Goal: Information Seeking & Learning: Learn about a topic

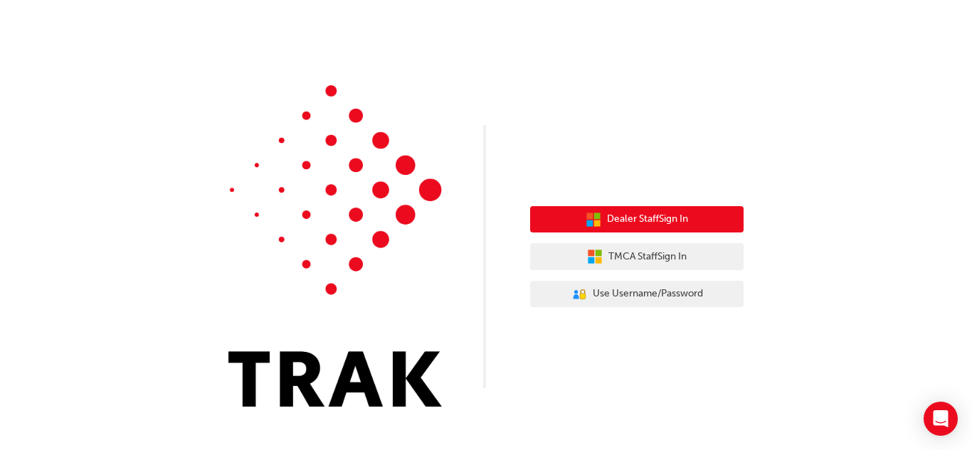
click at [634, 217] on span "Dealer Staff Sign In" at bounding box center [647, 219] width 81 height 16
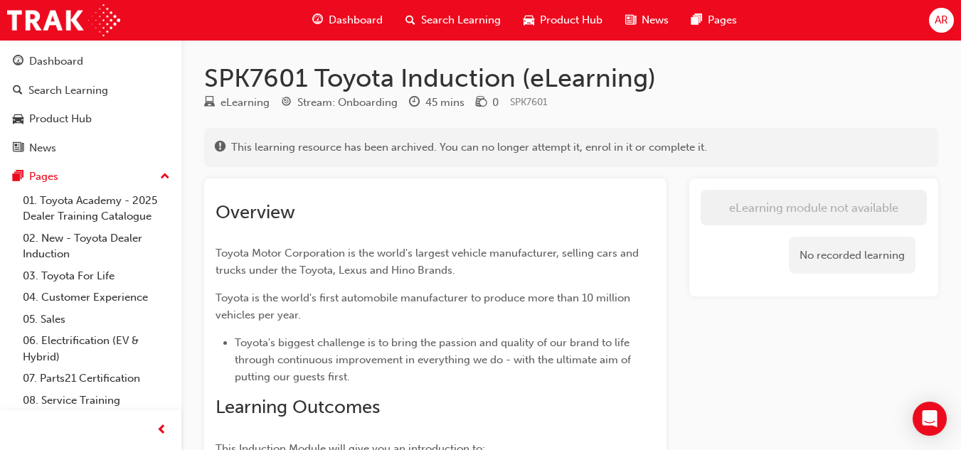
click at [343, 22] on span "Dashboard" at bounding box center [356, 20] width 54 height 16
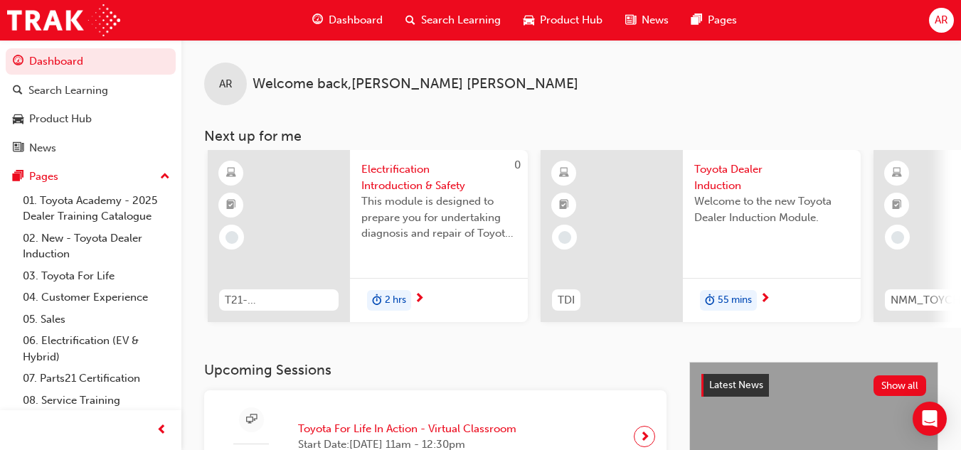
scroll to position [0, 1238]
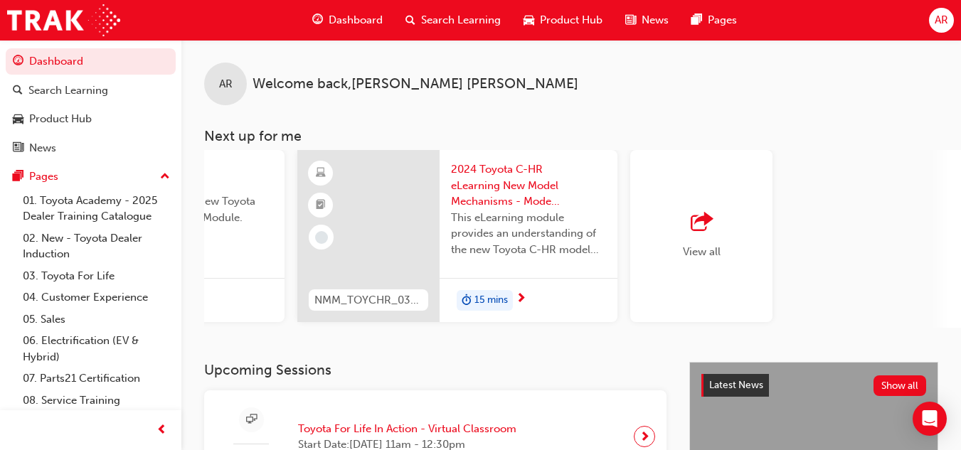
click at [558, 323] on div "NMM_TOYCHR_032024_MODULE_1 2024 Toyota C-HR eLearning New Model Mechanisms - Mo…" at bounding box center [457, 239] width 320 height 178
click at [556, 334] on div "AR Welcome back , Ankush Rana Next up for me 0 ESM_052022_ELEARN Electrificatio…" at bounding box center [571, 201] width 780 height 322
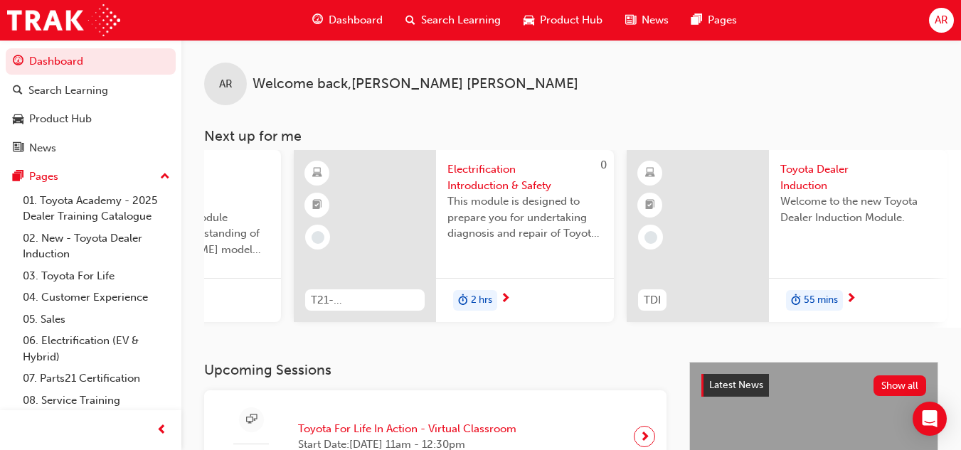
click at [691, 230] on div at bounding box center [698, 236] width 142 height 172
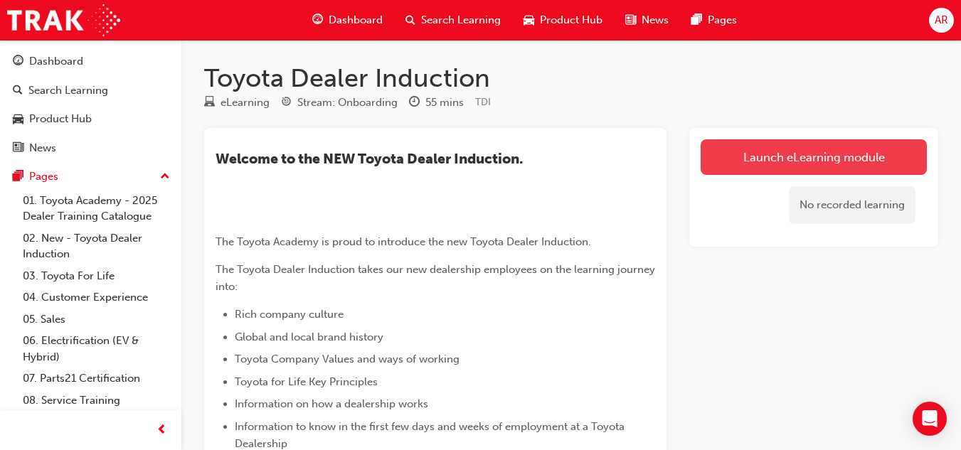
click at [802, 162] on link "Launch eLearning module" at bounding box center [814, 157] width 226 height 36
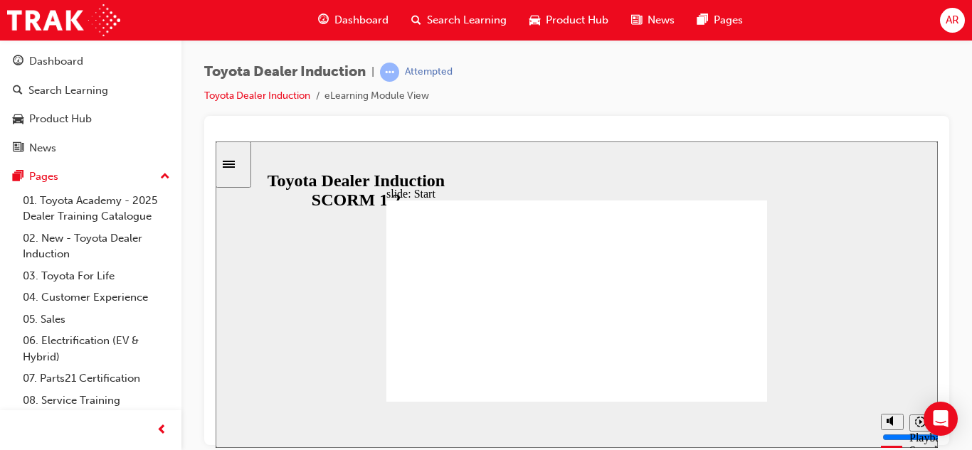
scroll to position [53, 0]
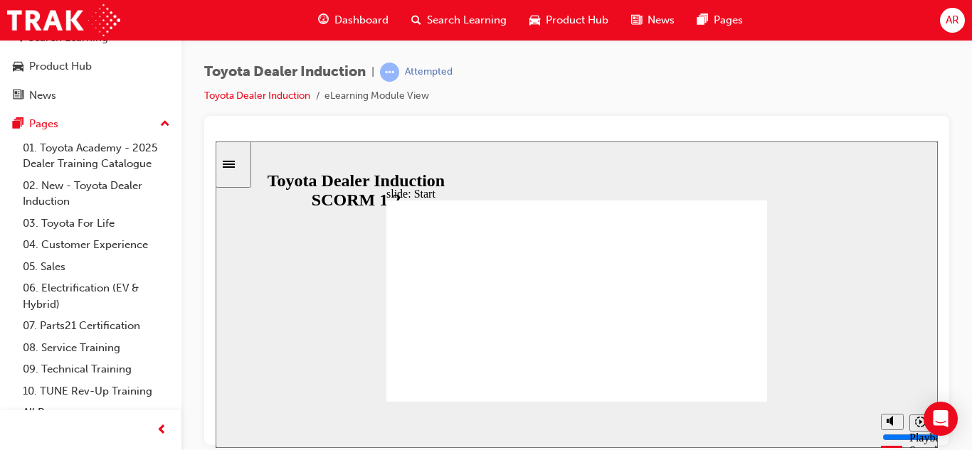
click at [347, 423] on input "slide progress" at bounding box center [301, 420] width 92 height 11
click at [841, 427] on div "playback controls" at bounding box center [549, 422] width 591 height 16
click at [941, 154] on div at bounding box center [576, 280] width 745 height 329
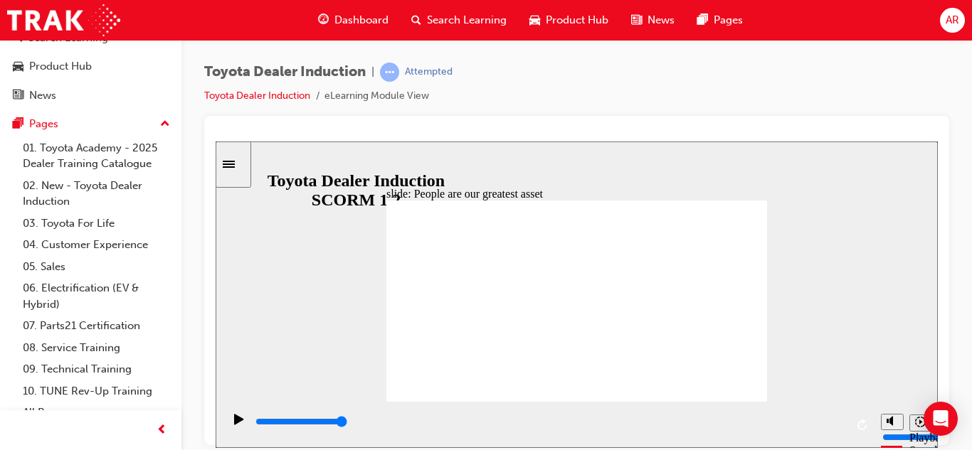
click at [168, 322] on div "Dashboard Search Learning Product Hub News Pages Pages 01. Toyota Academy - 202…" at bounding box center [90, 208] width 181 height 442
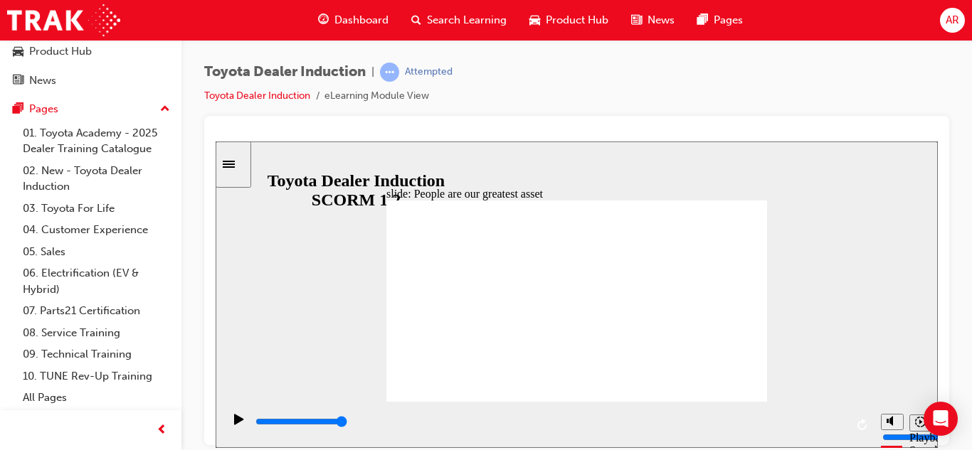
scroll to position [0, 0]
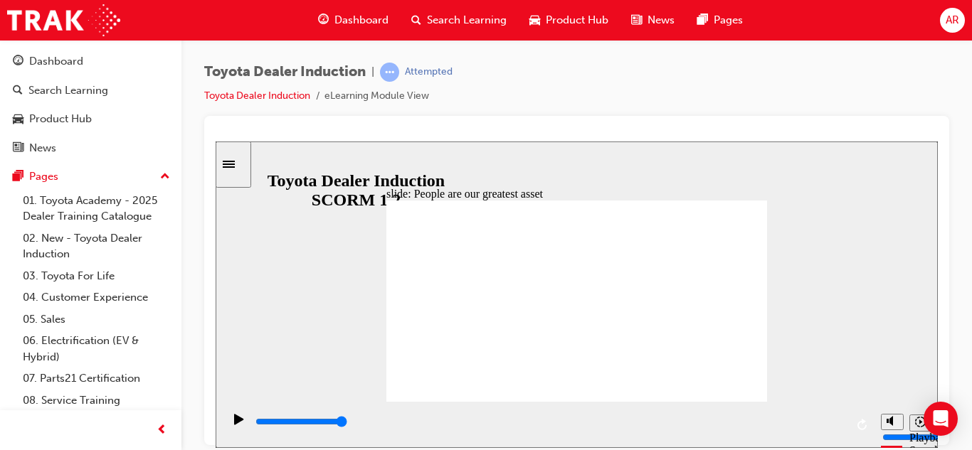
drag, startPoint x: 1186, startPoint y: 363, endPoint x: 707, endPoint y: 149, distance: 525.0
type input "7500"
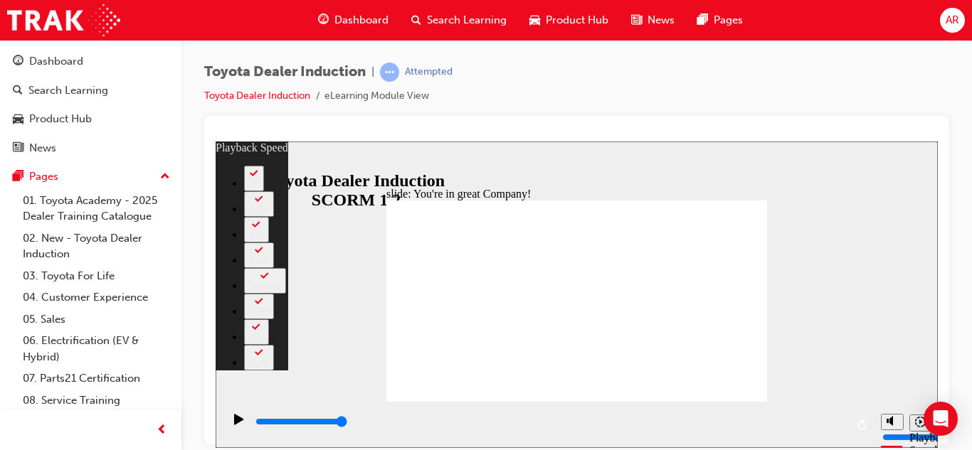
type input "156"
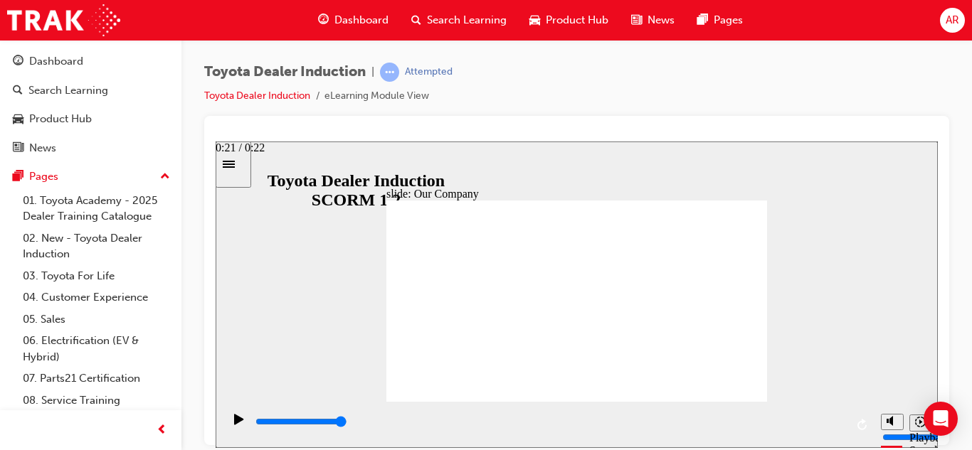
click at [347, 423] on input "slide progress" at bounding box center [301, 420] width 92 height 11
click at [835, 422] on div "playback controls" at bounding box center [549, 422] width 591 height 16
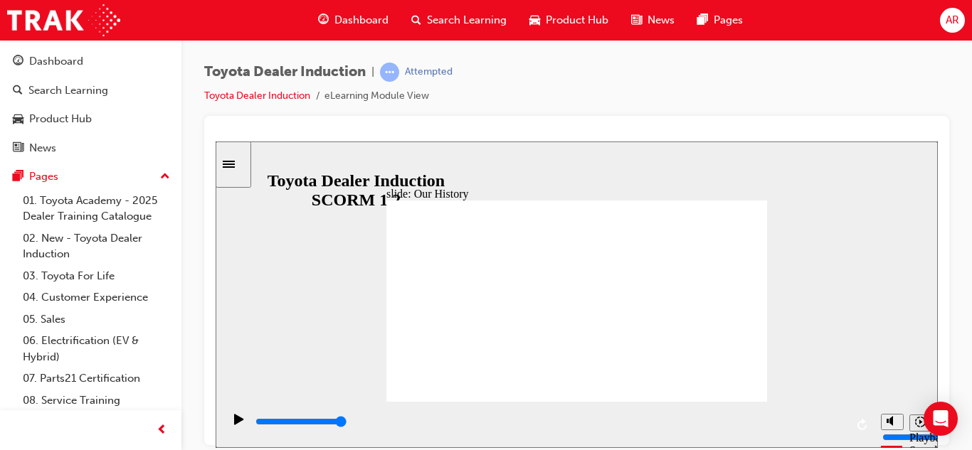
click at [234, 424] on icon "Play (Ctrl+Alt+P)" at bounding box center [238, 418] width 9 height 11
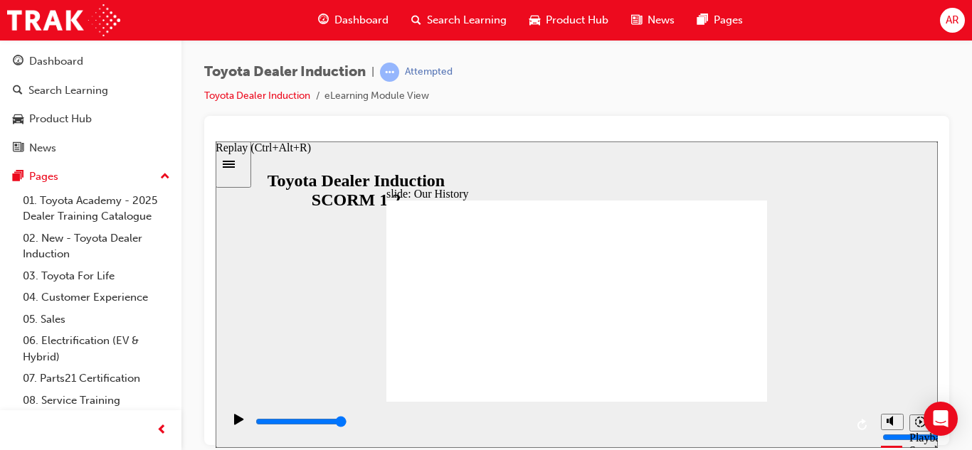
click at [857, 427] on icon "Replay (Ctrl+Alt+R)" at bounding box center [862, 423] width 11 height 11
drag, startPoint x: 235, startPoint y: 424, endPoint x: 562, endPoint y: 403, distance: 327.2
click at [562, 403] on div "playback controls" at bounding box center [548, 424] width 651 height 46
click at [234, 424] on icon "Play (Ctrl+Alt+P)" at bounding box center [238, 418] width 9 height 11
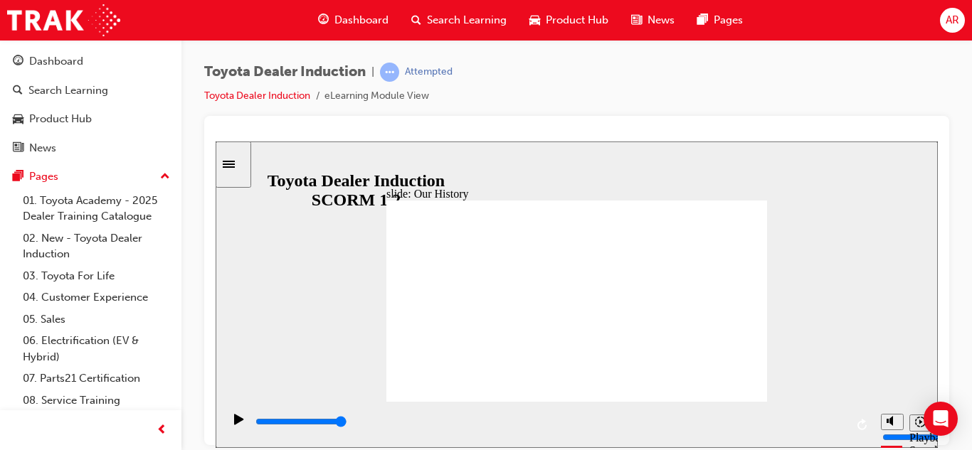
drag, startPoint x: 706, startPoint y: 310, endPoint x: 582, endPoint y: 360, distance: 133.4
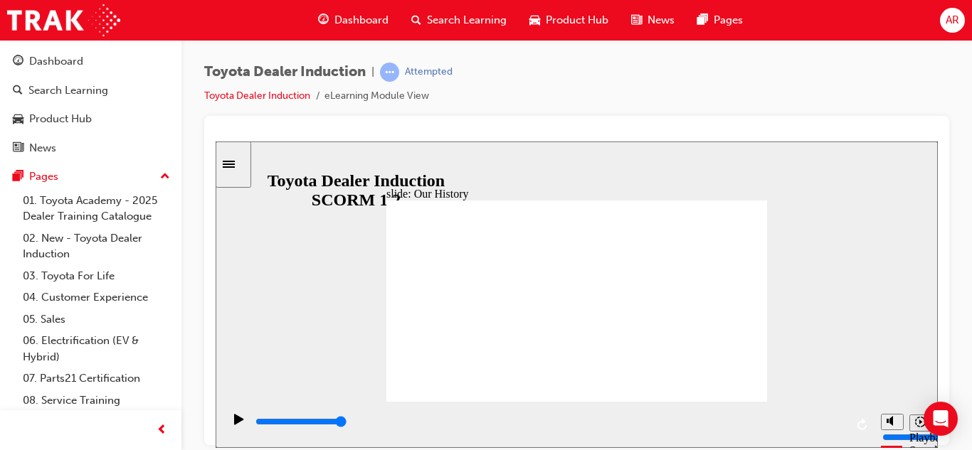
click at [856, 425] on button "Replay (Ctrl+Alt+R)" at bounding box center [862, 424] width 21 height 21
type input "8300"
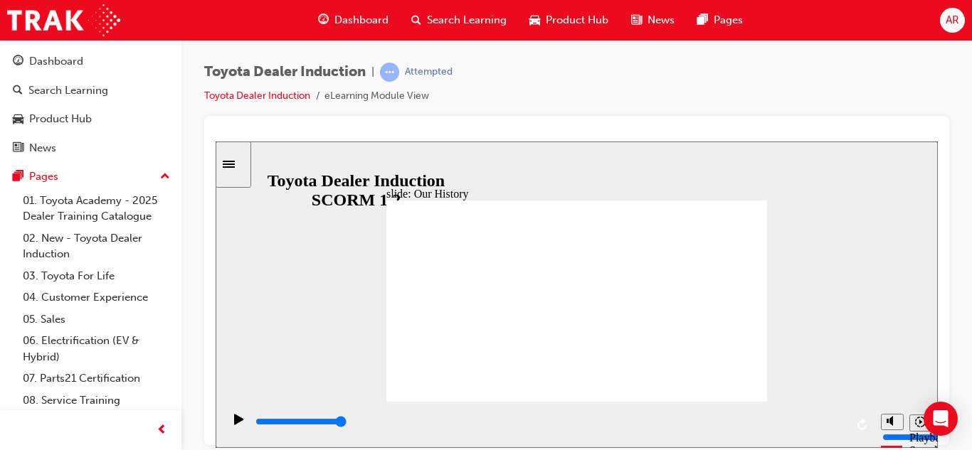
click at [234, 424] on icon "Play (Ctrl+Alt+P)" at bounding box center [238, 418] width 9 height 11
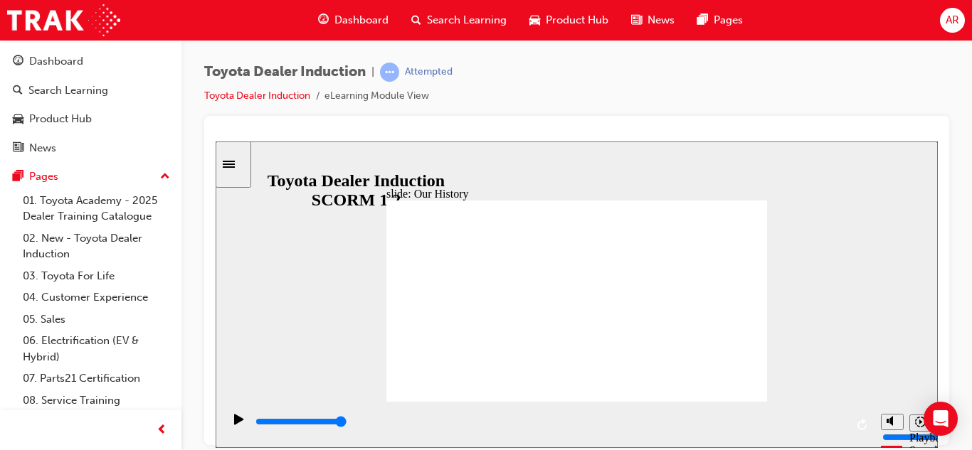
drag, startPoint x: 569, startPoint y: 359, endPoint x: 612, endPoint y: 361, distance: 43.4
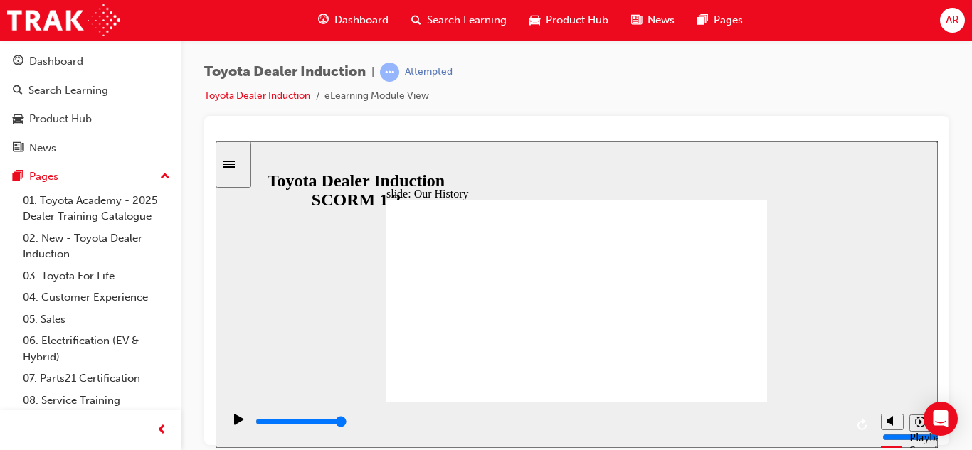
drag, startPoint x: 612, startPoint y: 361, endPoint x: 527, endPoint y: 373, distance: 86.2
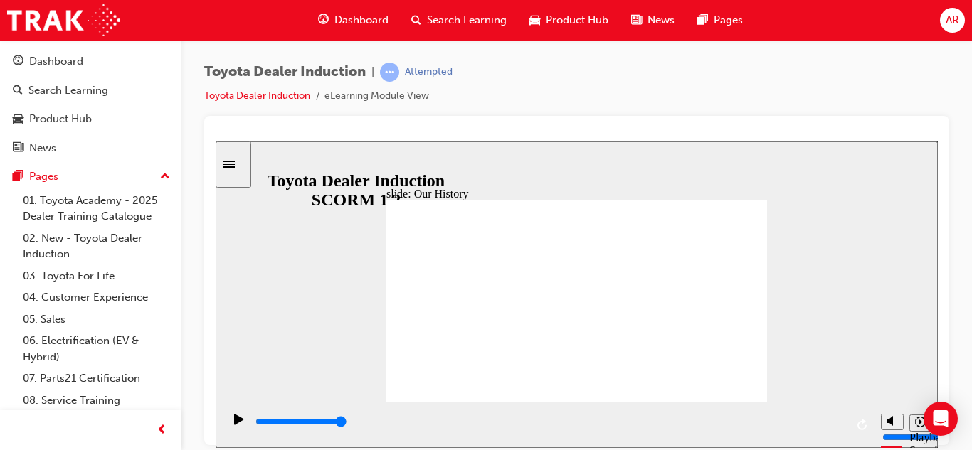
drag, startPoint x: 526, startPoint y: 254, endPoint x: 423, endPoint y: 199, distance: 116.8
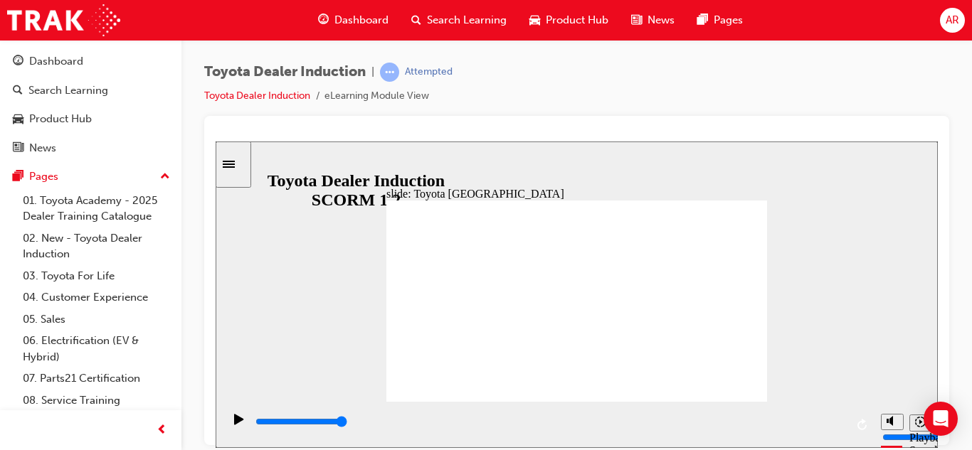
click at [229, 420] on div "Play (Ctrl+Alt+P)" at bounding box center [239, 425] width 24 height 24
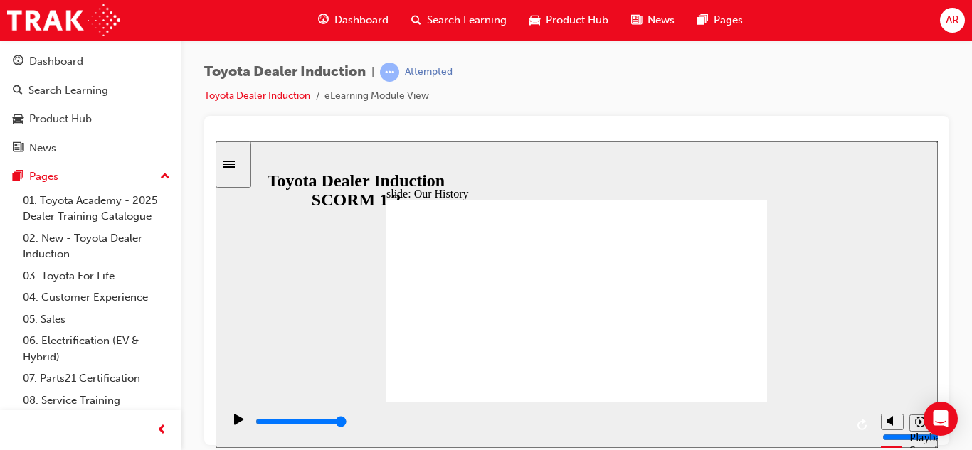
drag, startPoint x: 463, startPoint y: 282, endPoint x: 478, endPoint y: 356, distance: 76.2
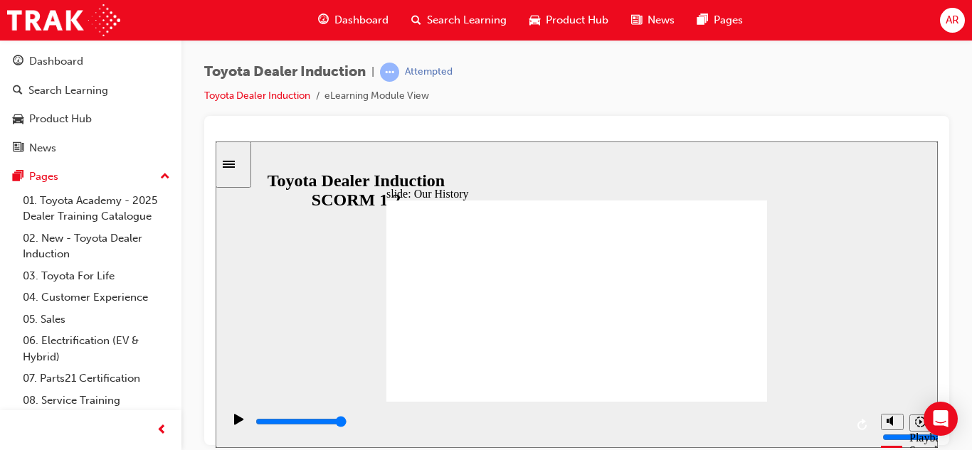
drag, startPoint x: 553, startPoint y: 367, endPoint x: 585, endPoint y: 369, distance: 31.4
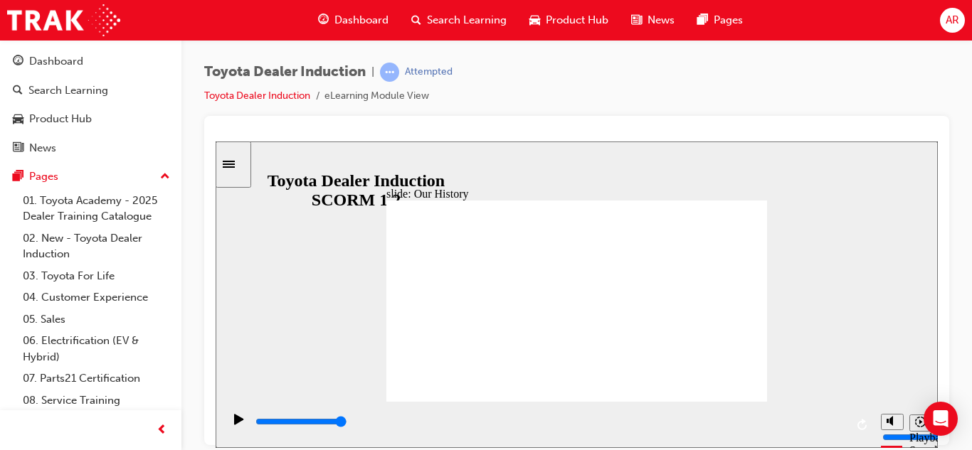
click at [917, 422] on icon "Playback speed" at bounding box center [920, 421] width 11 height 11
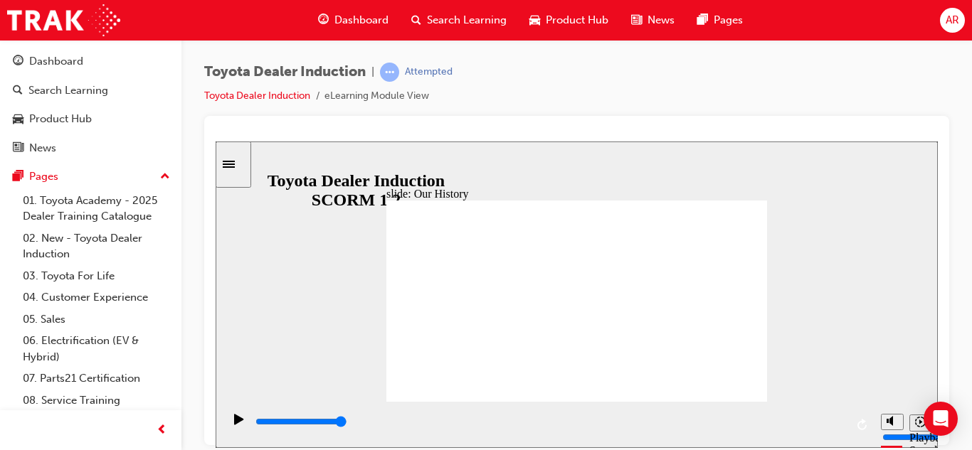
drag, startPoint x: 474, startPoint y: 358, endPoint x: 555, endPoint y: 372, distance: 81.6
drag, startPoint x: 470, startPoint y: 358, endPoint x: 568, endPoint y: 359, distance: 97.5
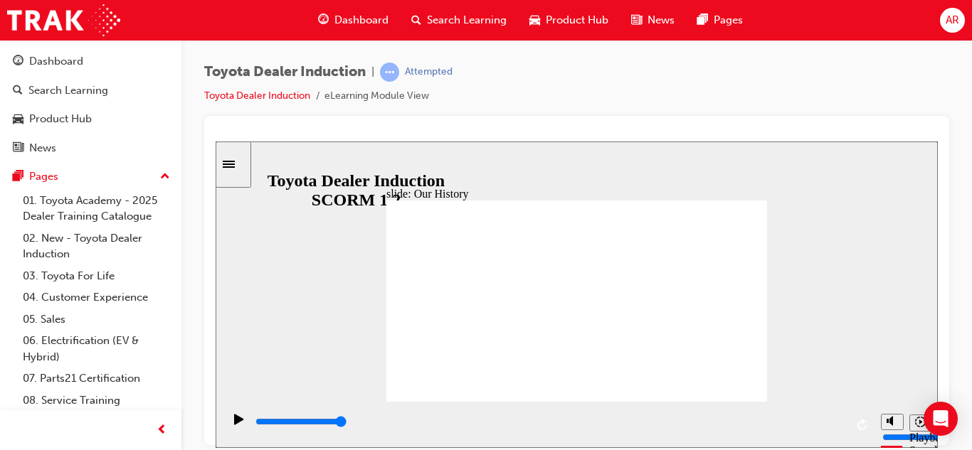
drag, startPoint x: 580, startPoint y: 363, endPoint x: 620, endPoint y: 359, distance: 40.8
drag, startPoint x: 620, startPoint y: 359, endPoint x: 624, endPoint y: 334, distance: 25.1
drag, startPoint x: 583, startPoint y: 331, endPoint x: 686, endPoint y: 301, distance: 106.9
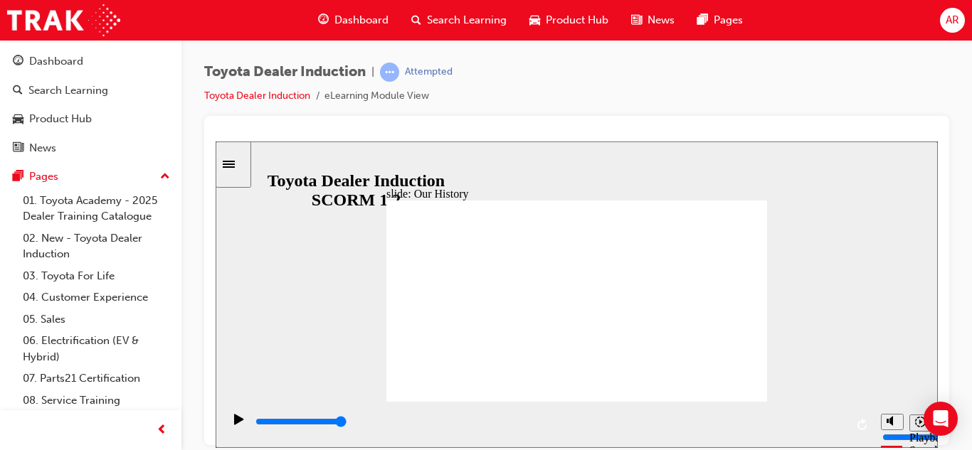
drag, startPoint x: 597, startPoint y: 278, endPoint x: 632, endPoint y: 250, distance: 45.1
drag, startPoint x: 442, startPoint y: 314, endPoint x: 445, endPoint y: 272, distance: 41.4
drag, startPoint x: 692, startPoint y: 278, endPoint x: 632, endPoint y: 190, distance: 106.9
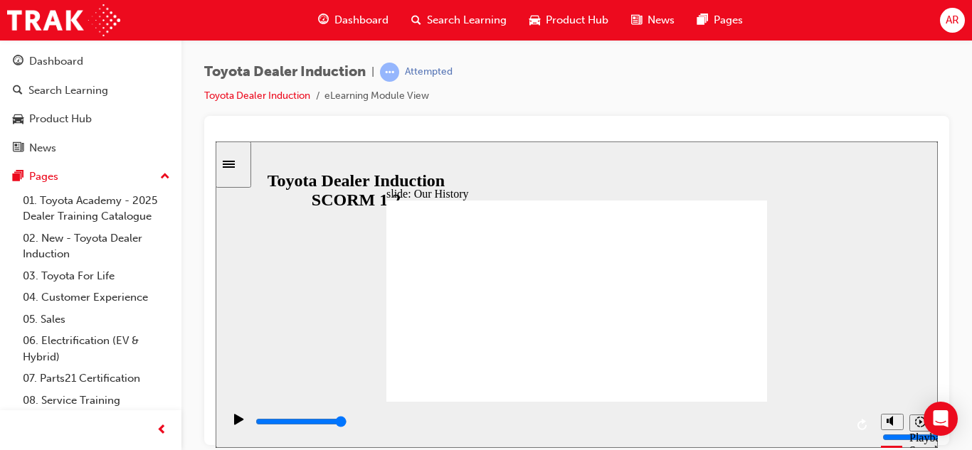
drag, startPoint x: 477, startPoint y: 304, endPoint x: 474, endPoint y: 294, distance: 9.5
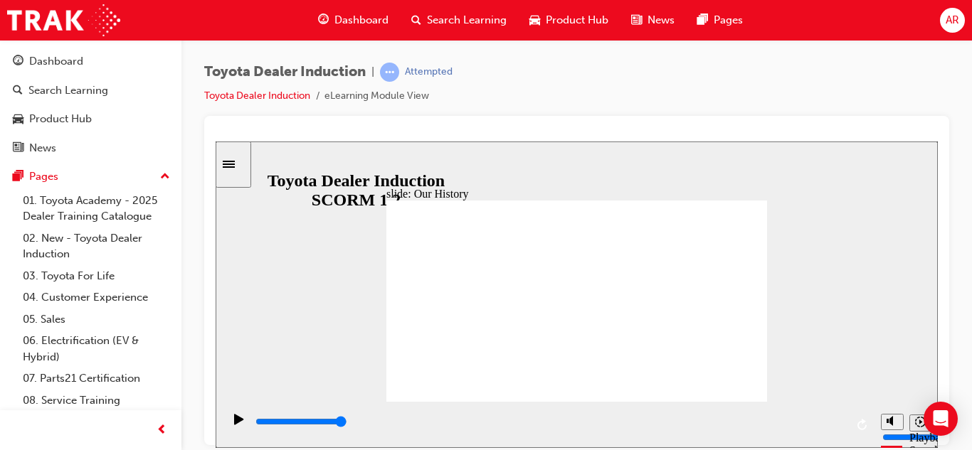
drag, startPoint x: 474, startPoint y: 294, endPoint x: 470, endPoint y: 222, distance: 72.7
drag, startPoint x: 541, startPoint y: 255, endPoint x: 656, endPoint y: 280, distance: 117.9
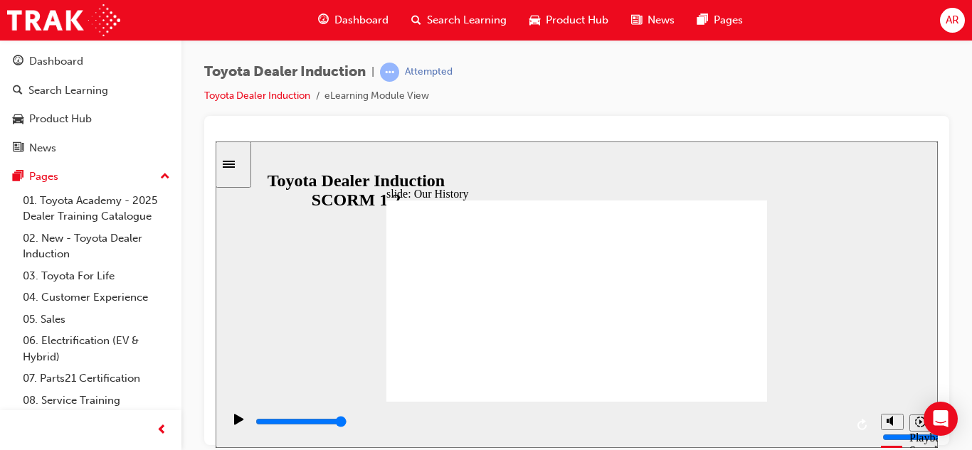
click at [347, 423] on input "slide progress" at bounding box center [301, 420] width 92 height 11
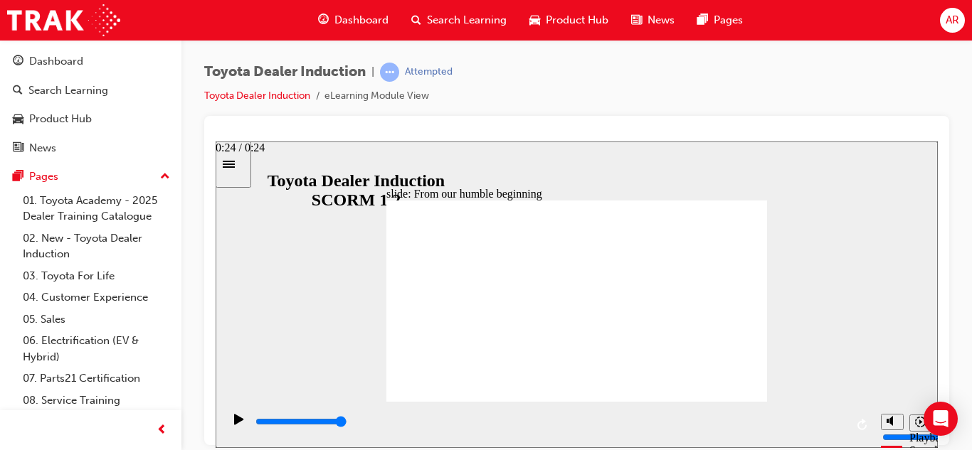
click at [347, 423] on input "slide progress" at bounding box center [301, 420] width 92 height 11
click at [347, 424] on input "slide progress" at bounding box center [301, 420] width 92 height 11
click at [347, 423] on input "slide progress" at bounding box center [301, 420] width 92 height 11
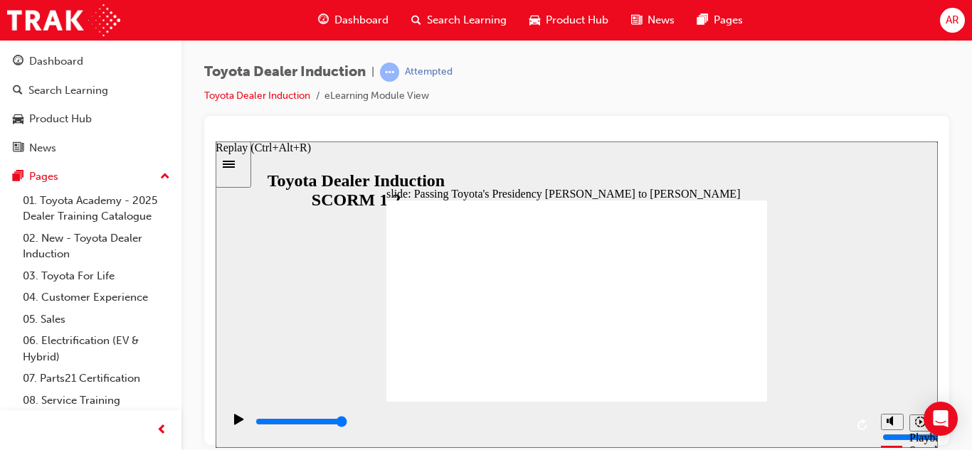
click at [857, 421] on icon "Replay (Ctrl+Alt+R)" at bounding box center [862, 423] width 11 height 11
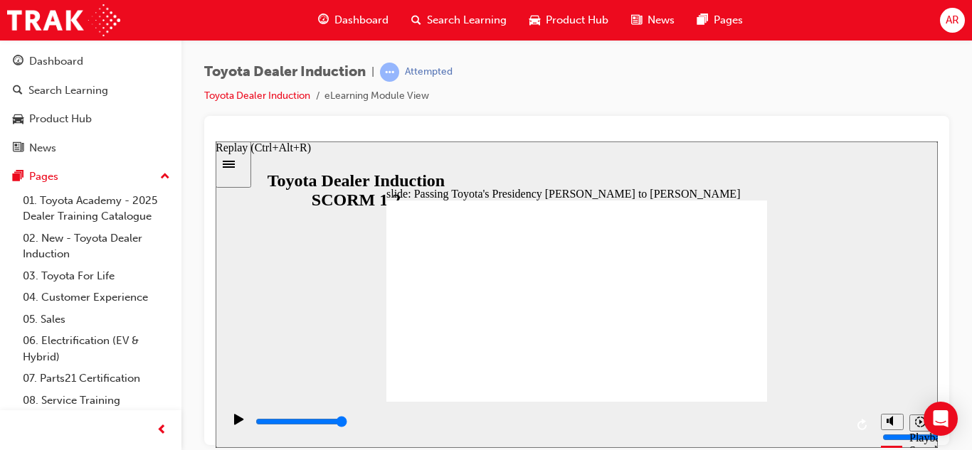
click at [857, 421] on icon "Replay (Ctrl+Alt+R)" at bounding box center [862, 423] width 11 height 11
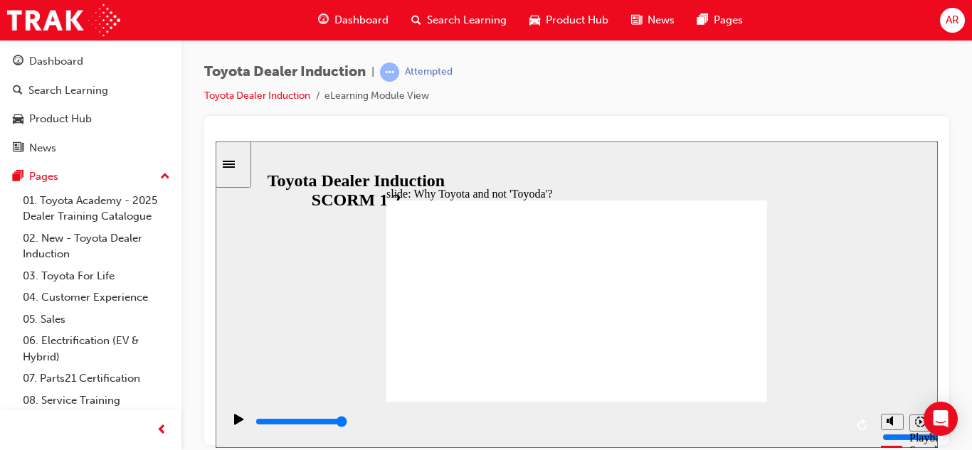
drag, startPoint x: 417, startPoint y: 291, endPoint x: 554, endPoint y: 275, distance: 138.3
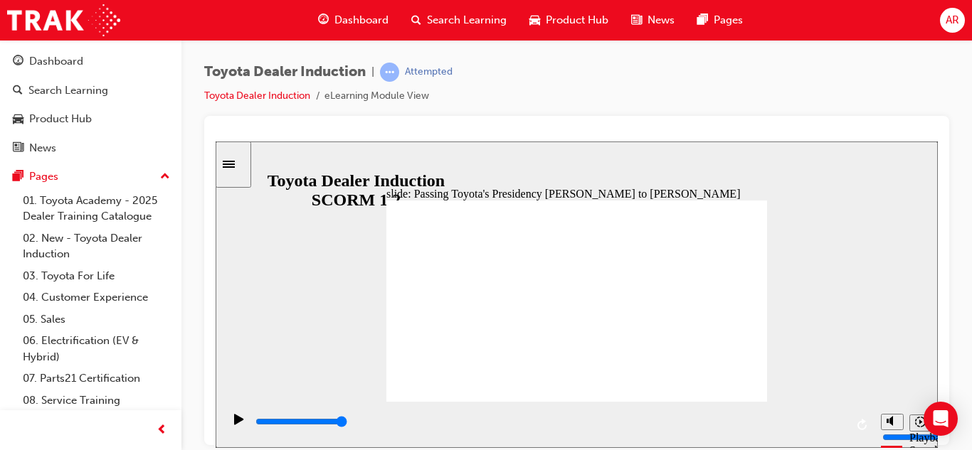
type input "5000"
radio input "true"
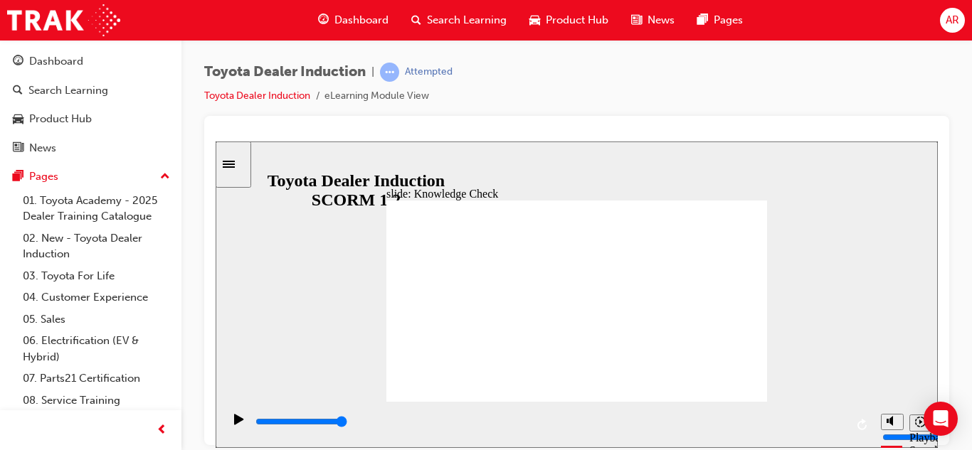
type input "4800"
radio input "true"
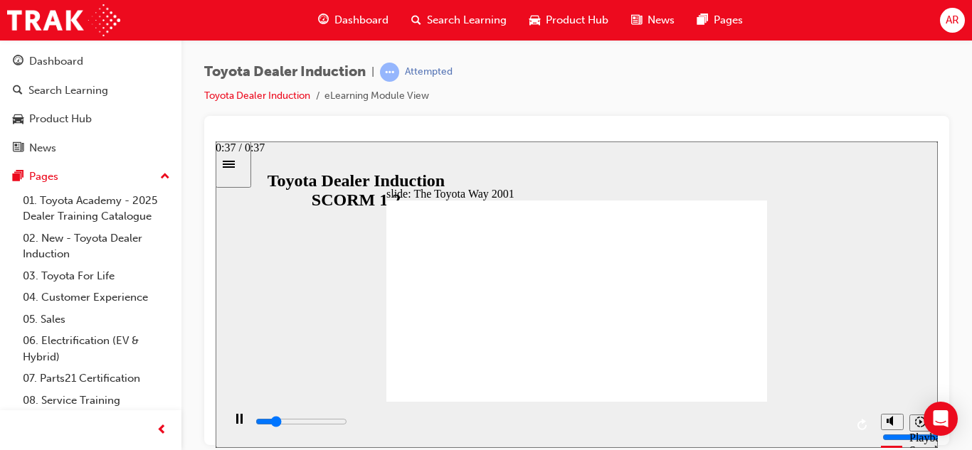
click at [839, 425] on div "playback controls" at bounding box center [549, 422] width 591 height 16
click at [834, 420] on div "playback controls" at bounding box center [549, 422] width 591 height 16
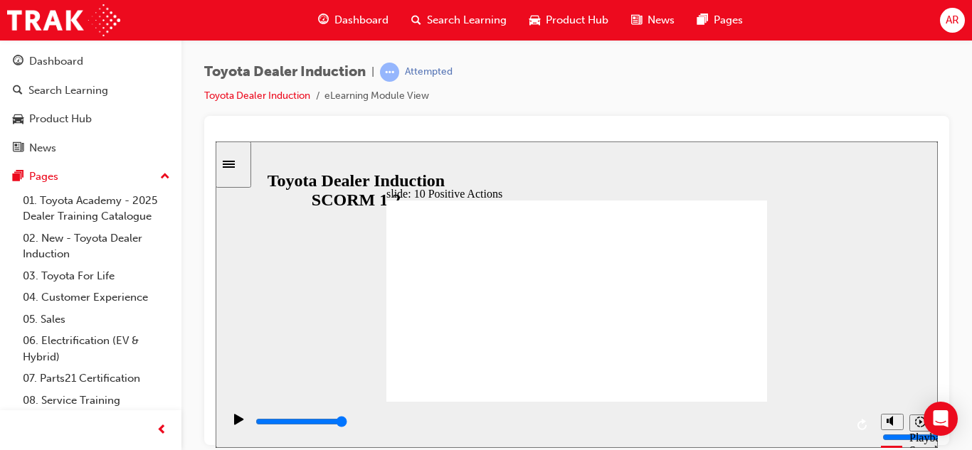
click at [229, 420] on div "Play (Ctrl+Alt+P)" at bounding box center [239, 425] width 24 height 24
click at [748, 184] on div "slide: 10 Positive Actions Multiply 1 We strive to keep the perspectives of our…" at bounding box center [577, 294] width 722 height 307
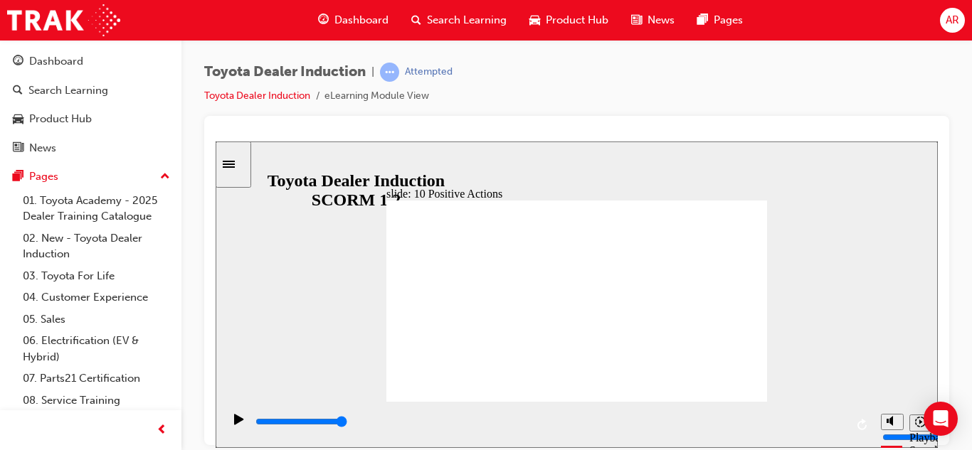
drag, startPoint x: 822, startPoint y: 216, endPoint x: 756, endPoint y: 191, distance: 70.0
click at [756, 191] on div "slide: 10 Positive Actions Multiply 1 We always consider where today’s work sho…" at bounding box center [577, 294] width 722 height 307
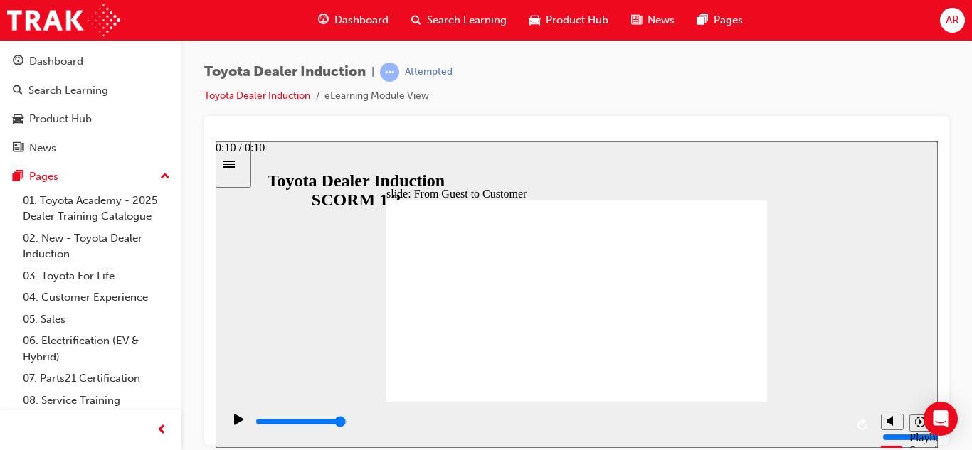
click at [347, 425] on input "slide progress" at bounding box center [301, 420] width 92 height 11
click at [347, 424] on input "slide progress" at bounding box center [301, 420] width 92 height 11
click at [347, 425] on input "slide progress" at bounding box center [301, 420] width 92 height 11
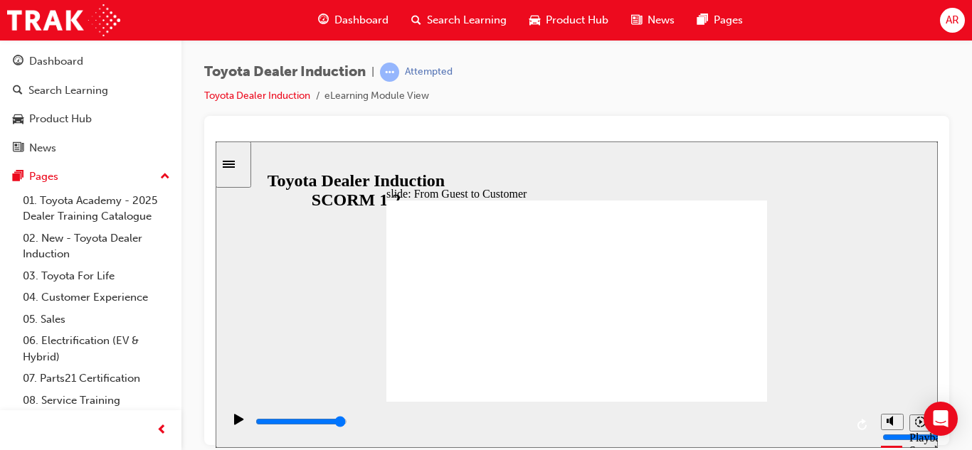
click at [843, 422] on div "playback controls" at bounding box center [549, 422] width 591 height 16
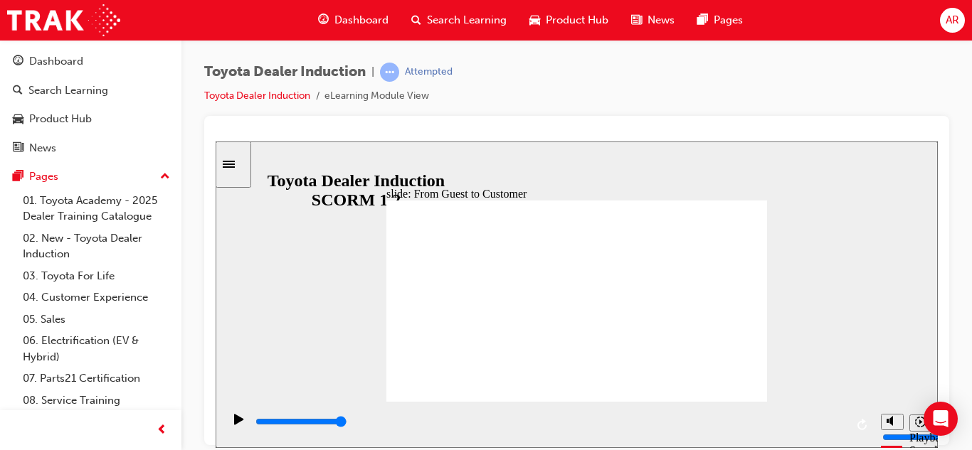
click at [839, 425] on div "playback controls" at bounding box center [549, 422] width 591 height 16
click at [824, 420] on div "playback controls" at bounding box center [549, 422] width 591 height 16
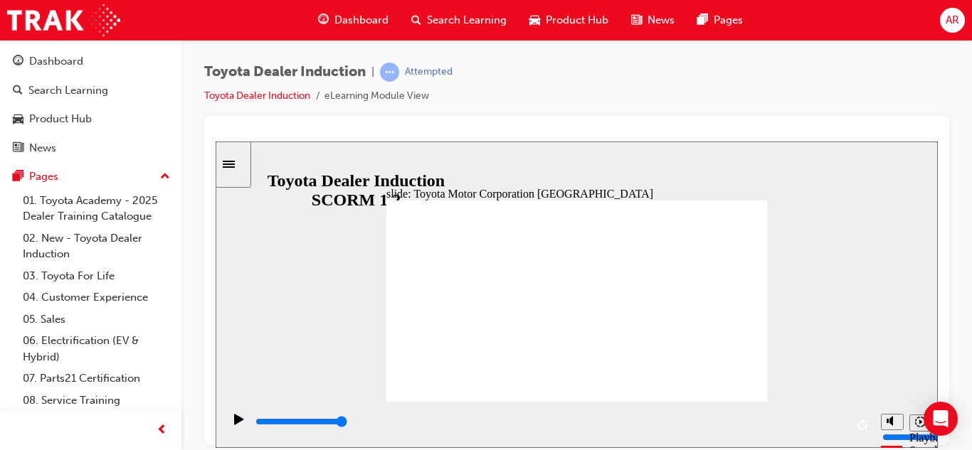
click at [347, 424] on input "slide progress" at bounding box center [301, 420] width 92 height 11
click at [235, 420] on icon "Play (Ctrl+Alt+P)" at bounding box center [239, 418] width 10 height 11
type input "15300"
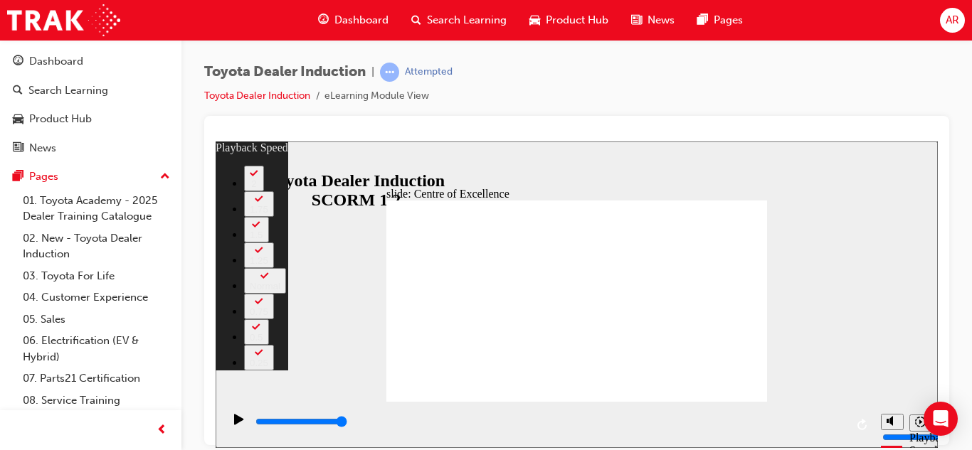
type input "244"
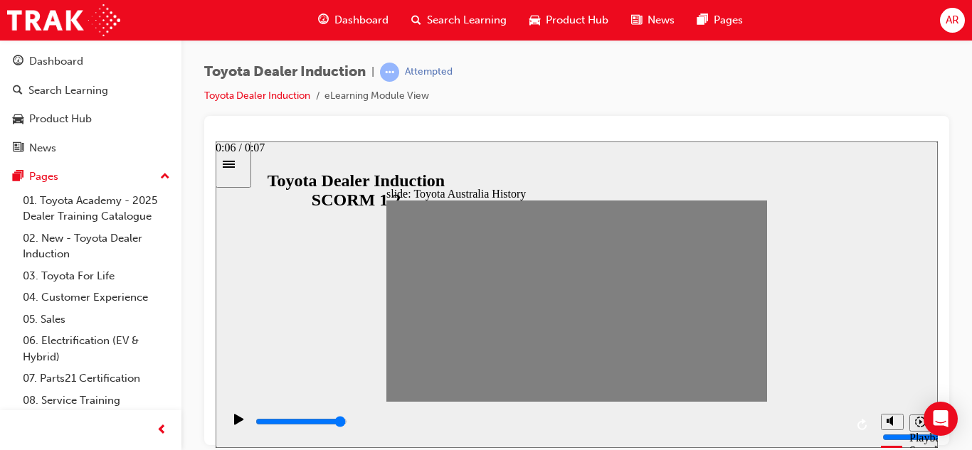
click at [836, 422] on div "playback controls" at bounding box center [549, 422] width 591 height 16
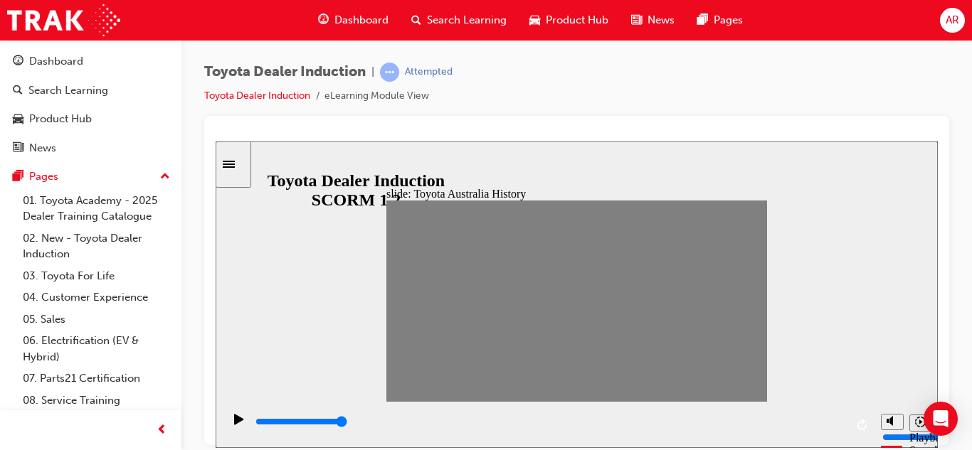
drag, startPoint x: 678, startPoint y: 383, endPoint x: 396, endPoint y: 385, distance: 281.7
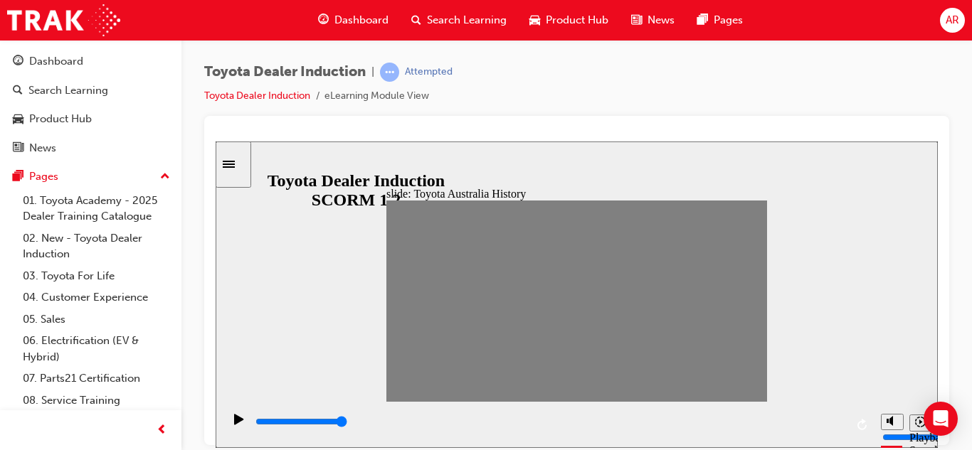
click at [228, 427] on div "Play (Ctrl+Alt+P)" at bounding box center [239, 425] width 24 height 24
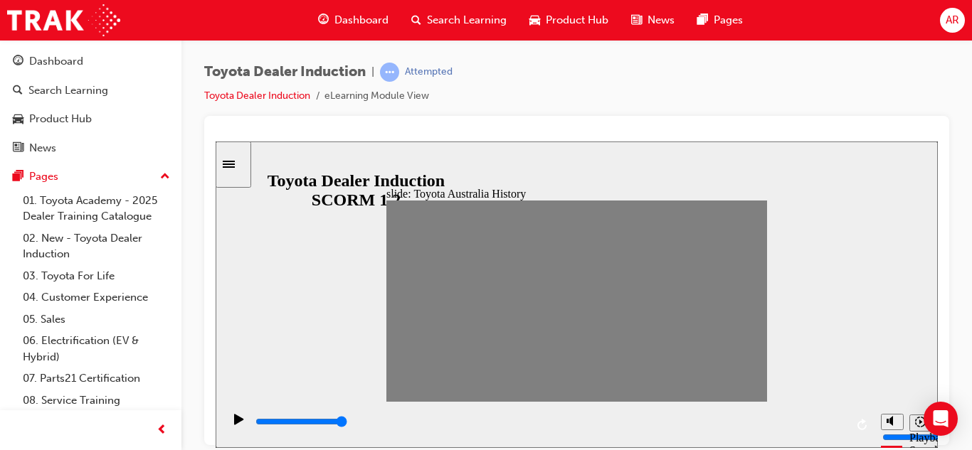
drag, startPoint x: 496, startPoint y: 301, endPoint x: 655, endPoint y: 380, distance: 177.2
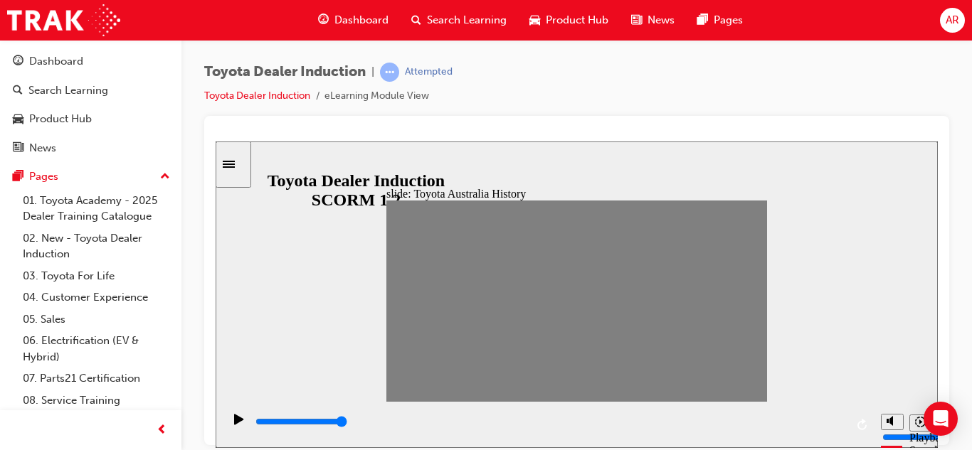
drag, startPoint x: 655, startPoint y: 380, endPoint x: 681, endPoint y: 379, distance: 26.3
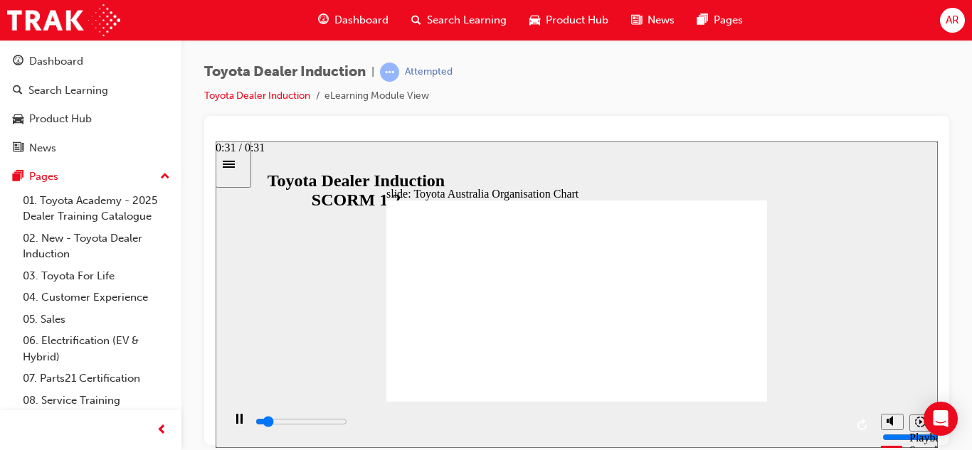
click at [839, 422] on div "playback controls" at bounding box center [549, 422] width 591 height 16
type input "5000"
radio input "true"
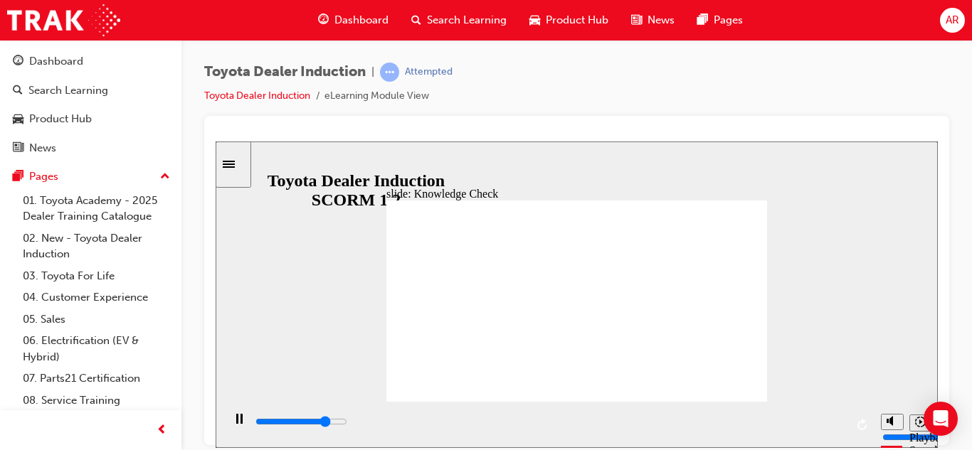
type input "4000"
radio input "true"
type input "2100"
radio input "true"
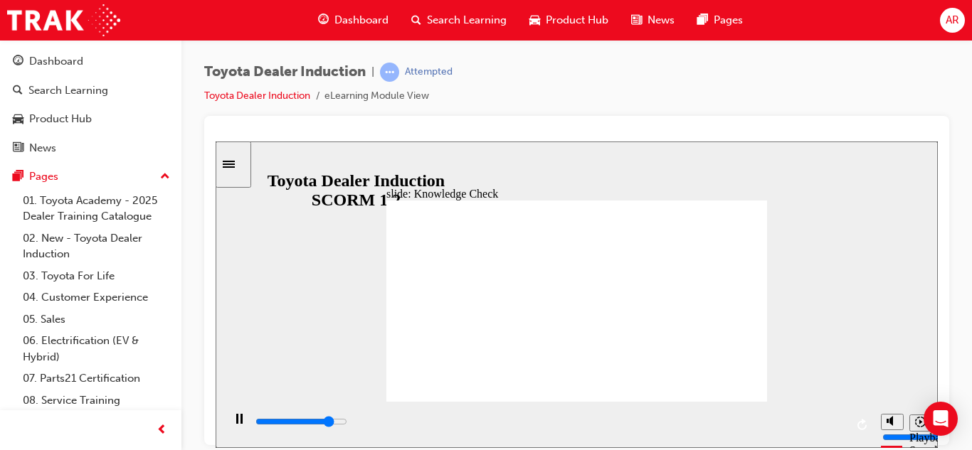
type input "9200"
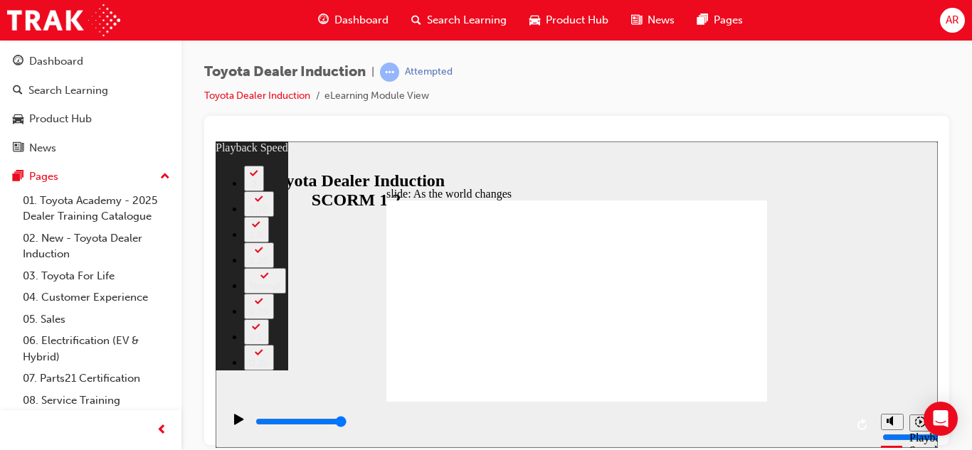
click at [876, 184] on div "slide: As the world changes Rectangle 2 playback speed 2 1.75 1.5 1.25 Normal 0…" at bounding box center [577, 294] width 722 height 307
type input "128"
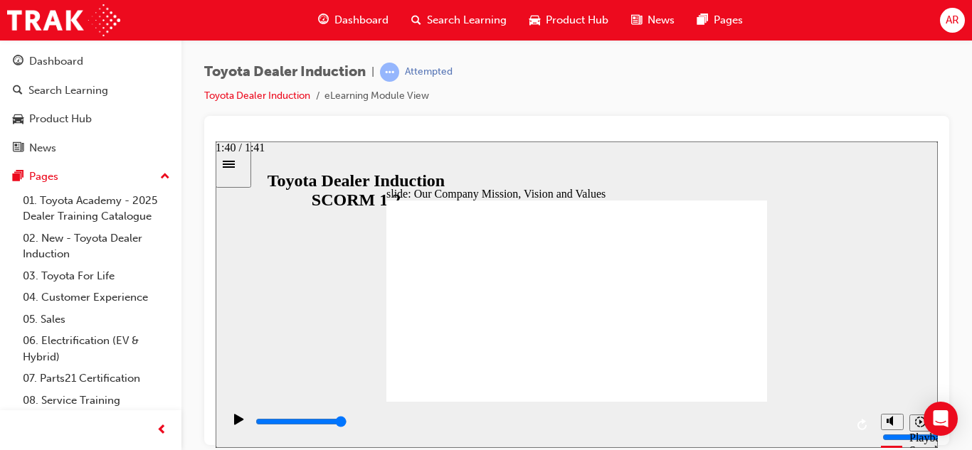
click at [839, 420] on div "playback controls" at bounding box center [549, 422] width 591 height 16
click at [347, 424] on input "slide progress" at bounding box center [301, 420] width 92 height 11
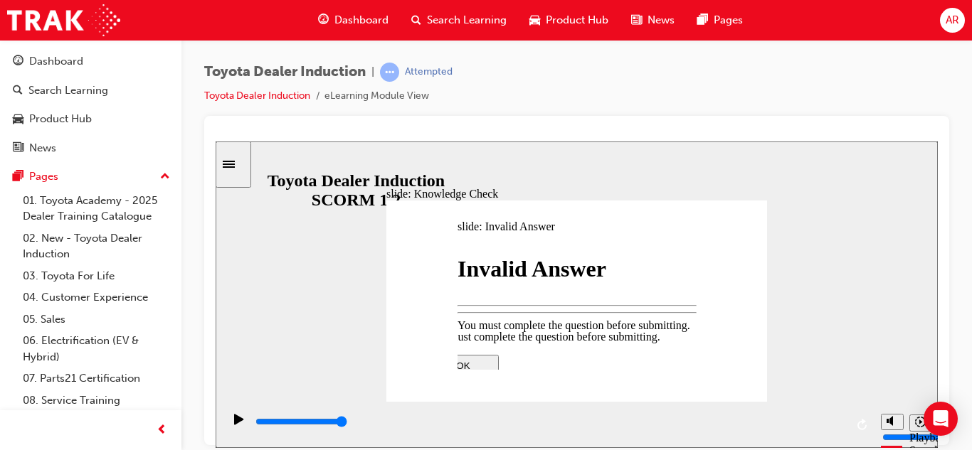
type input "5000"
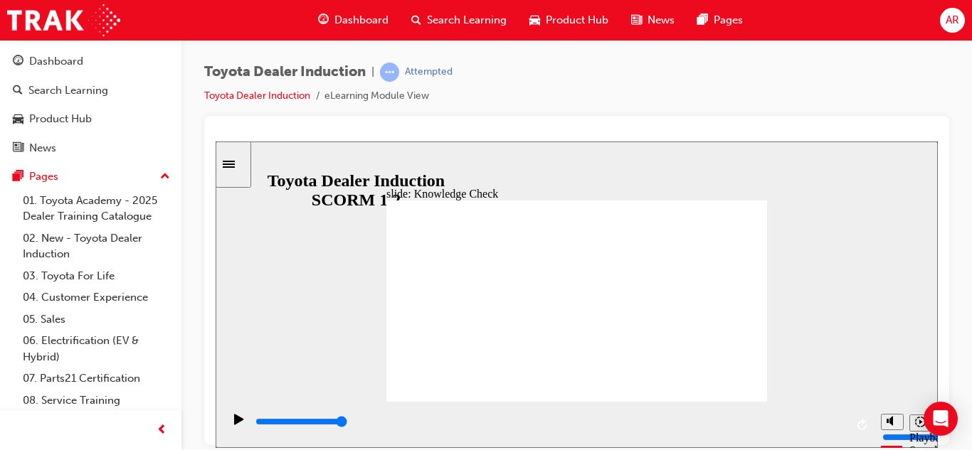
type input "h"
type input "ha"
type input "hap"
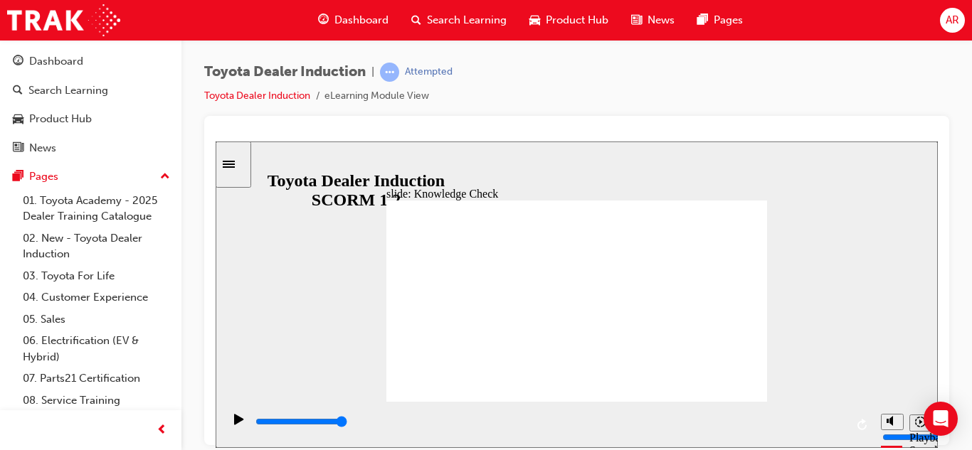
type input "hap"
type input "happ"
type input "happi"
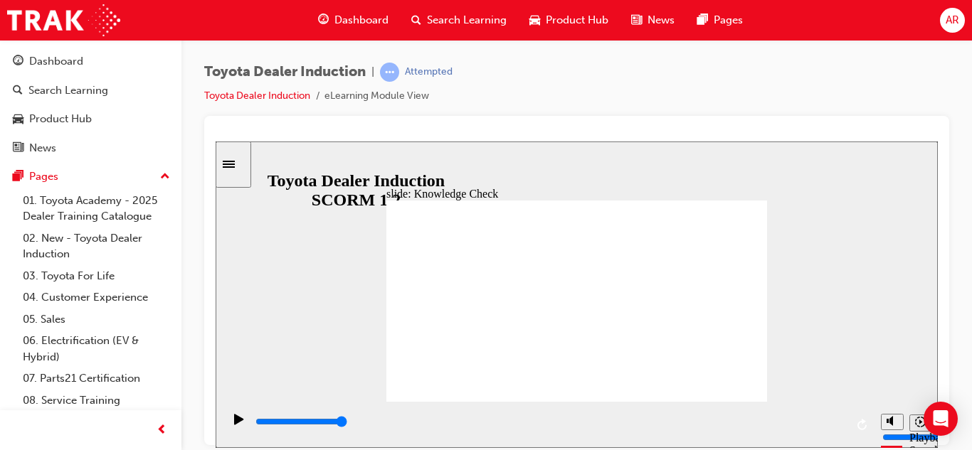
type input "happin"
type input "happine"
type input "happines"
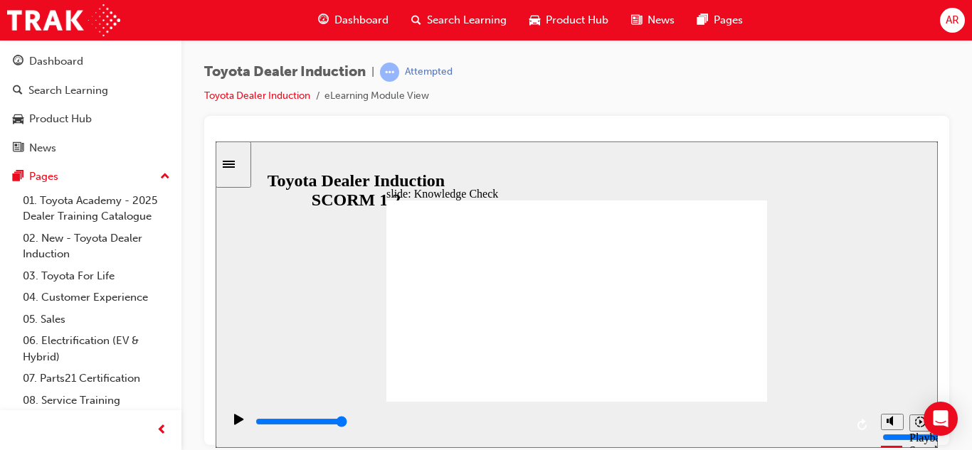
type input "happines"
type input "happiness"
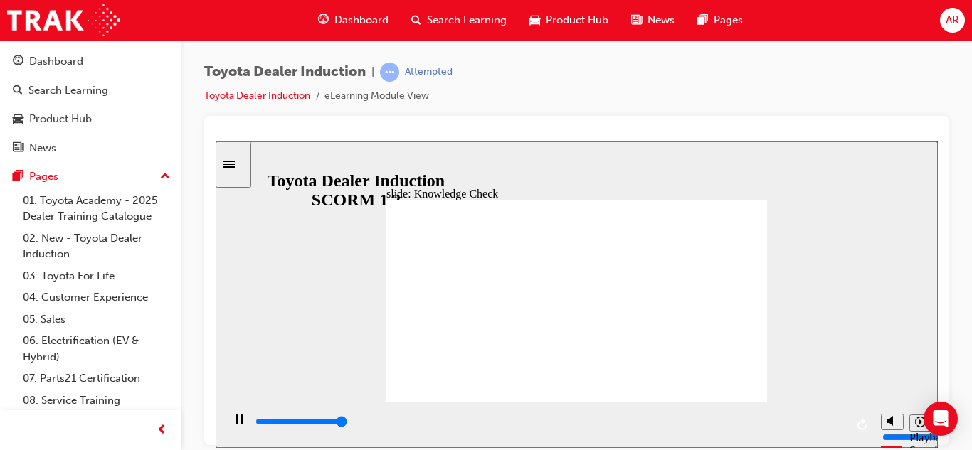
type input "5000"
type input "m"
type input "mo"
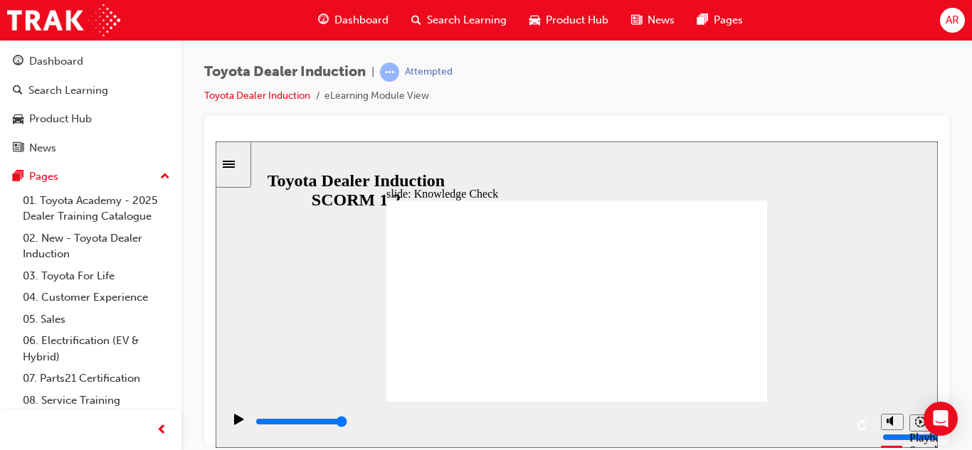
type input "mov"
type input "move"
type input "moved"
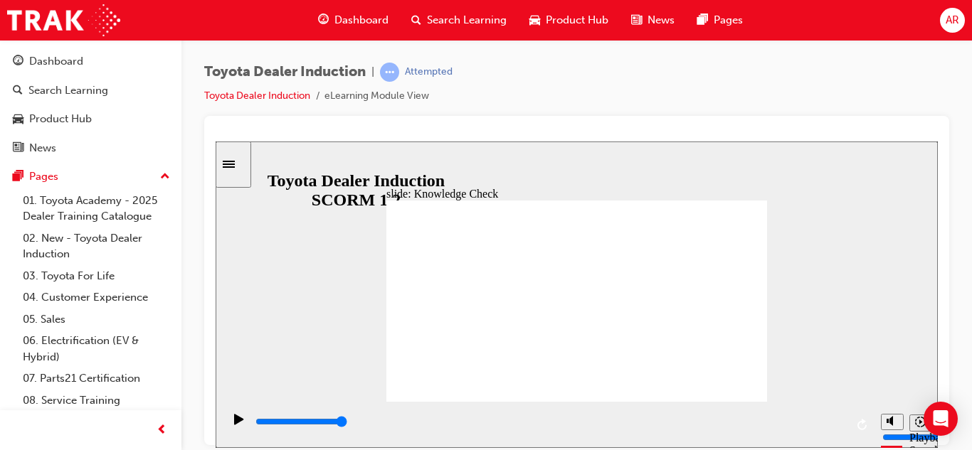
type input "moved"
type input "6500"
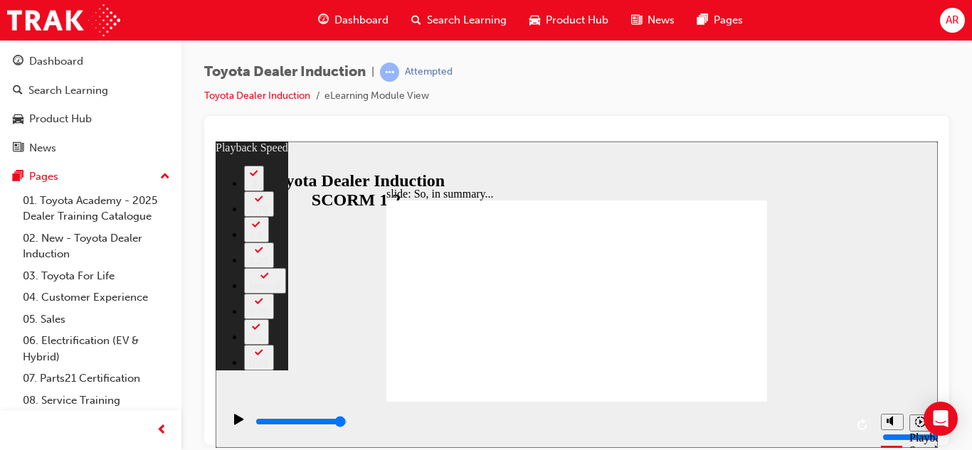
type input "2"
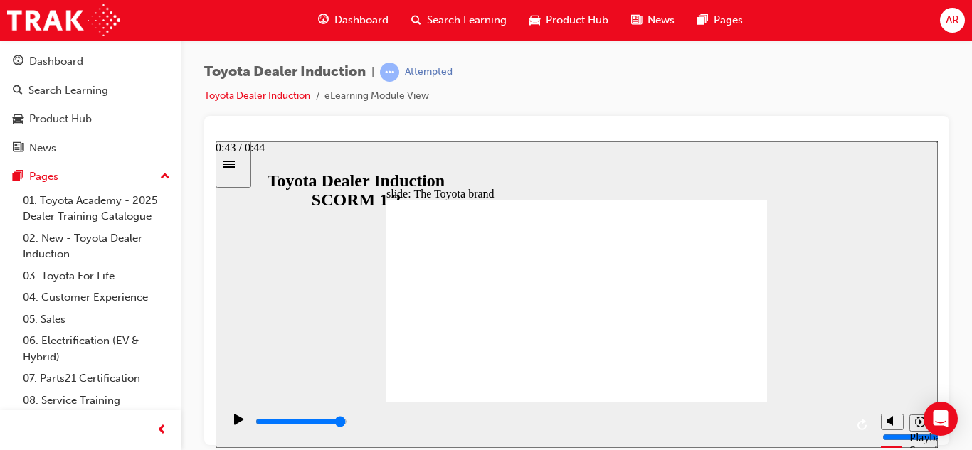
click at [347, 423] on input "slide progress" at bounding box center [301, 420] width 92 height 11
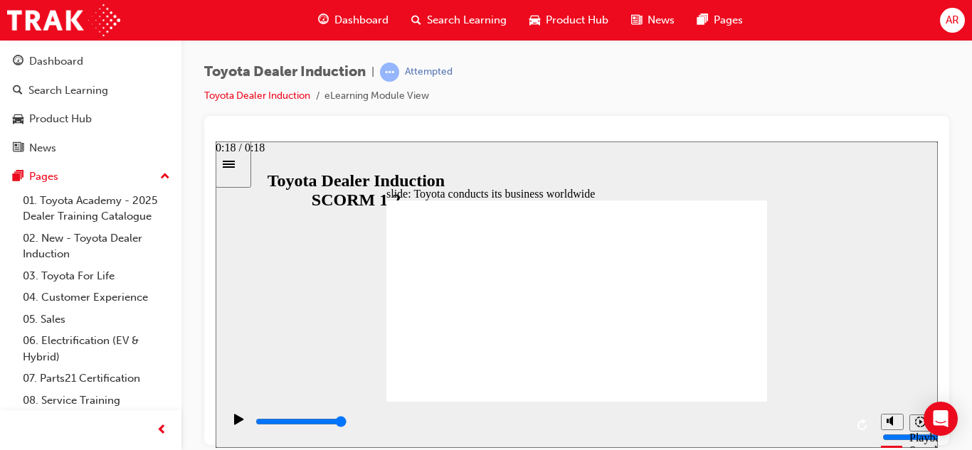
click at [837, 421] on div "playback controls" at bounding box center [549, 422] width 591 height 16
click at [840, 421] on div "playback controls" at bounding box center [549, 422] width 591 height 16
type input "8400"
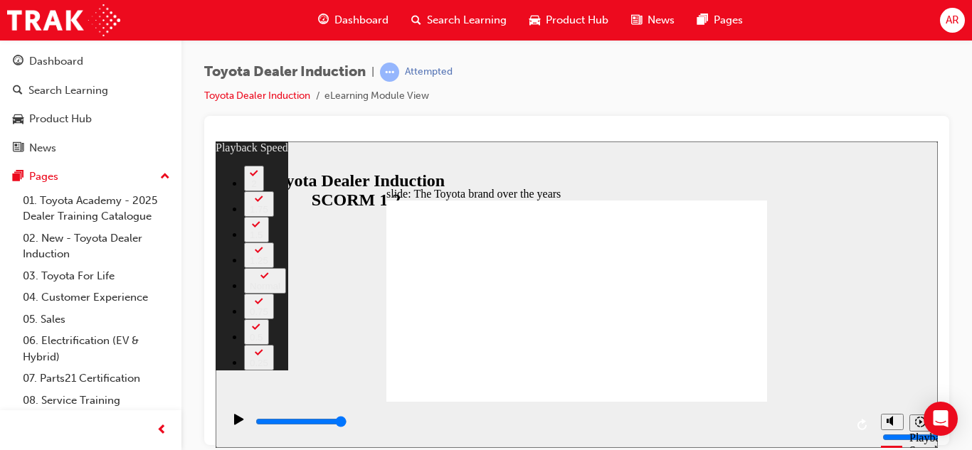
type input "165"
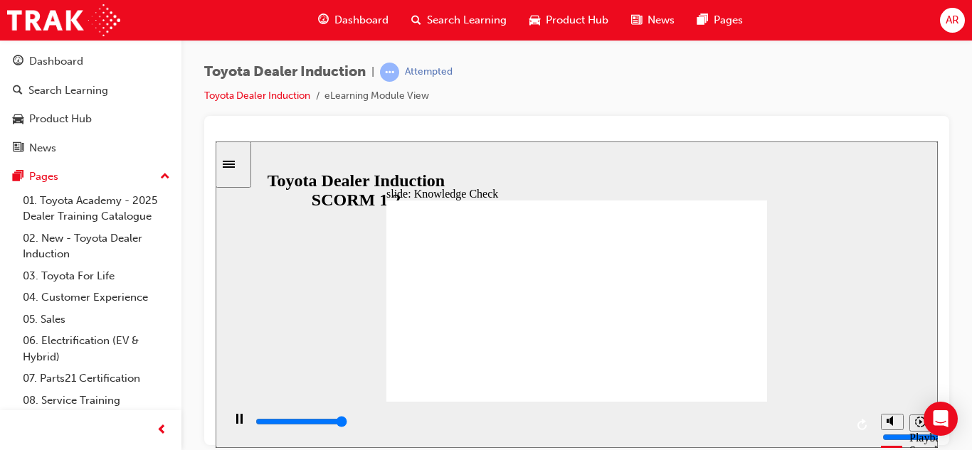
type input "5000"
radio input "true"
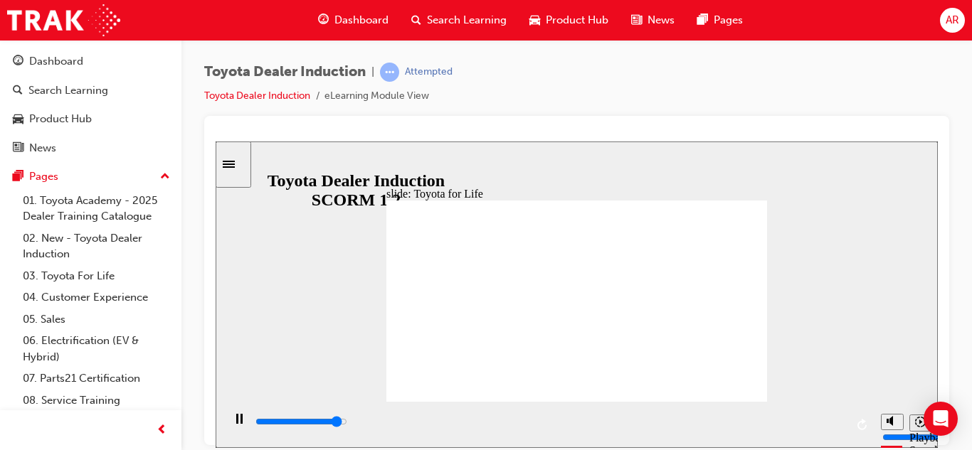
drag, startPoint x: 569, startPoint y: 331, endPoint x: 678, endPoint y: 359, distance: 112.5
click at [837, 425] on div "playback controls" at bounding box center [549, 422] width 591 height 16
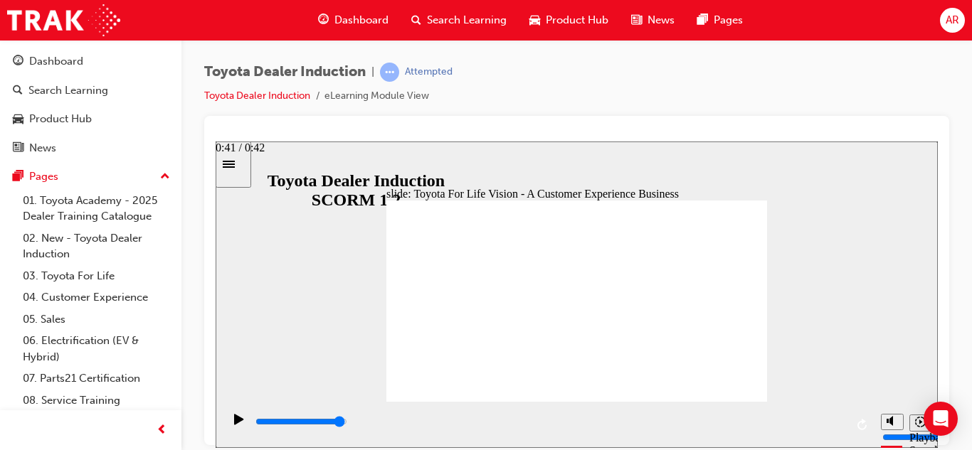
click at [347, 423] on input "slide progress" at bounding box center [301, 420] width 92 height 11
click at [840, 422] on div "playback controls" at bounding box center [549, 422] width 591 height 16
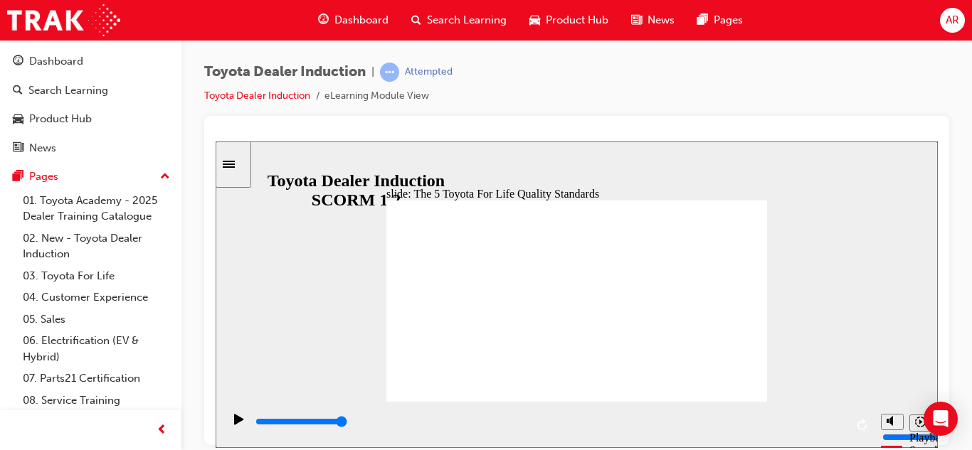
type input "900"
click at [839, 417] on div "playback controls" at bounding box center [549, 424] width 591 height 21
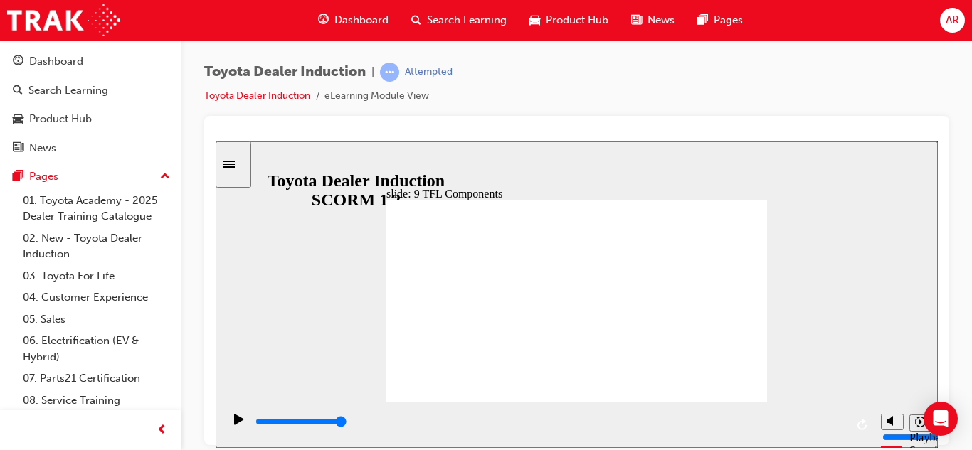
click at [838, 426] on div "playback controls" at bounding box center [549, 422] width 591 height 16
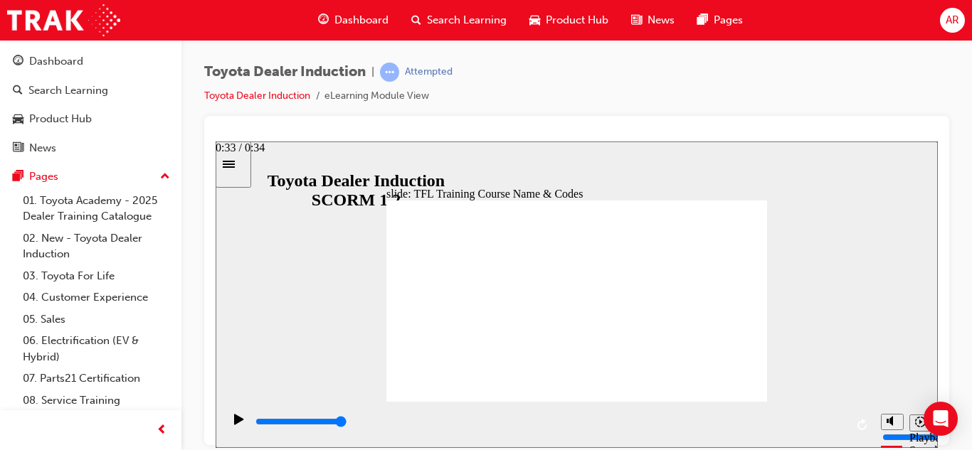
click at [838, 427] on div "playback controls" at bounding box center [549, 422] width 591 height 16
click at [837, 422] on div "playback controls" at bounding box center [549, 422] width 591 height 16
type input "10800"
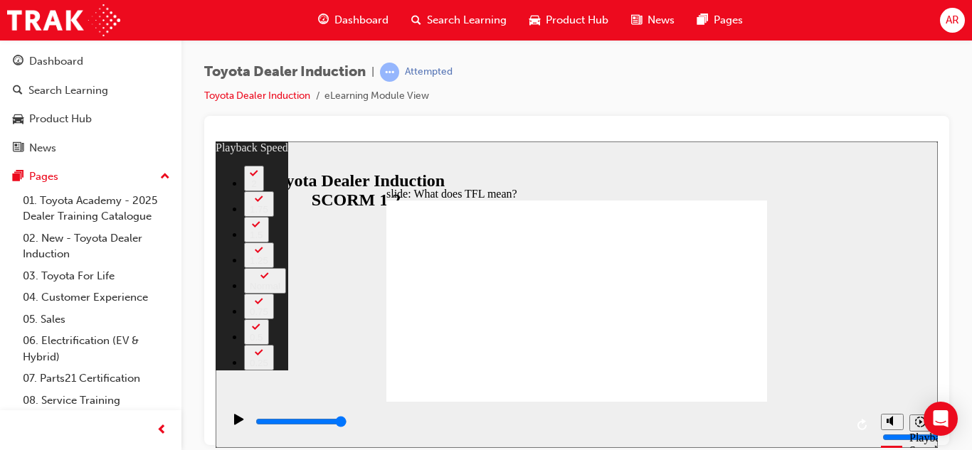
type input "139"
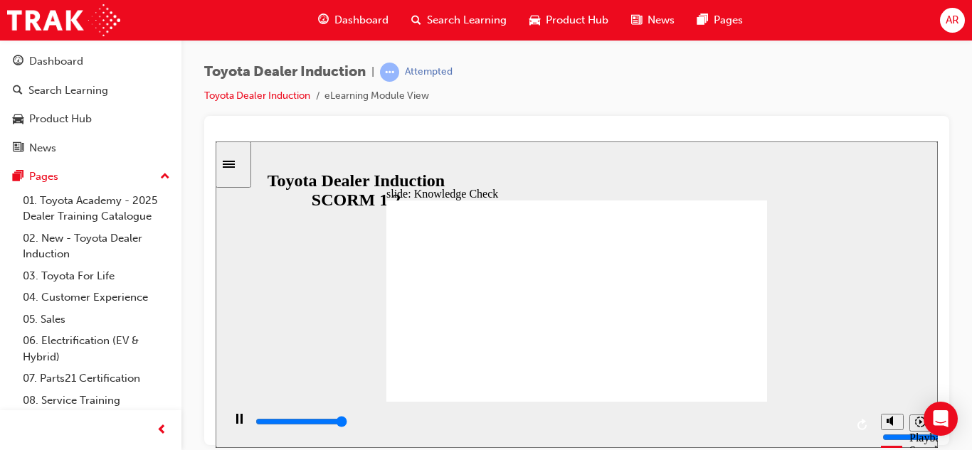
type input "5000"
radio input "true"
drag, startPoint x: 750, startPoint y: 189, endPoint x: 743, endPoint y: 191, distance: 7.4
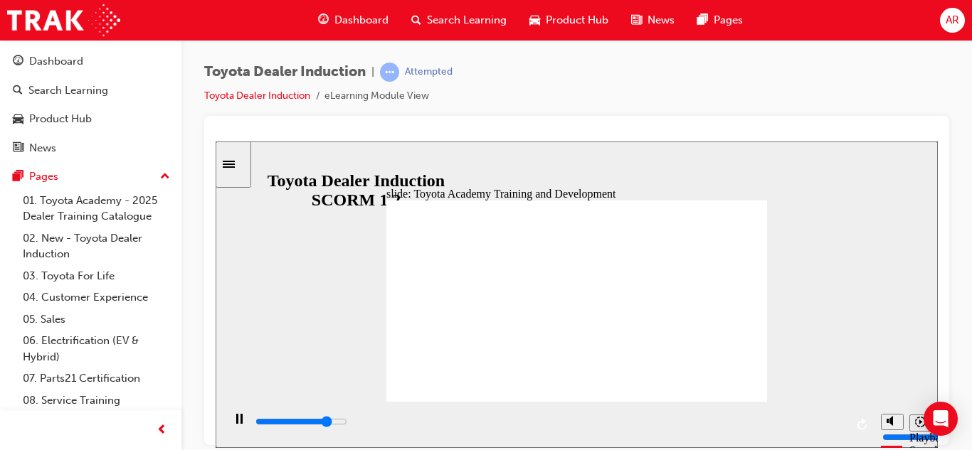
click at [347, 424] on input "slide progress" at bounding box center [301, 420] width 92 height 11
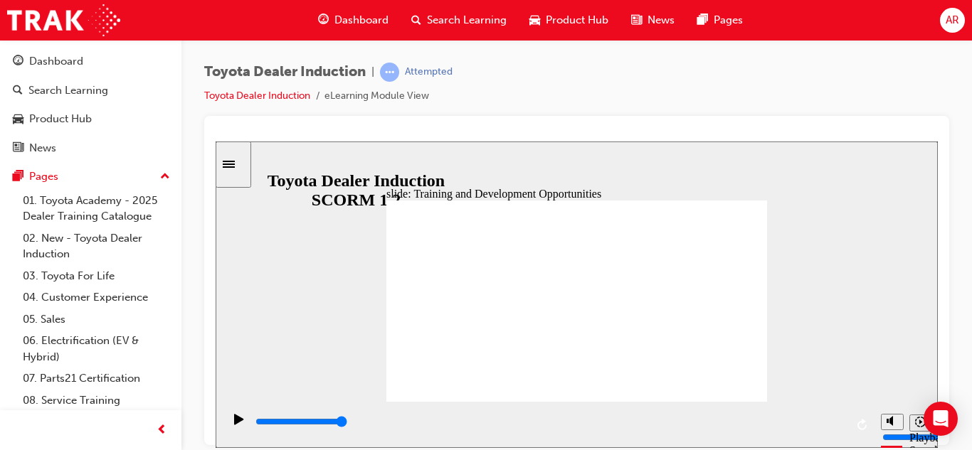
click at [836, 426] on div "playback controls" at bounding box center [549, 422] width 591 height 16
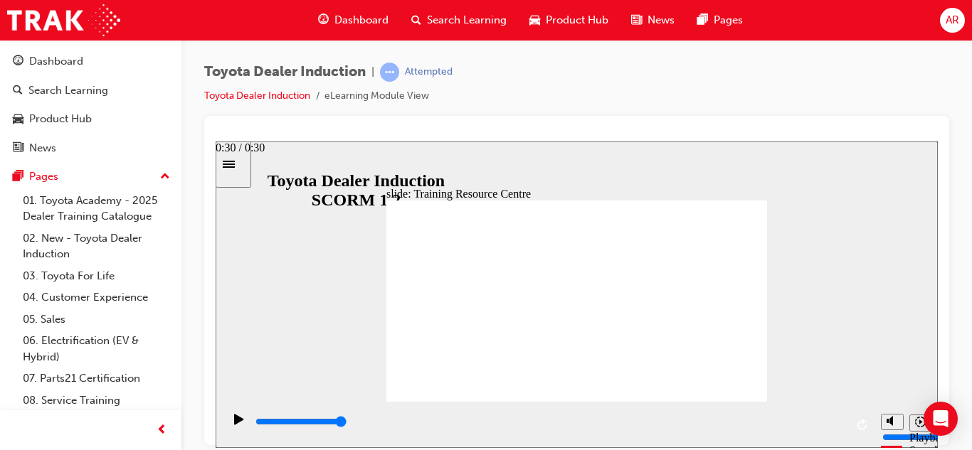
click at [838, 419] on div "playback controls" at bounding box center [549, 422] width 591 height 16
type input "5000"
radio input "true"
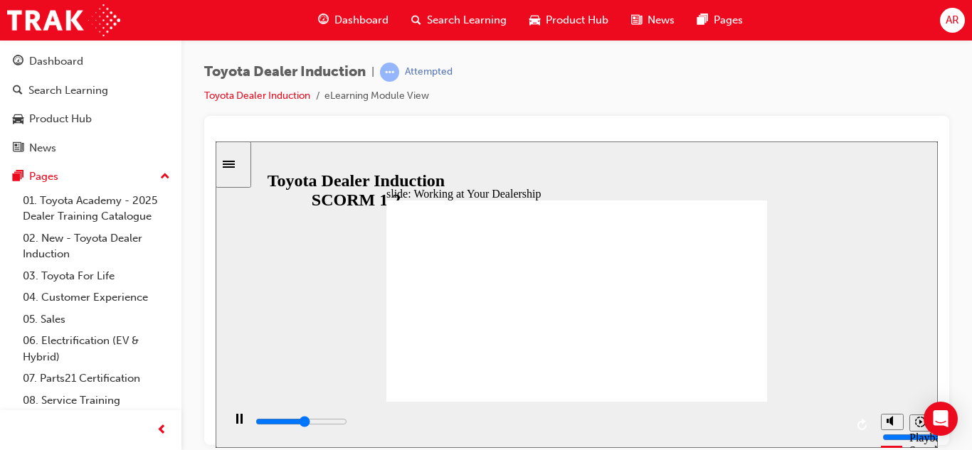
click at [775, 382] on div "slide: Your Dealership Rectangle 1 Back to top Playback Speed 2 1.75 1.5" at bounding box center [577, 294] width 722 height 307
click at [347, 423] on input "slide progress" at bounding box center [301, 420] width 92 height 11
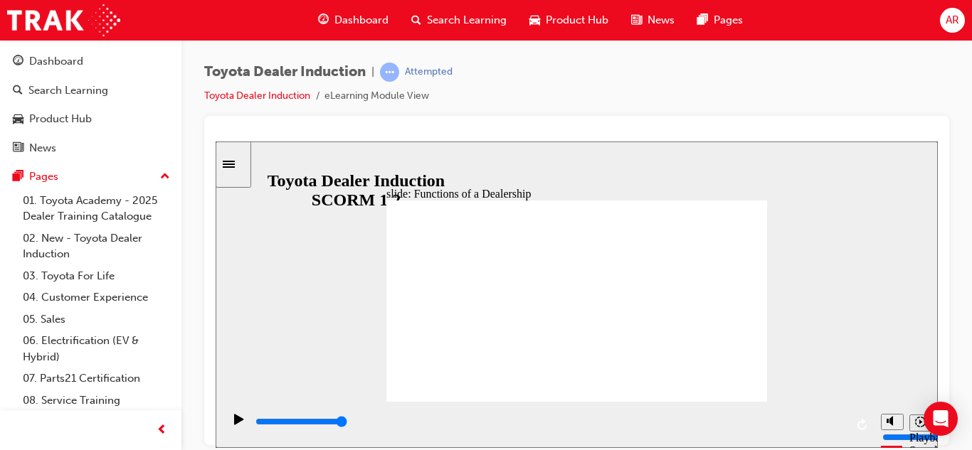
click at [832, 420] on div "playback controls" at bounding box center [549, 422] width 591 height 16
click at [347, 425] on input "slide progress" at bounding box center [301, 420] width 92 height 11
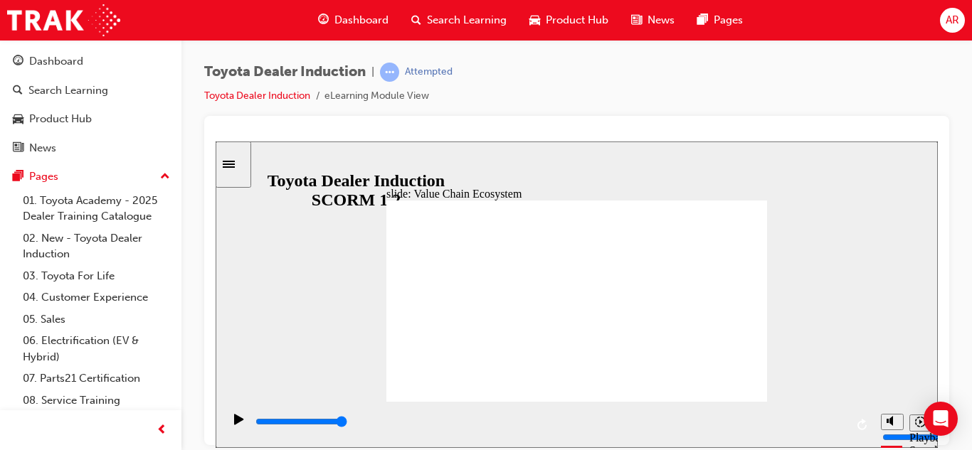
click at [839, 425] on div "playback controls" at bounding box center [549, 422] width 591 height 16
type input "11300"
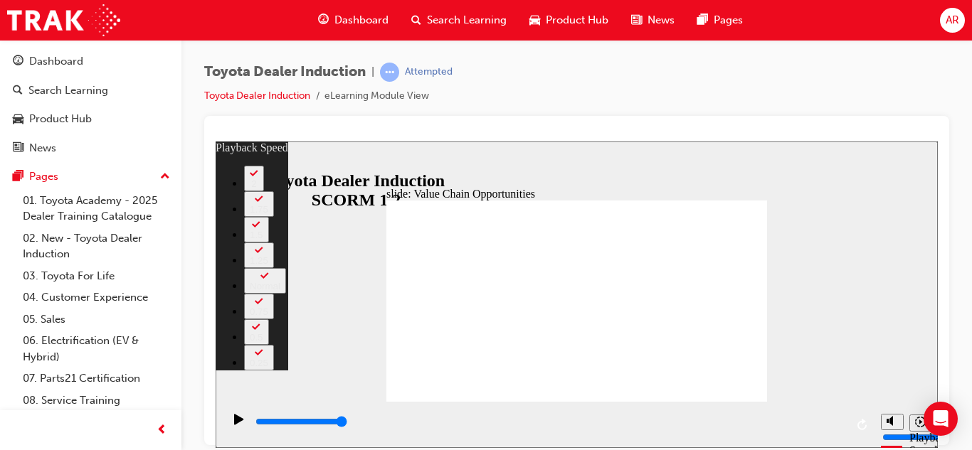
type input "64"
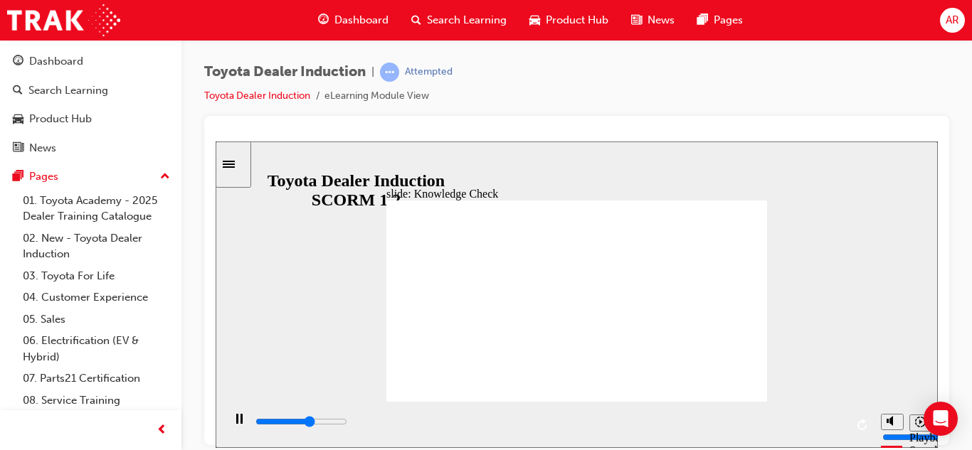
type input "3000"
radio input "true"
type input "5000"
radio input "true"
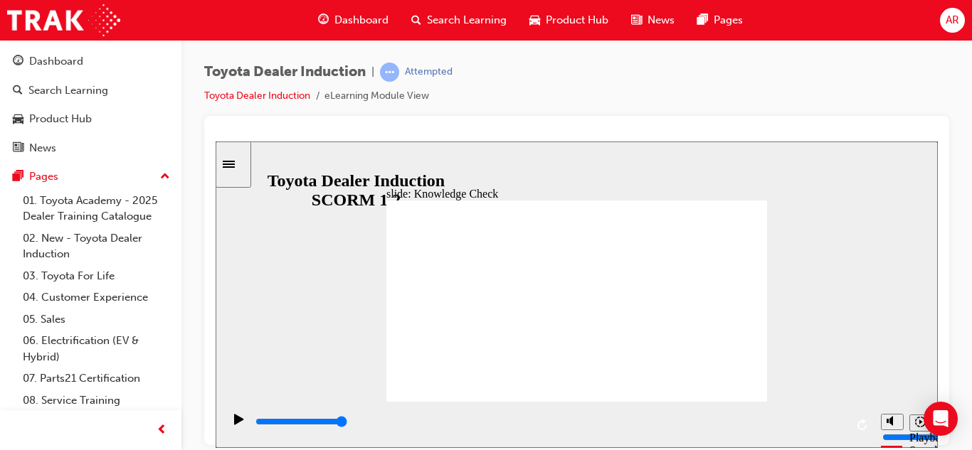
click at [347, 423] on input "slide progress" at bounding box center [301, 420] width 92 height 11
click at [784, 280] on div "slide: Systems and Access Multiply 1 Rectangle 3 Group 1 Rectangle 1 Toyota Sou…" at bounding box center [577, 294] width 722 height 307
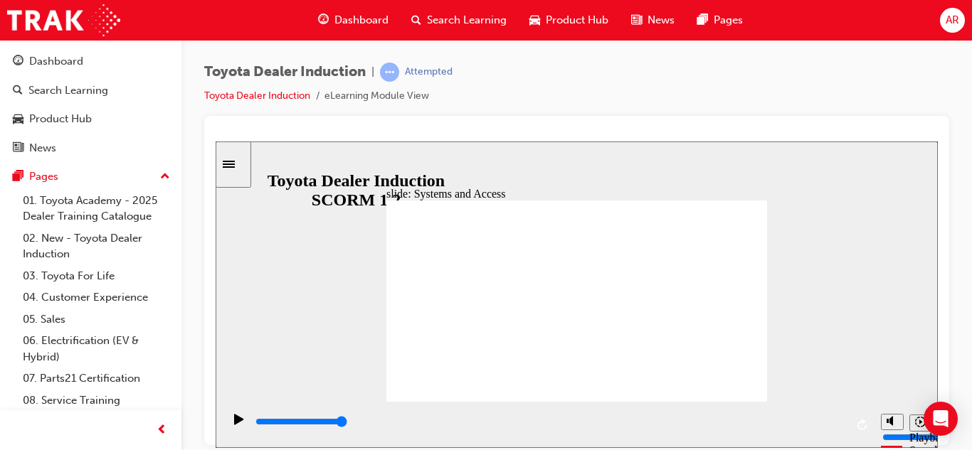
click at [840, 420] on div "playback controls" at bounding box center [549, 422] width 591 height 16
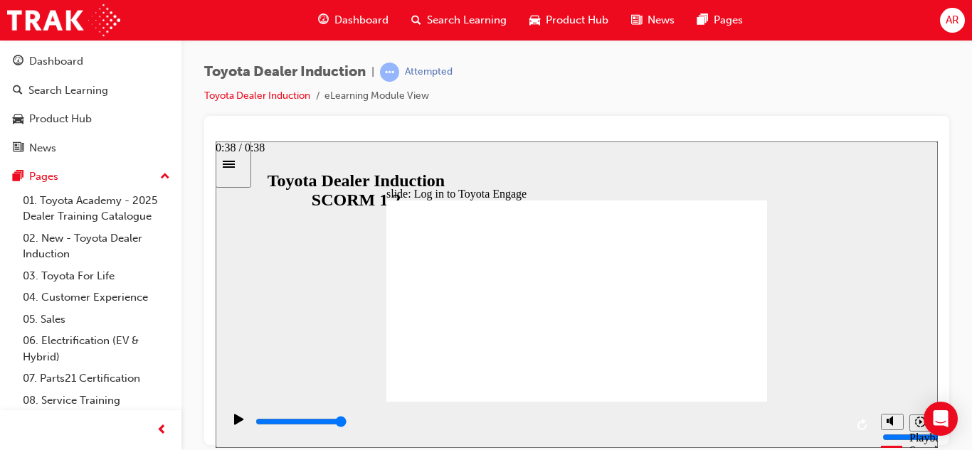
click at [841, 426] on div "playback controls" at bounding box center [549, 422] width 591 height 16
click at [838, 421] on div "playback controls" at bounding box center [549, 422] width 591 height 16
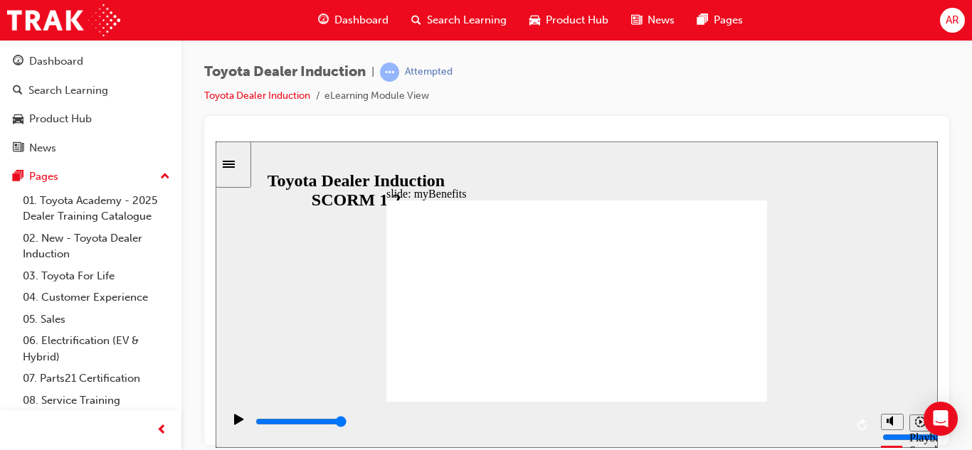
click at [842, 429] on div "playback controls" at bounding box center [549, 422] width 591 height 16
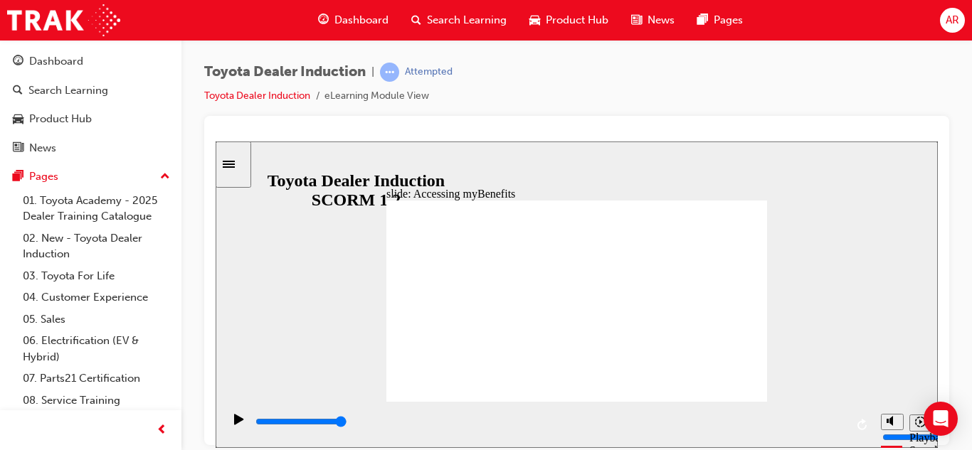
type input "5000"
click at [3, 336] on div "Dashboard Search Learning Product Hub News Pages Pages 01. Toyota Academy - 202…" at bounding box center [90, 261] width 181 height 442
click at [0, 349] on div "Dashboard Search Learning Product Hub News Pages Pages 01. Toyota Academy - 202…" at bounding box center [90, 261] width 181 height 442
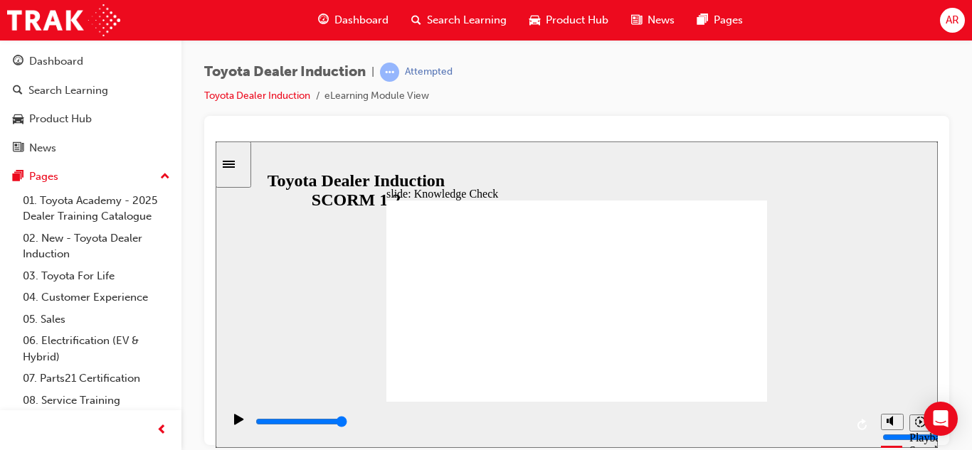
scroll to position [68, 0]
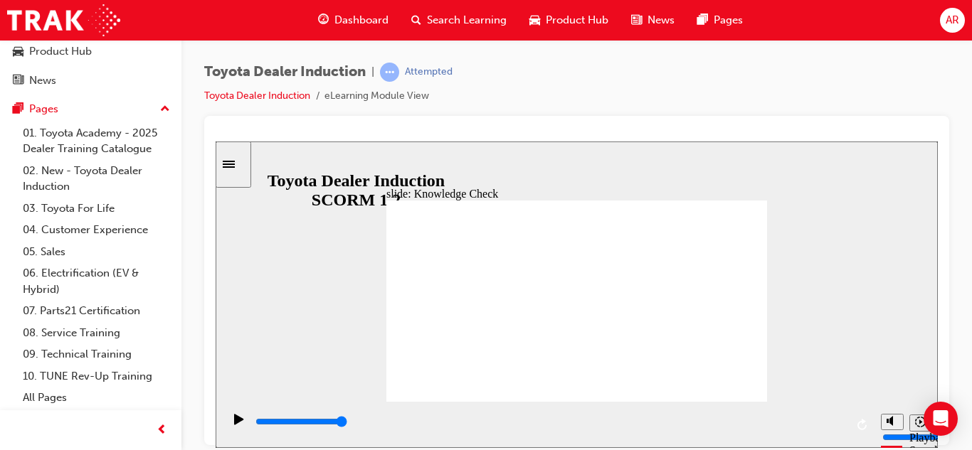
type input "t"
type input "to"
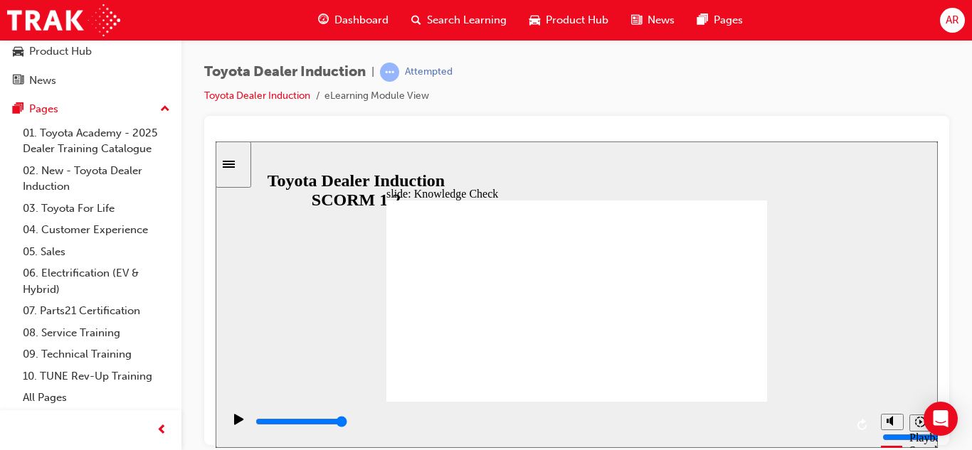
type input "toy"
type input "toyo"
type input "toyot"
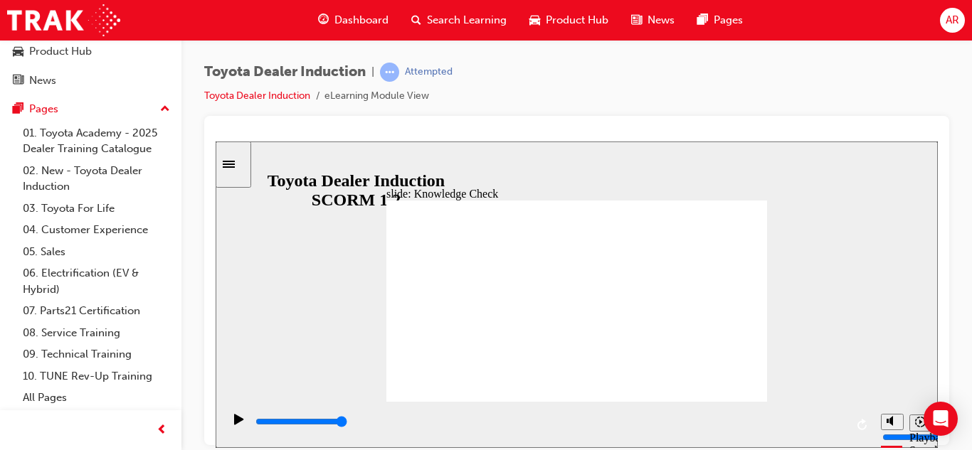
type input "toyot"
type input "toyota"
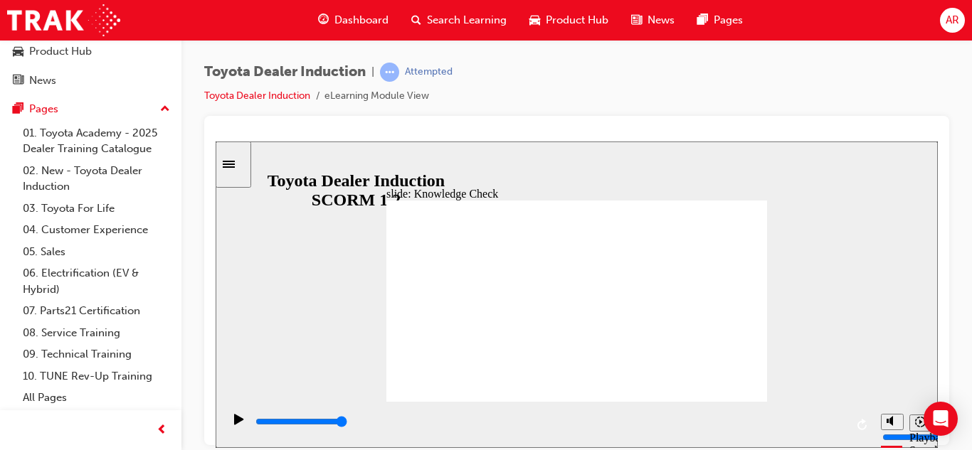
type input "toyota a"
type input "toyota ap"
type input "toyota app"
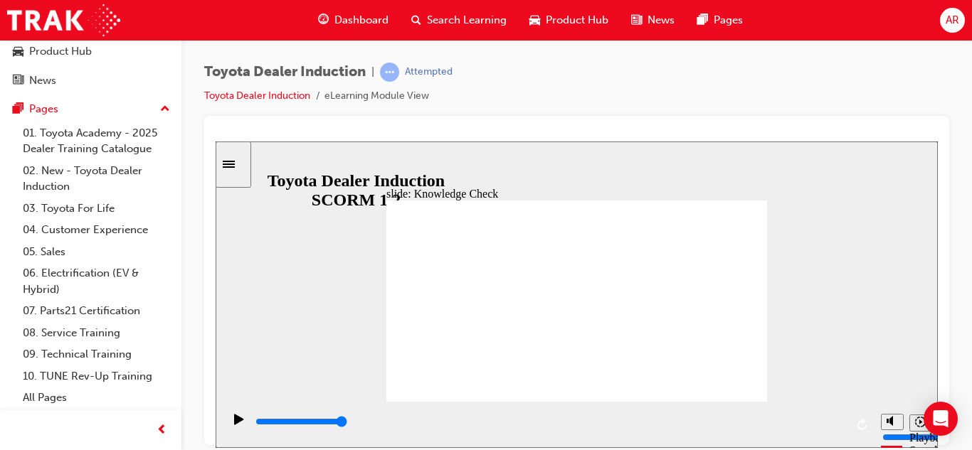
type input "toyota app"
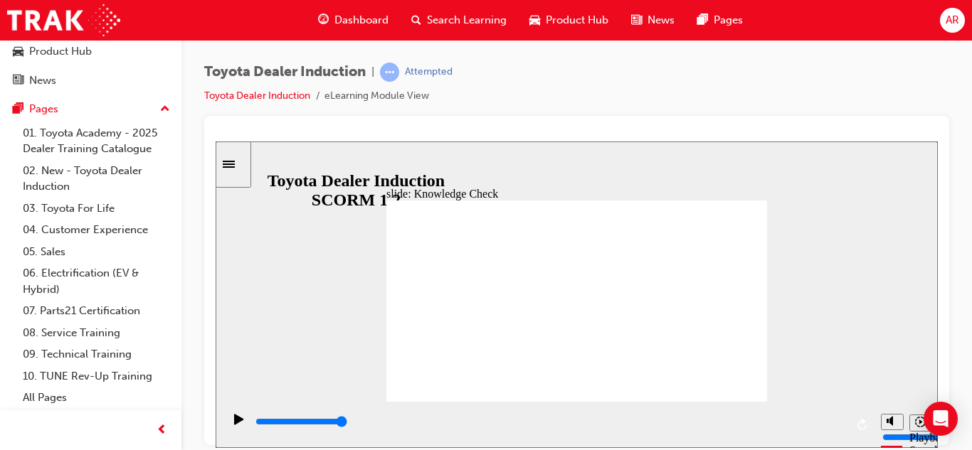
type input "toyota app"
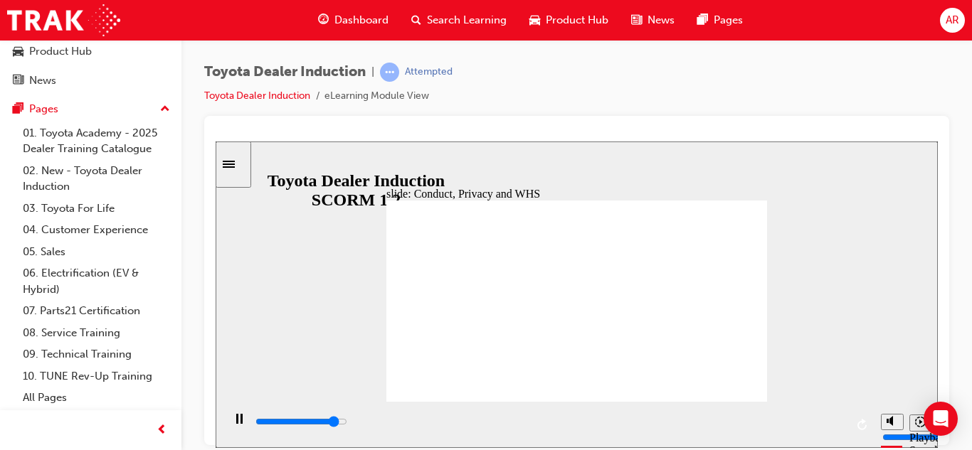
click at [841, 422] on div "playback controls" at bounding box center [549, 422] width 591 height 16
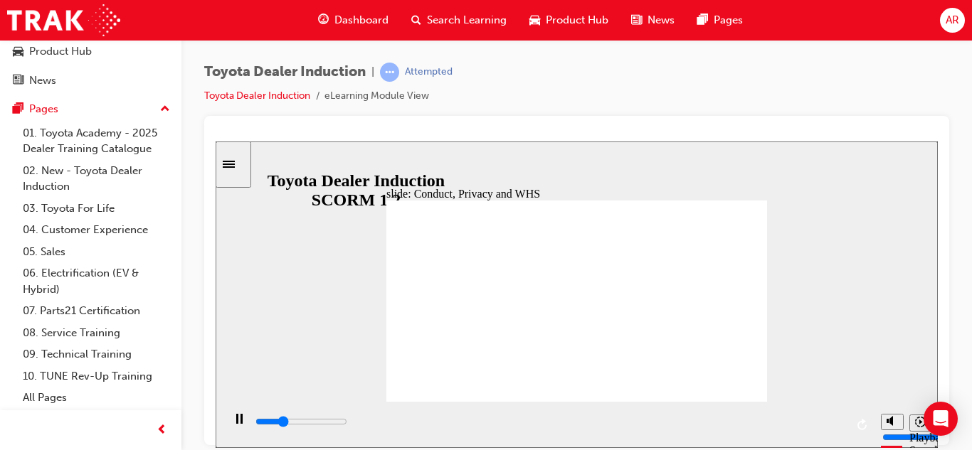
type input "800"
type input "toyota app"
type input "3800"
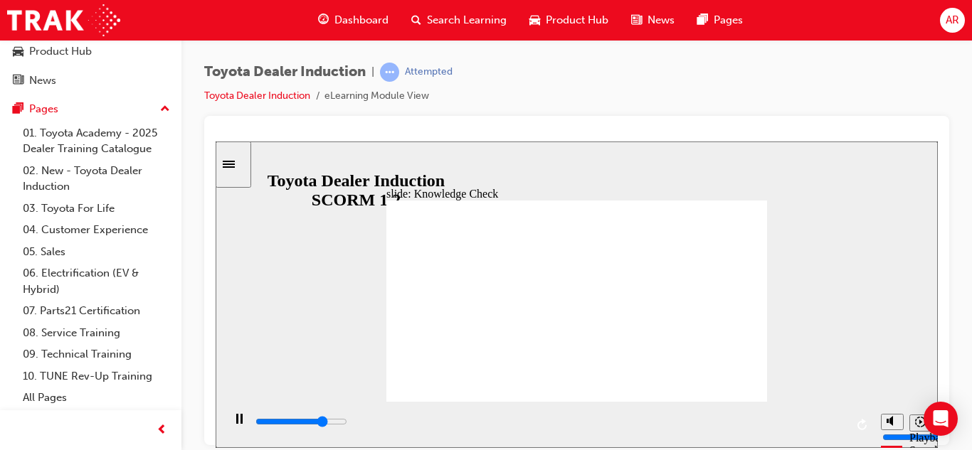
type input "toyota ap"
type input "4400"
type input "toyota a"
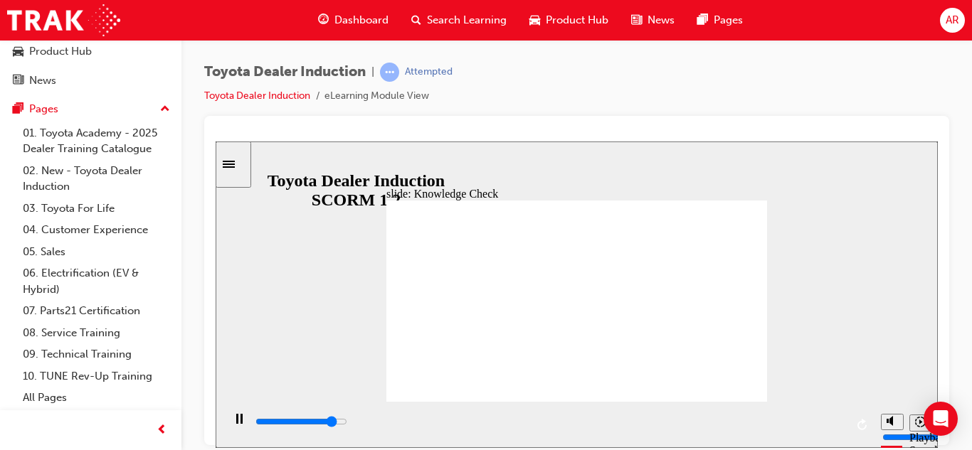
type input "4400"
type input "toyota"
type input "4400"
type input "toyota"
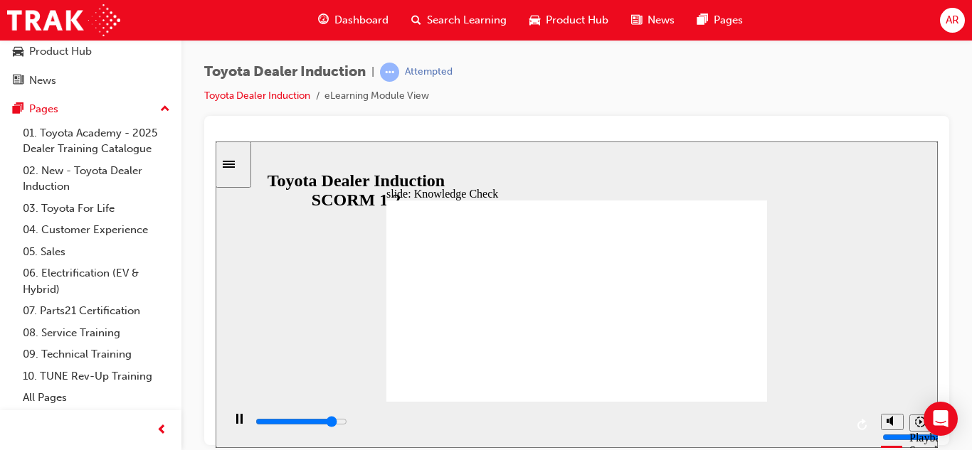
type input "toyota"
type input "4500"
type input "toyot"
type input "4500"
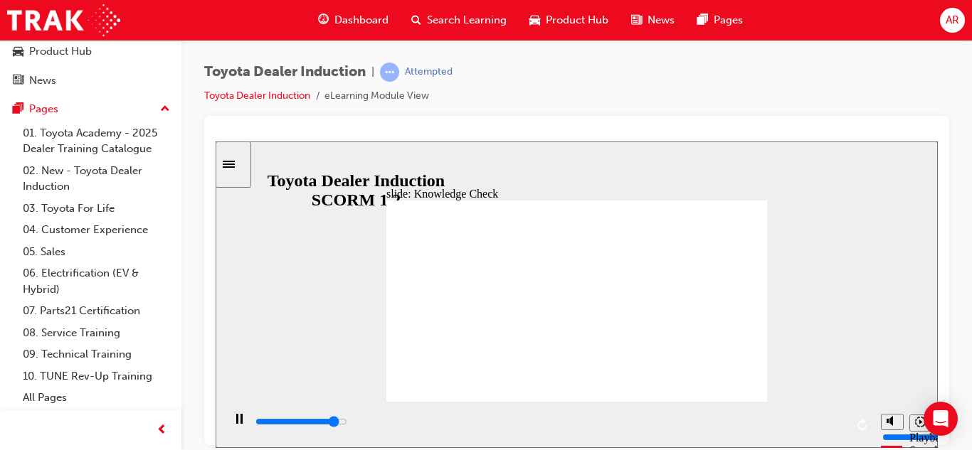
type input "toyo"
type input "4500"
type input "toy"
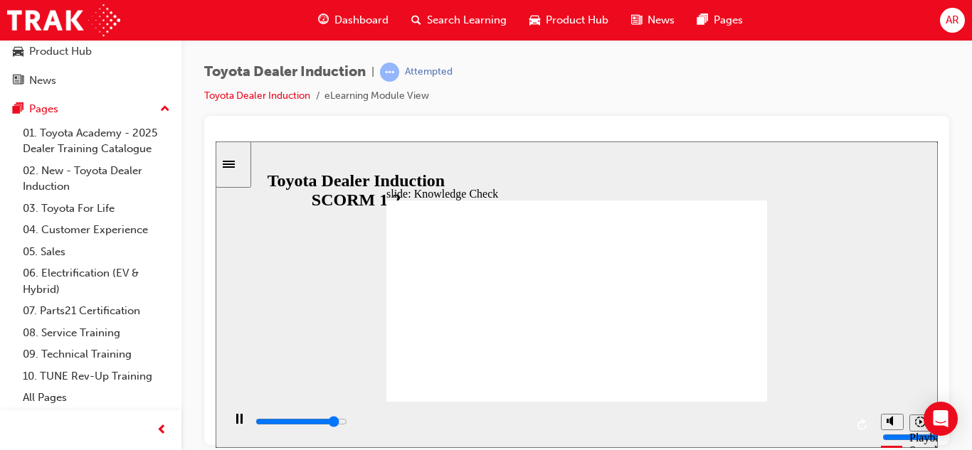
type input "4600"
type input "to"
type input "4600"
type input "t"
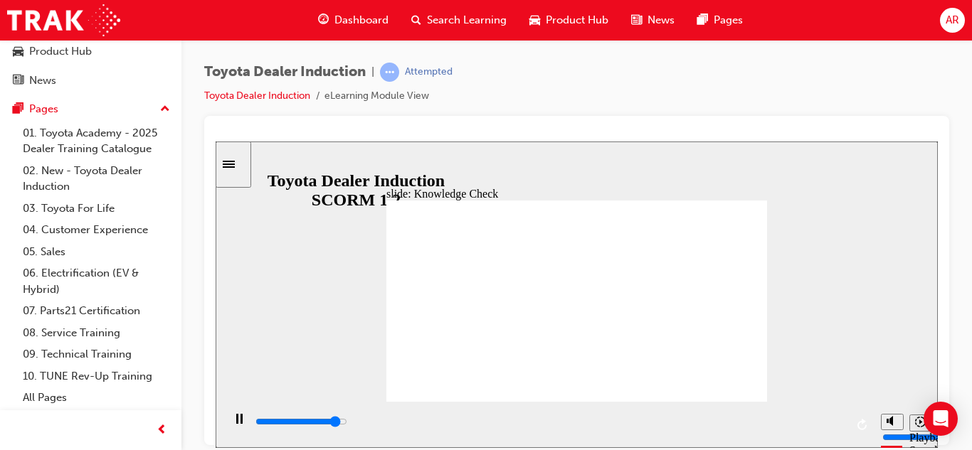
type input "t"
type input "4600"
type input "5000"
type input "l"
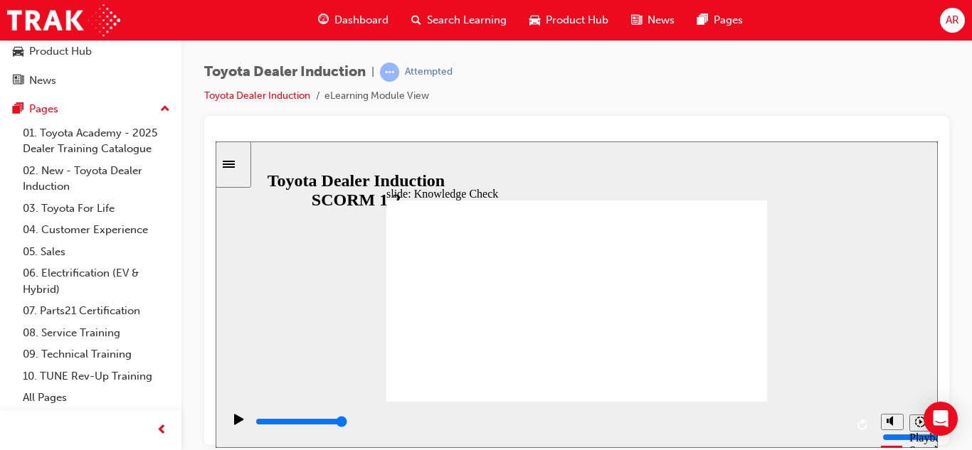
type input "lo"
type input "loy"
type input "loya"
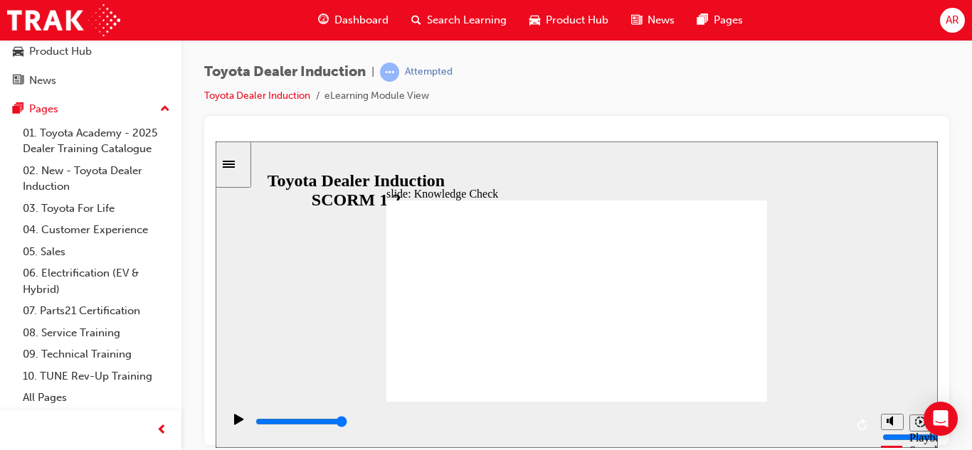
type input "loya"
type input "loyal"
type input "loyali"
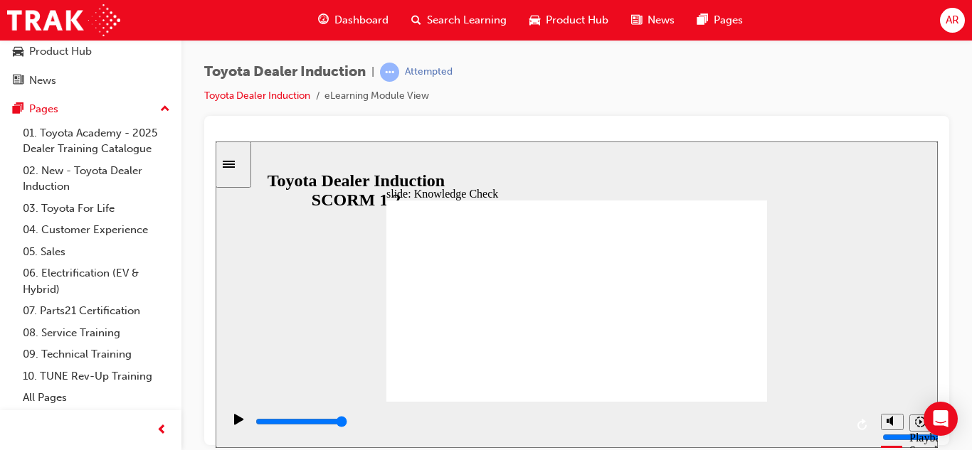
type input "loyalit"
type input "loyality"
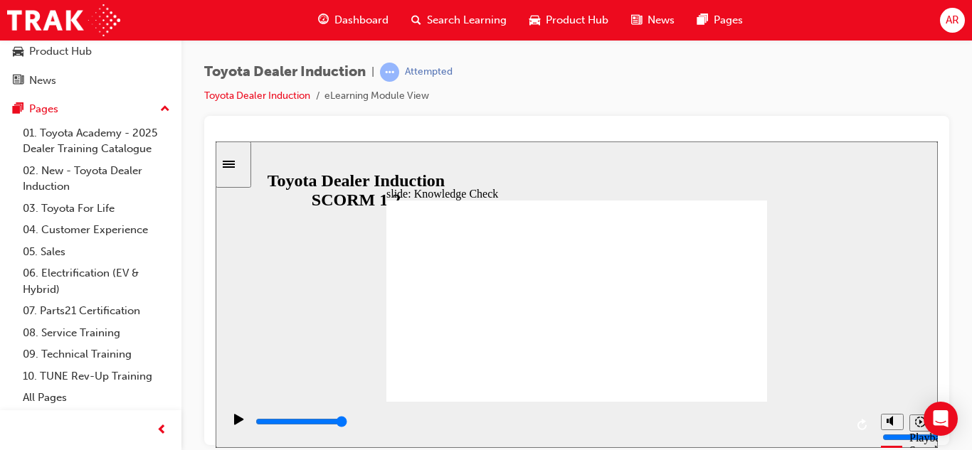
type input "loyality"
type input "loyalit"
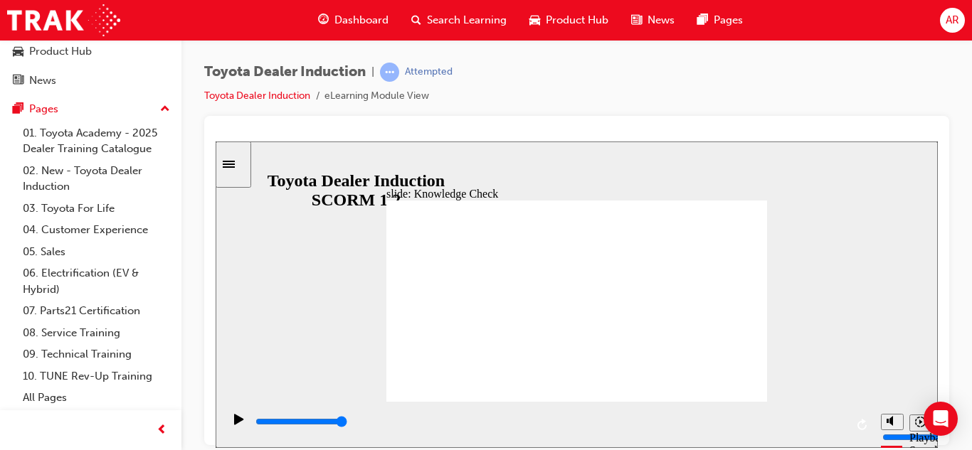
type input "loyali"
type input "loyal"
type input "loya"
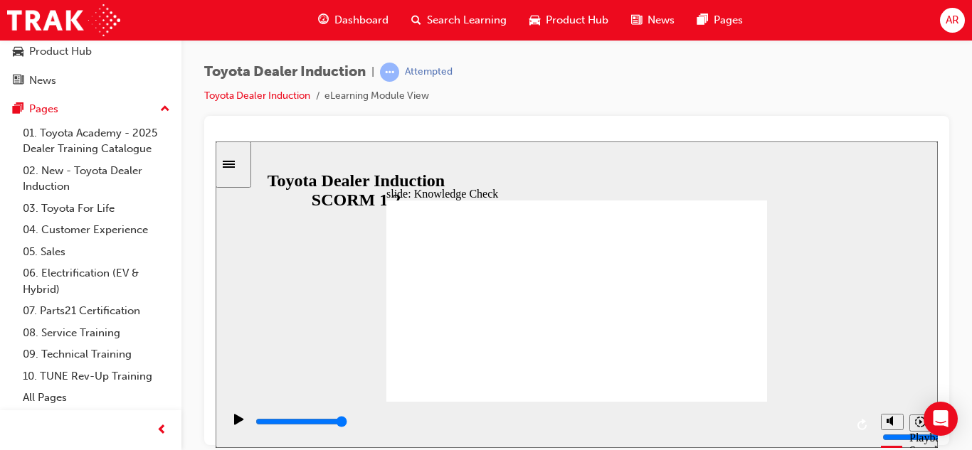
type input "loya"
type input "loy"
type input "lo"
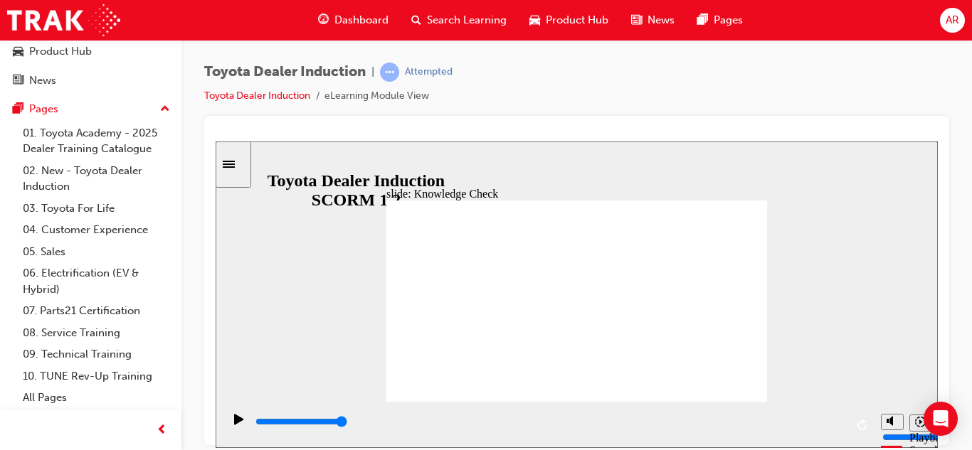
type input "l"
type input "t"
type input "to"
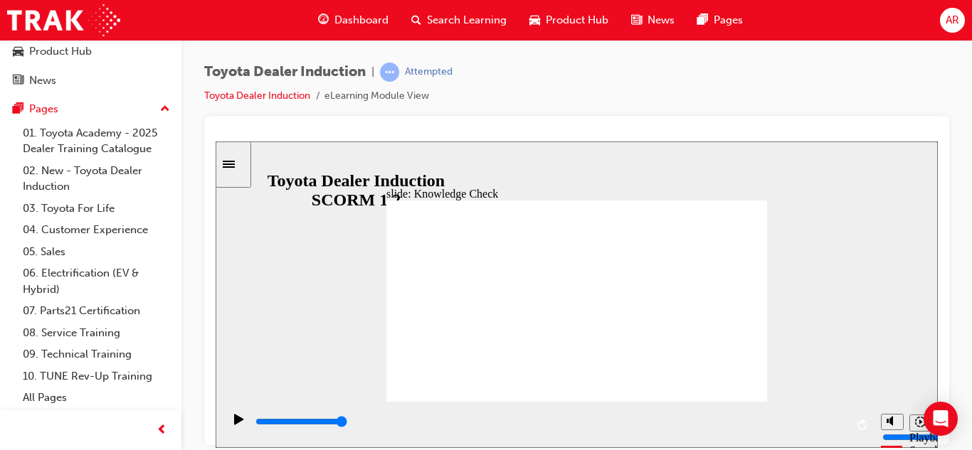
type input "to"
type input "toy"
type input "toyo"
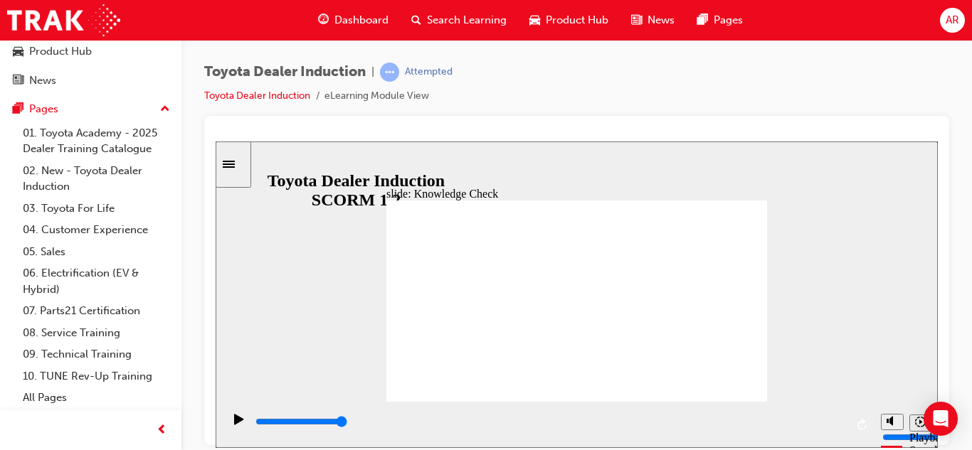
type input "toyot"
type input "toyota"
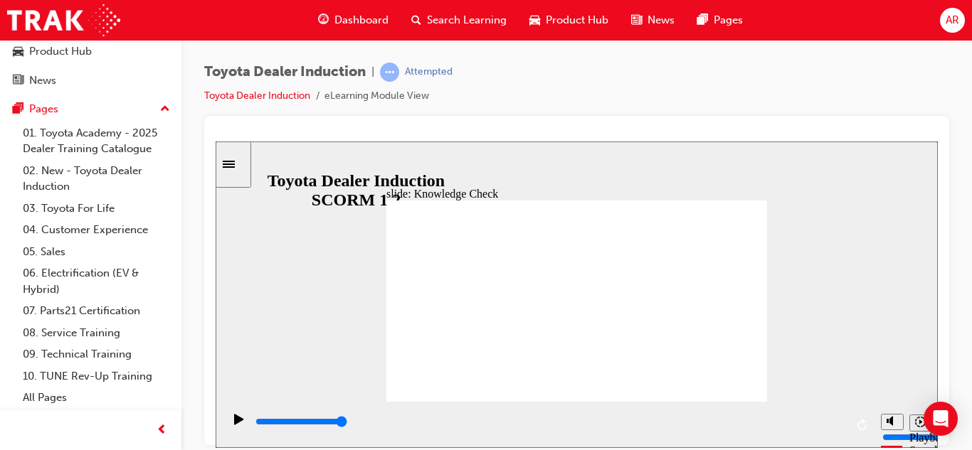
type input "toyota"
type input "toyota g"
type input "toyota go"
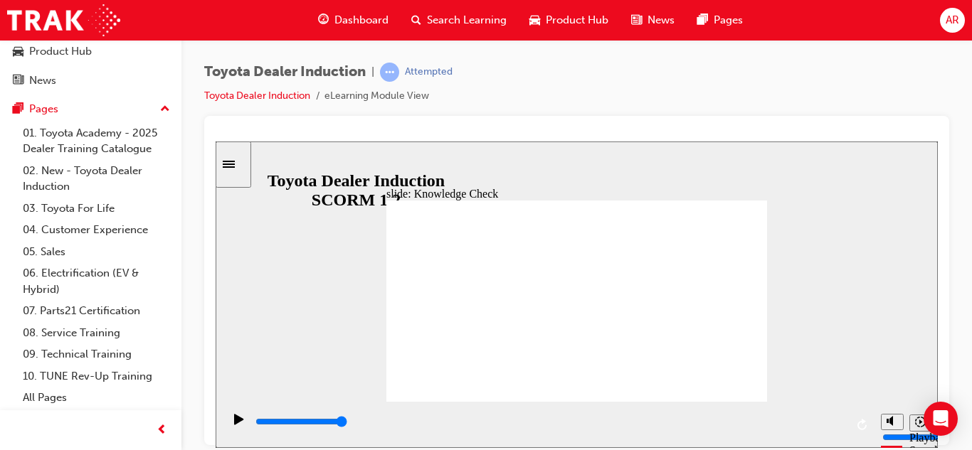
type input "toyota go"
type input "800"
type input "toyota go"
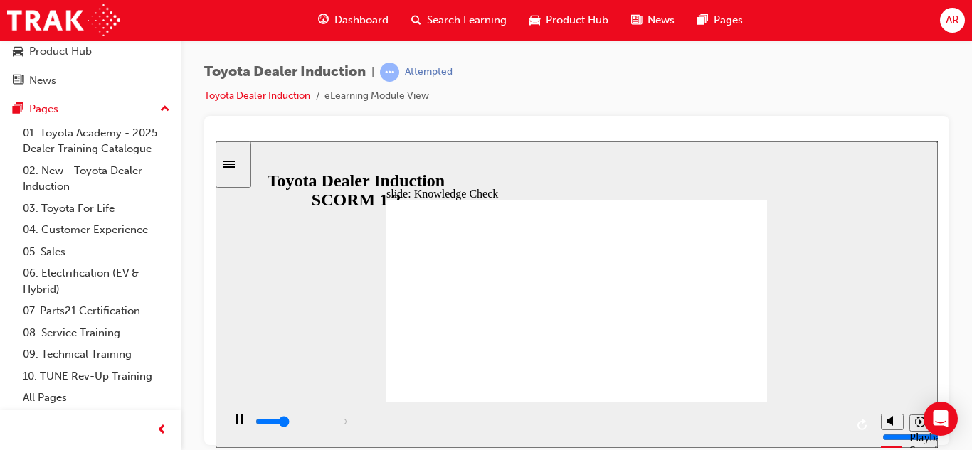
type input "2200"
type input "toyota g"
type input "2400"
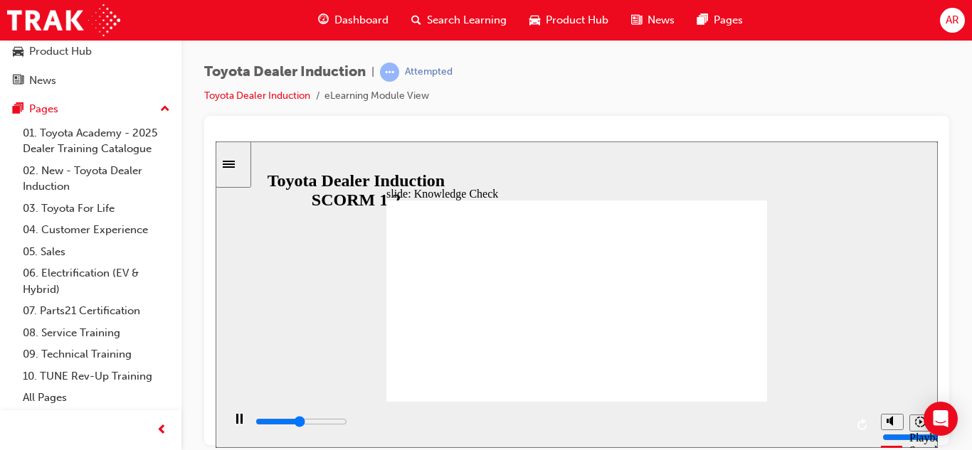
type input "toyota"
type input "2600"
type input "toyota"
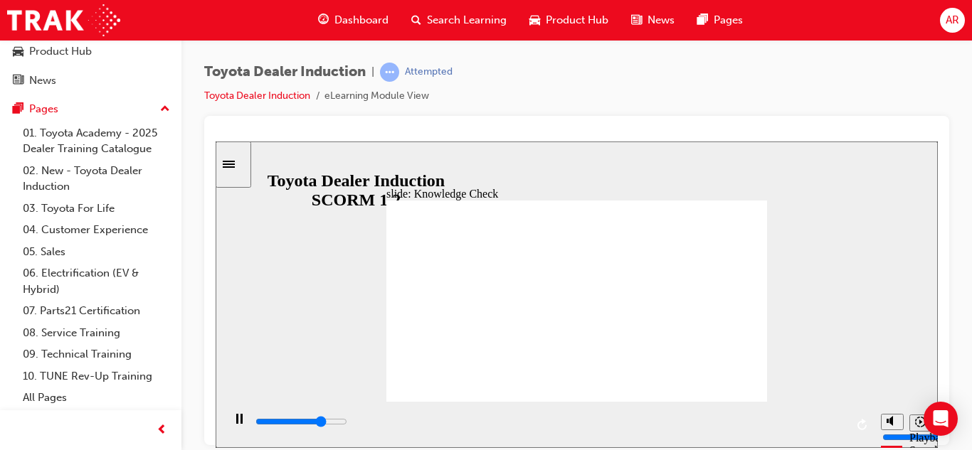
type input "3700"
type input "toyota"
type input "5000"
type input "toyota p"
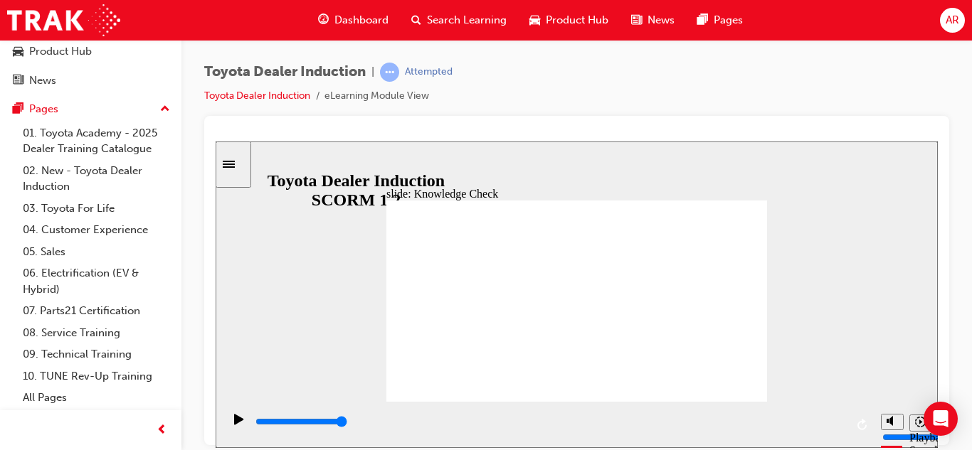
type input "toyota p"
type input "toyota po"
type input "toyota por"
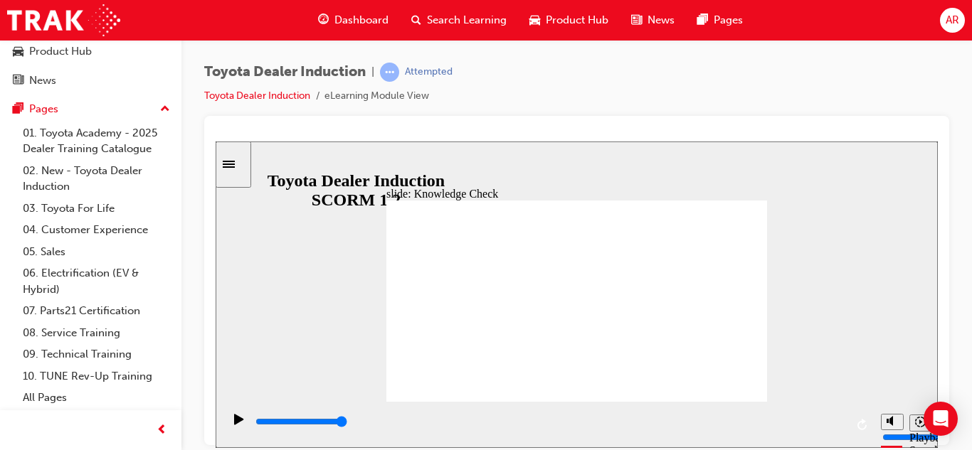
type input "toyota port"
type input "toyota porta"
type input "toyota portal"
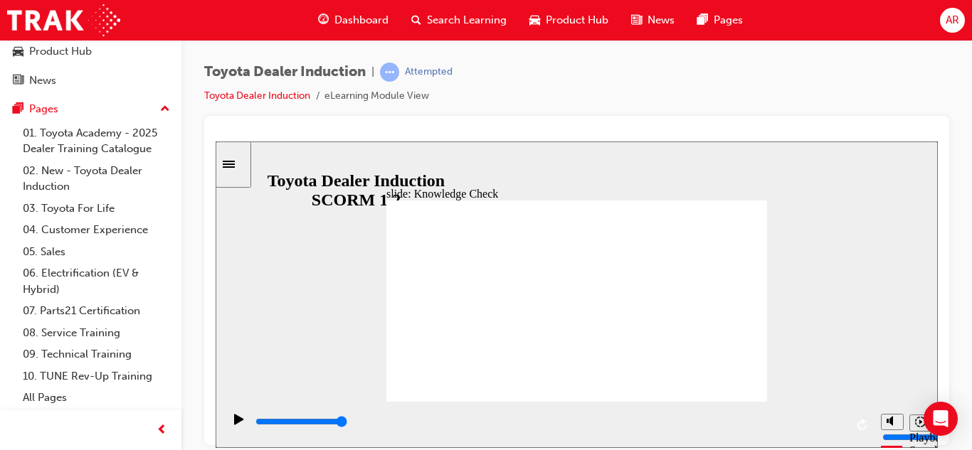
type input "toyota portal"
type input "800"
type input "toyota portal"
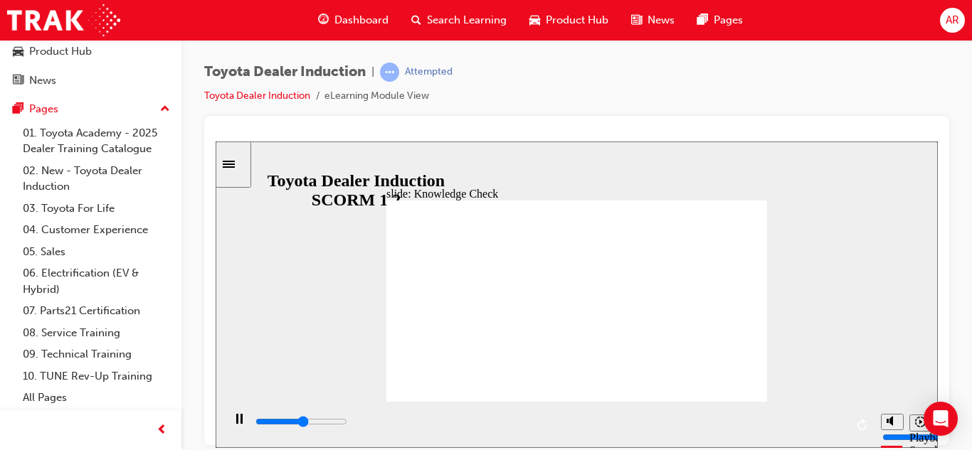
type input "2600"
type input "toyota porta"
type input "3100"
type input "toyota port"
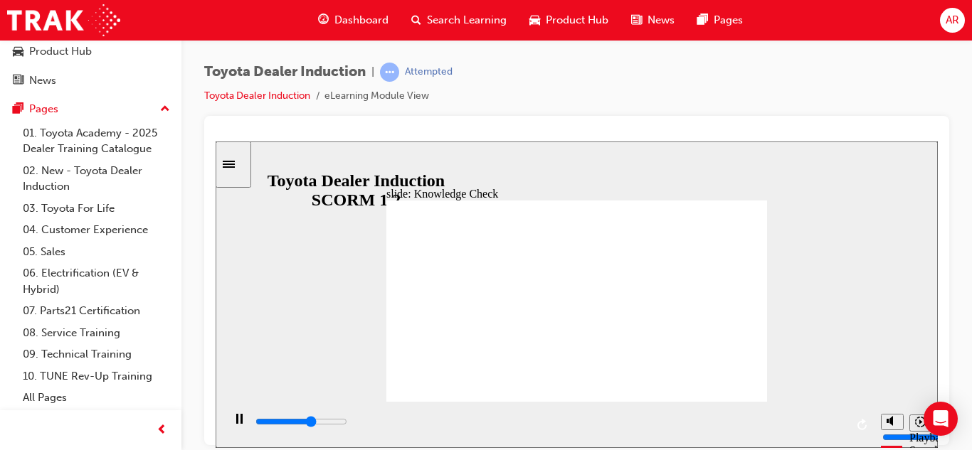
type input "toyota port"
type input "3200"
type input "toyota por"
type input "3200"
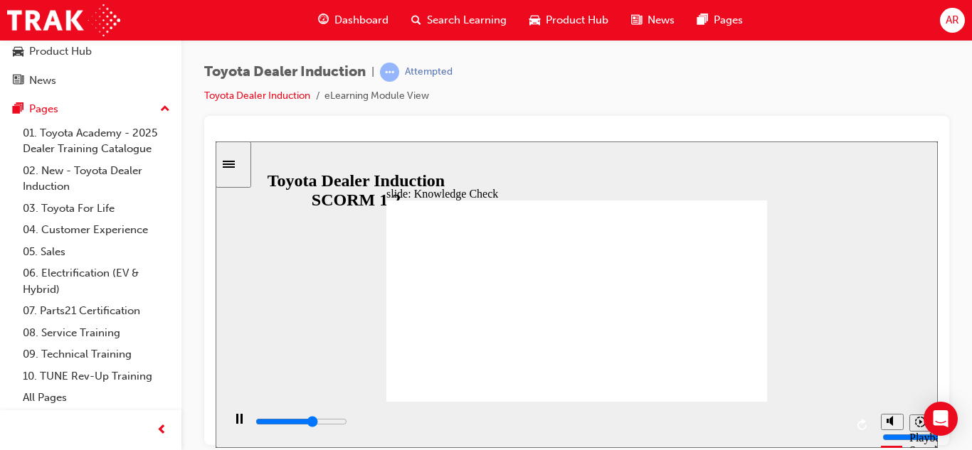
type input "toyota po"
type input "3200"
type input "toyota p"
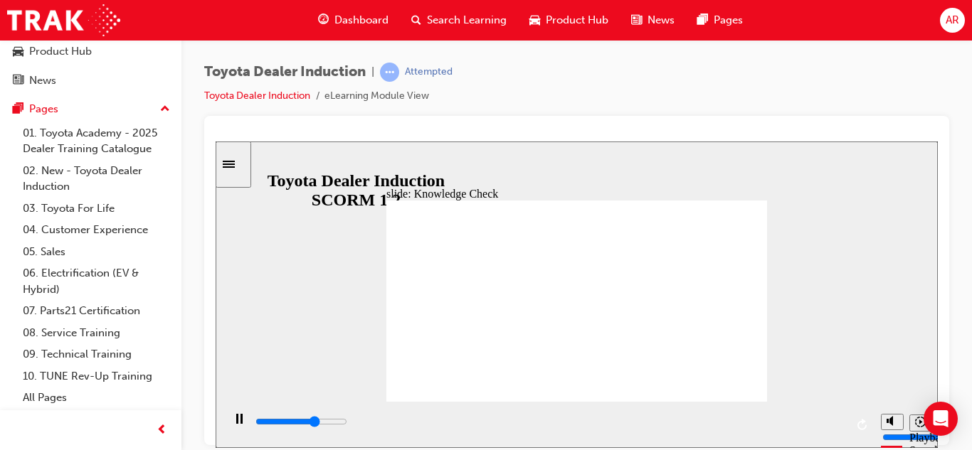
type input "3300"
type input "toyota"
type input "3300"
type input "toyota"
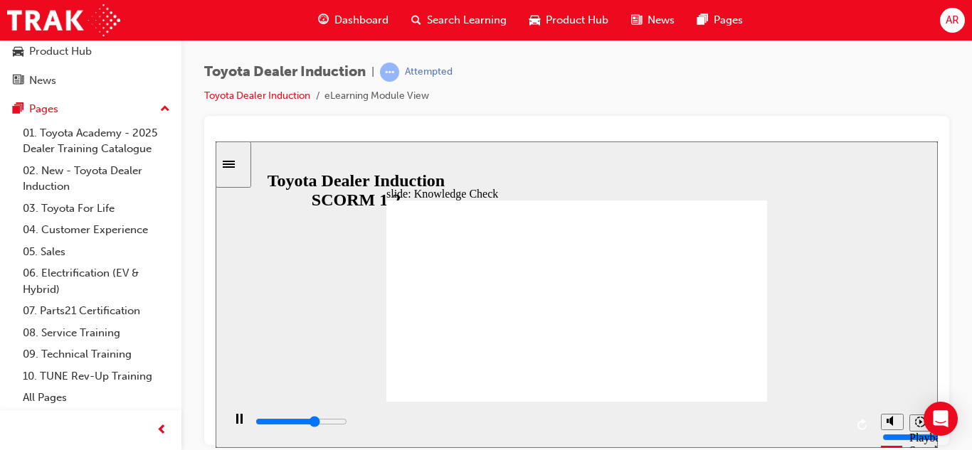
type input "toyota"
type input "3300"
type input "toyot"
type input "3400"
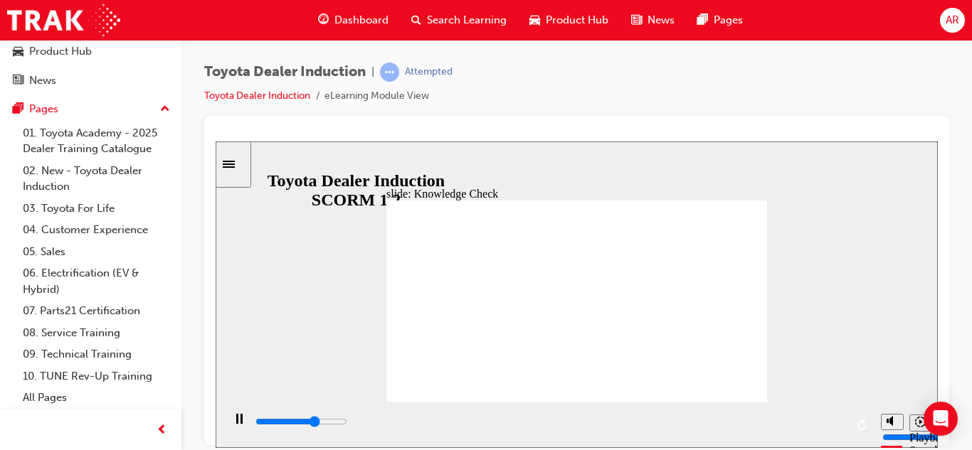
type input "toyo"
type input "3400"
type input "toy"
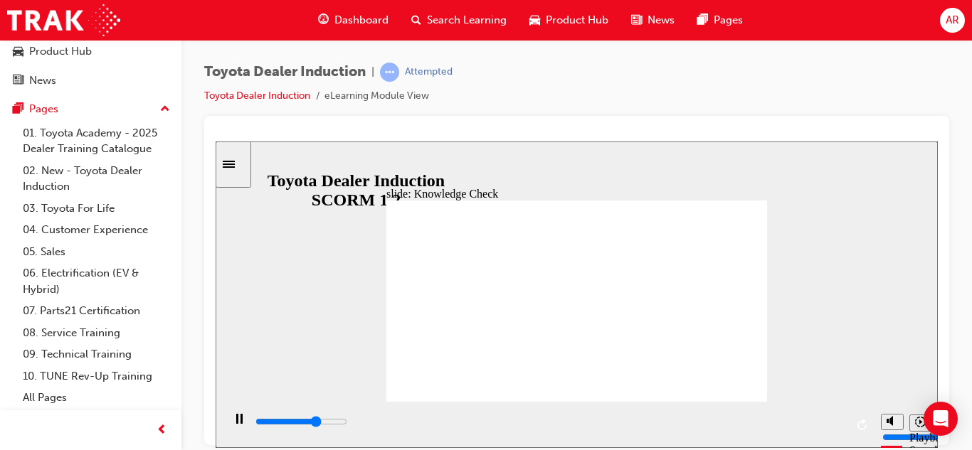
type input "3400"
type input "to"
type input "3500"
type input "t"
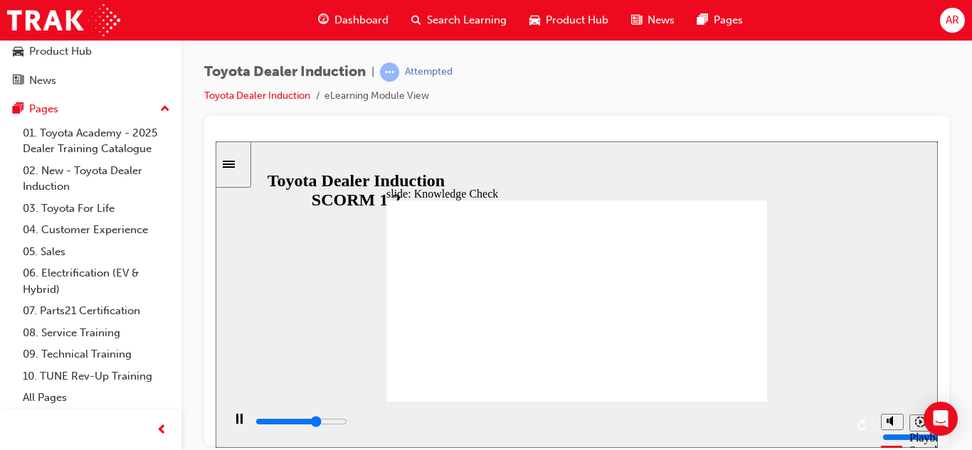
type input "t"
type input "3500"
type input "5000"
type input "c"
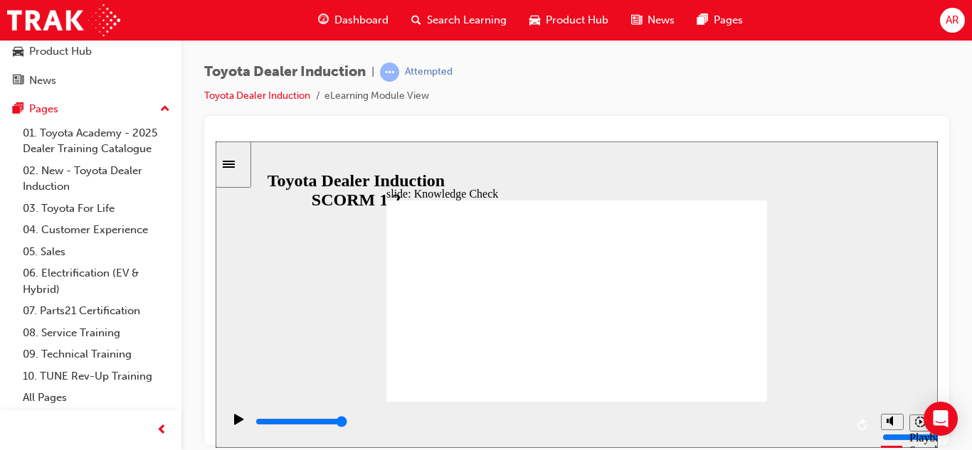
type input "co"
type input "com"
type input "comp"
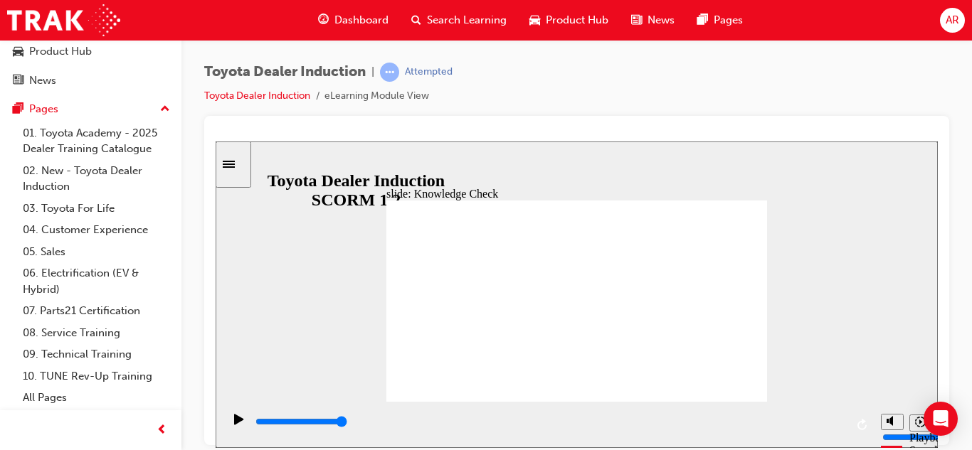
type input "comp"
type input "compa"
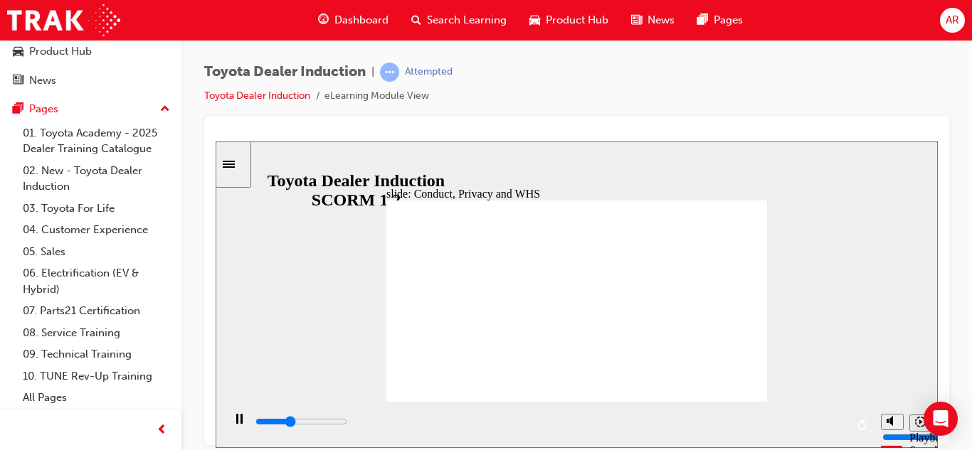
drag, startPoint x: 509, startPoint y: 297, endPoint x: 500, endPoint y: 302, distance: 10.5
drag, startPoint x: 500, startPoint y: 302, endPoint x: 285, endPoint y: 314, distance: 215.1
click at [285, 314] on div "slide: Knowledge Check Rectangle 1 BACK BACK SUBMIT SUBMIT Knowledge Check Fill…" at bounding box center [577, 294] width 722 height 307
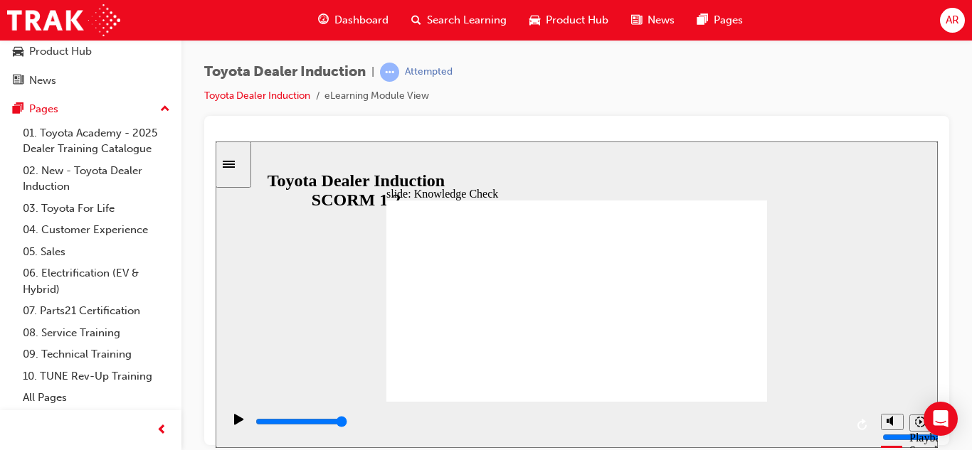
drag, startPoint x: 491, startPoint y: 308, endPoint x: 344, endPoint y: 307, distance: 147.2
click at [344, 307] on div "slide: Knowledge Check Rectangle 1 BACK BACK SUBMIT SUBMIT Knowledge Check Fill…" at bounding box center [577, 294] width 722 height 307
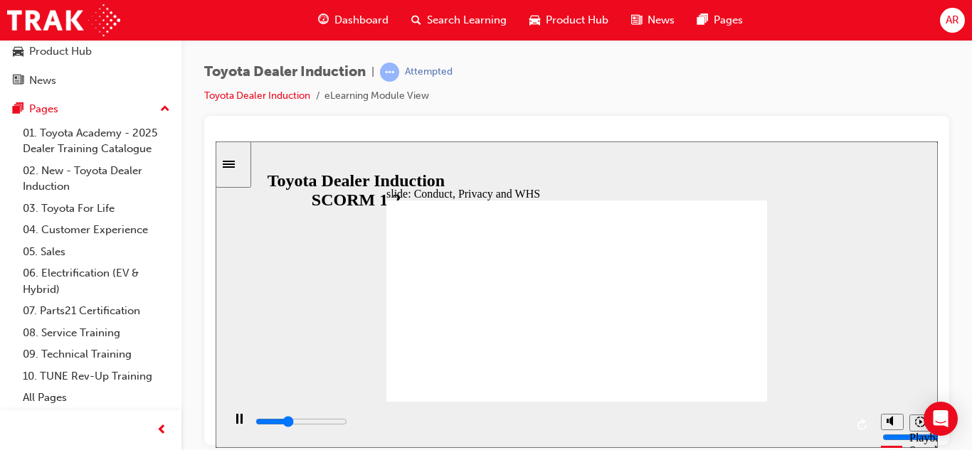
drag, startPoint x: 535, startPoint y: 299, endPoint x: 302, endPoint y: 302, distance: 233.3
click at [302, 302] on div "slide: Knowledge Check Rectangle 1 BACK BACK SUBMIT SUBMIT Knowledge Check Fill…" at bounding box center [577, 294] width 722 height 307
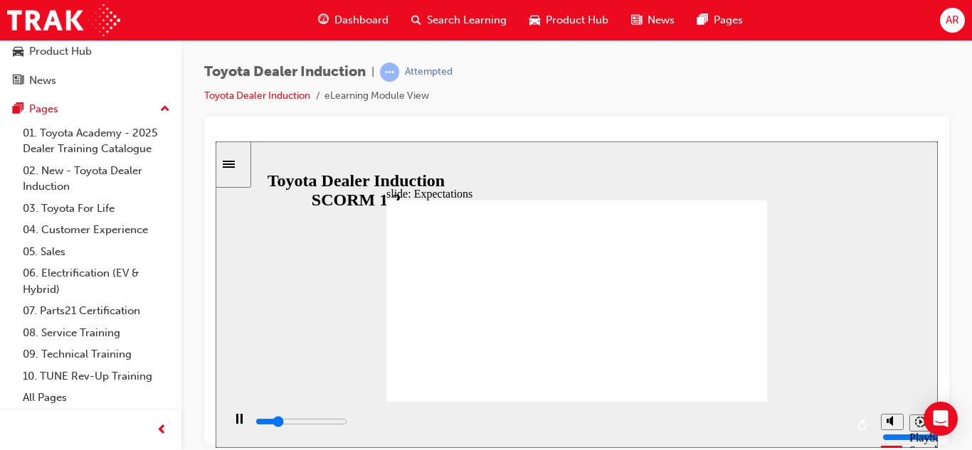
click at [841, 426] on div "playback controls" at bounding box center [549, 422] width 591 height 16
drag, startPoint x: 412, startPoint y: 276, endPoint x: 637, endPoint y: 296, distance: 226.4
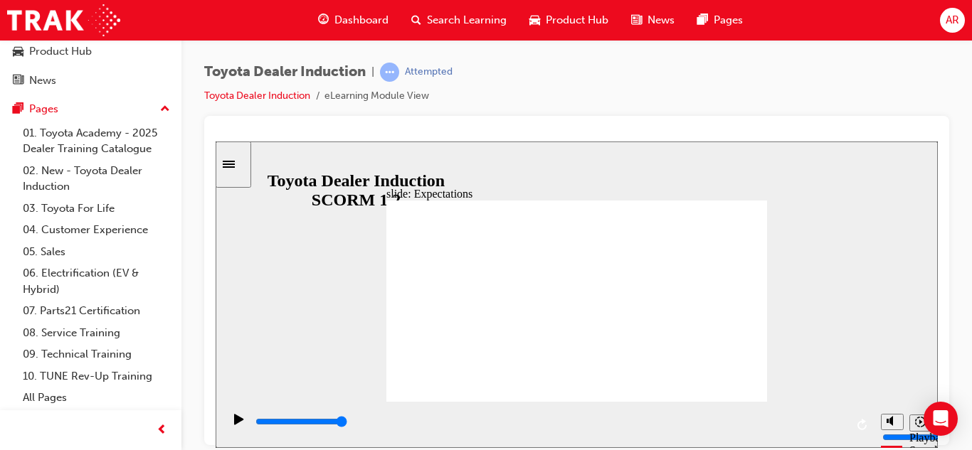
drag, startPoint x: 539, startPoint y: 202, endPoint x: 600, endPoint y: 283, distance: 101.1
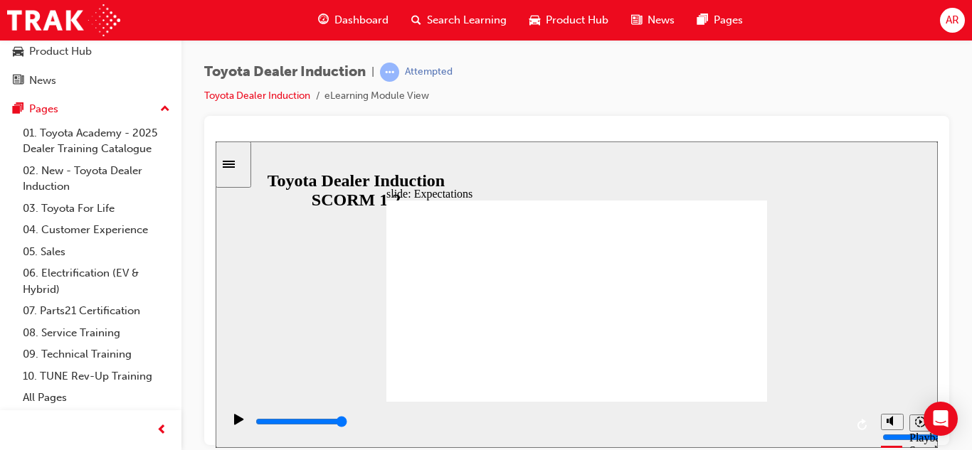
drag, startPoint x: 414, startPoint y: 273, endPoint x: 472, endPoint y: 236, distance: 68.5
drag, startPoint x: 472, startPoint y: 236, endPoint x: 444, endPoint y: 294, distance: 63.9
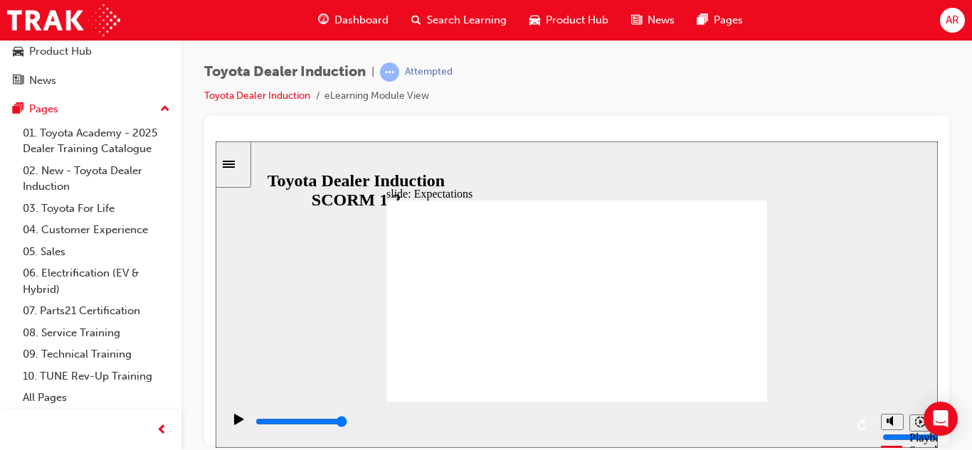
drag, startPoint x: 537, startPoint y: 232, endPoint x: 479, endPoint y: 238, distance: 58.0
drag, startPoint x: 536, startPoint y: 274, endPoint x: 450, endPoint y: 234, distance: 94.2
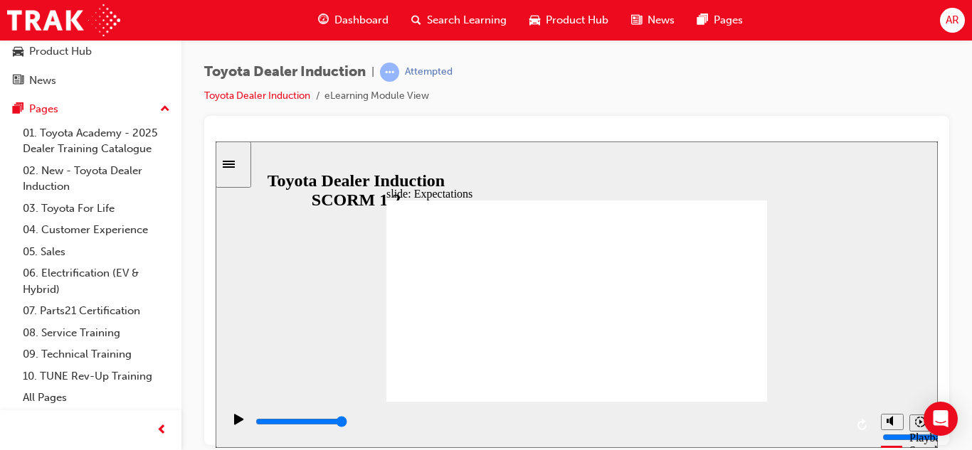
drag, startPoint x: 525, startPoint y: 354, endPoint x: 490, endPoint y: 292, distance: 71.0
drag, startPoint x: 546, startPoint y: 344, endPoint x: 696, endPoint y: 314, distance: 152.2
drag, startPoint x: 623, startPoint y: 341, endPoint x: 618, endPoint y: 228, distance: 113.2
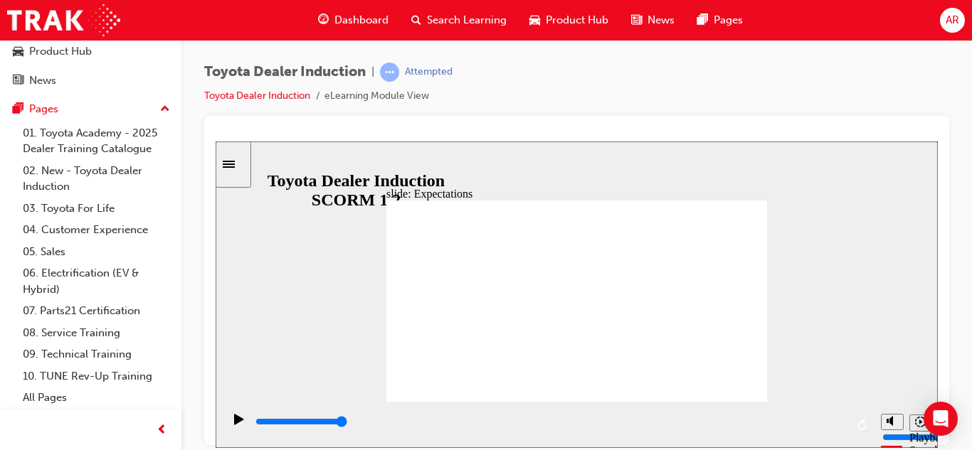
drag, startPoint x: 587, startPoint y: 241, endPoint x: 682, endPoint y: 346, distance: 142.0
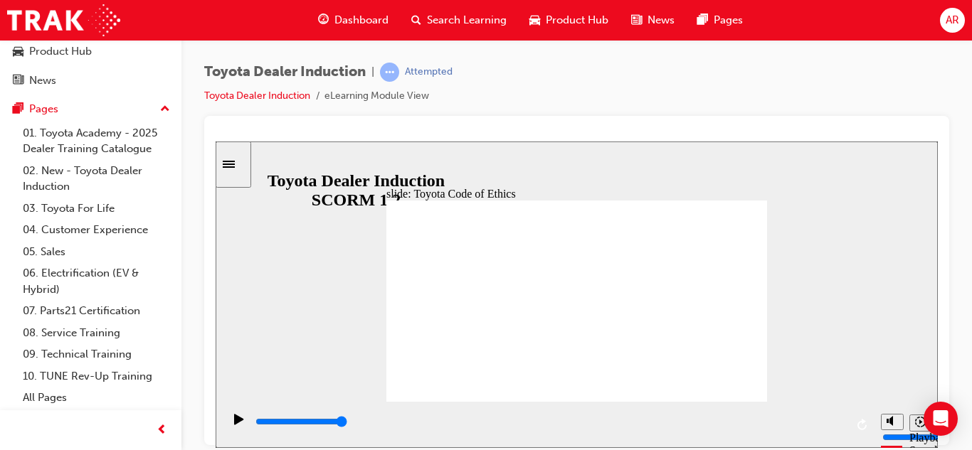
drag, startPoint x: 721, startPoint y: 381, endPoint x: 698, endPoint y: 387, distance: 24.3
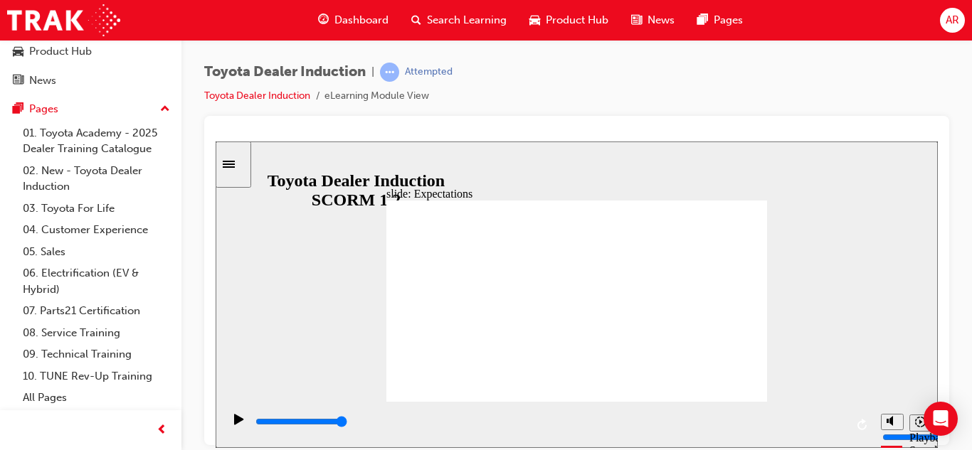
drag, startPoint x: 526, startPoint y: 269, endPoint x: 541, endPoint y: 278, distance: 18.2
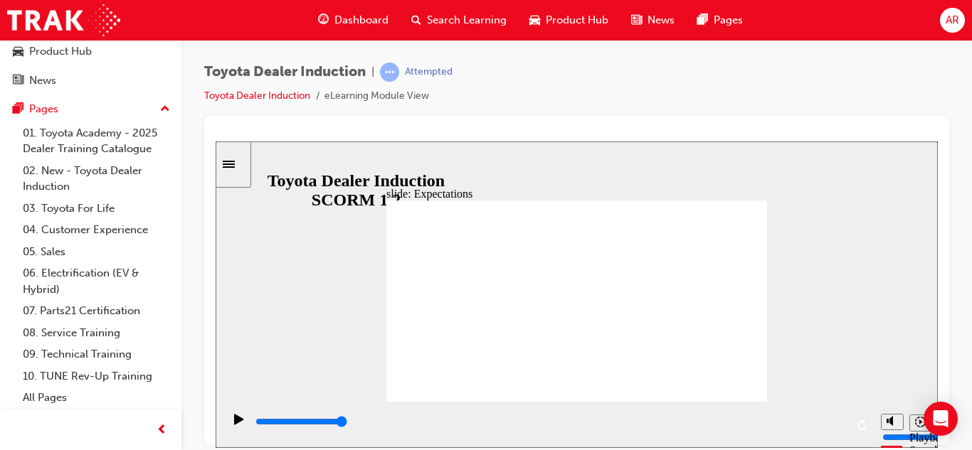
drag, startPoint x: 541, startPoint y: 278, endPoint x: 496, endPoint y: 238, distance: 60.5
drag, startPoint x: 445, startPoint y: 314, endPoint x: 415, endPoint y: 386, distance: 77.5
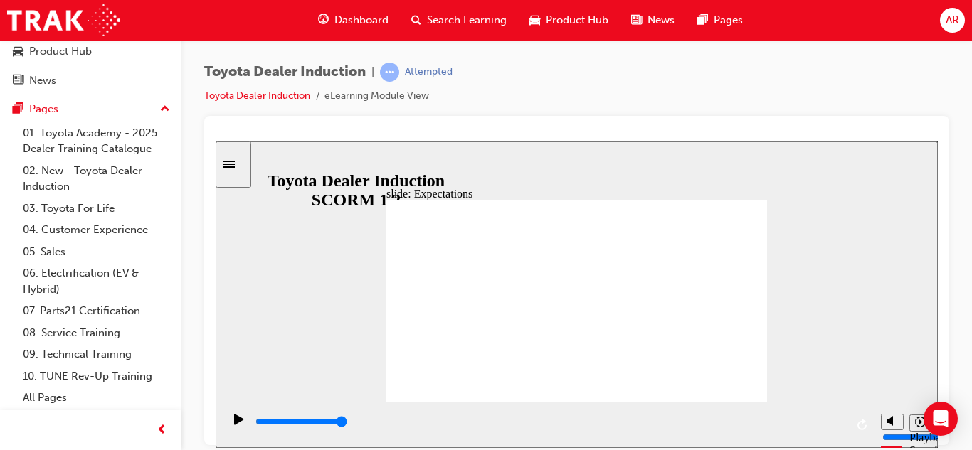
click at [796, 425] on div "playback controls" at bounding box center [549, 422] width 591 height 16
click at [347, 423] on input "slide progress" at bounding box center [301, 420] width 92 height 11
click at [331, 425] on div "playback controls" at bounding box center [549, 422] width 591 height 16
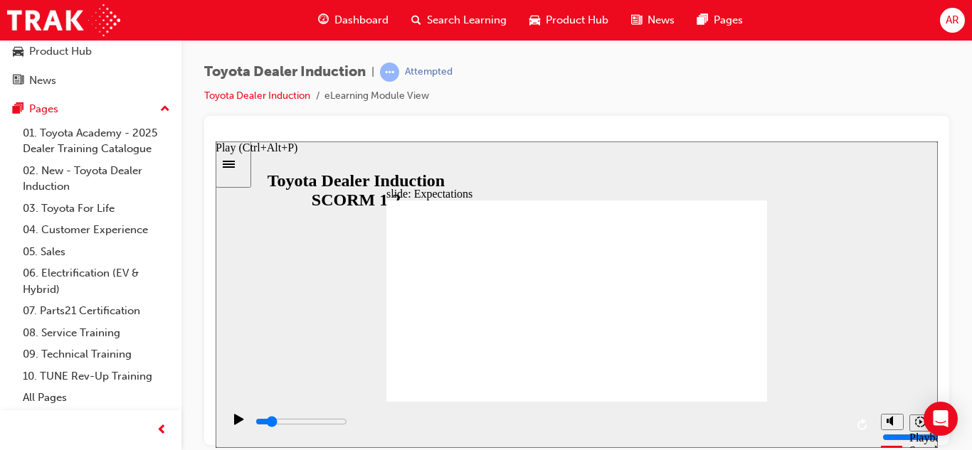
click at [234, 422] on icon "Play (Ctrl+Alt+P)" at bounding box center [238, 418] width 9 height 11
click at [819, 422] on div "playback controls" at bounding box center [549, 422] width 591 height 16
click at [347, 423] on input "slide progress" at bounding box center [301, 420] width 92 height 11
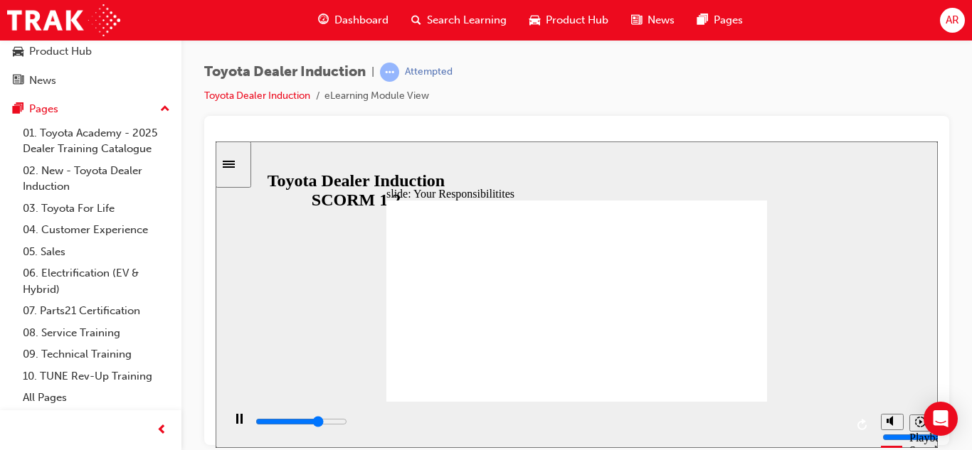
click at [809, 420] on div "playback controls" at bounding box center [549, 422] width 591 height 16
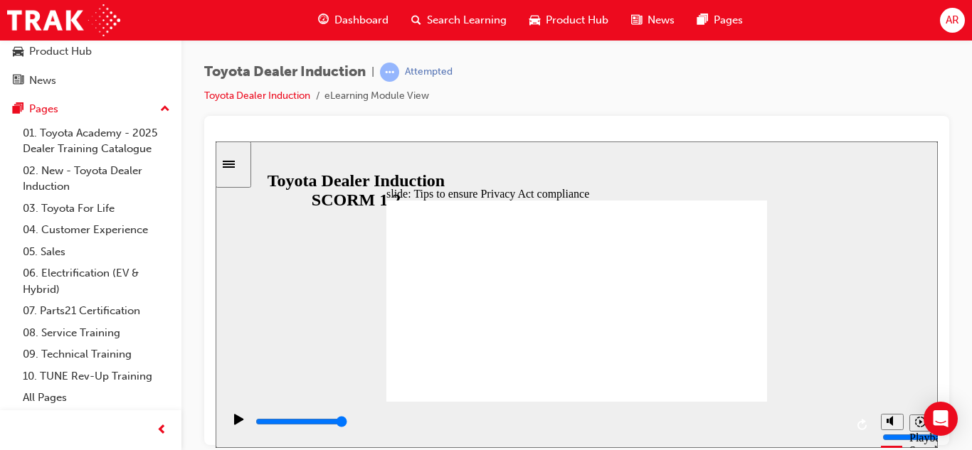
click at [347, 423] on input "slide progress" at bounding box center [301, 420] width 92 height 11
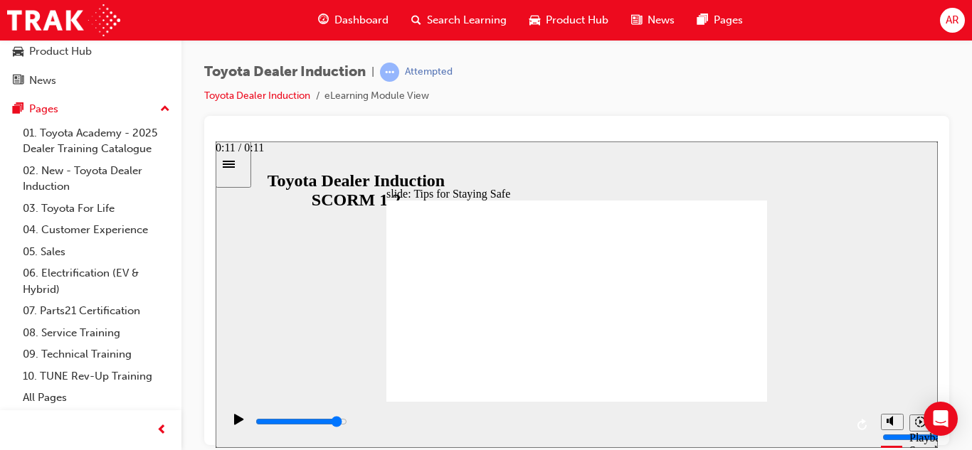
click at [806, 425] on div "playback controls" at bounding box center [549, 422] width 591 height 16
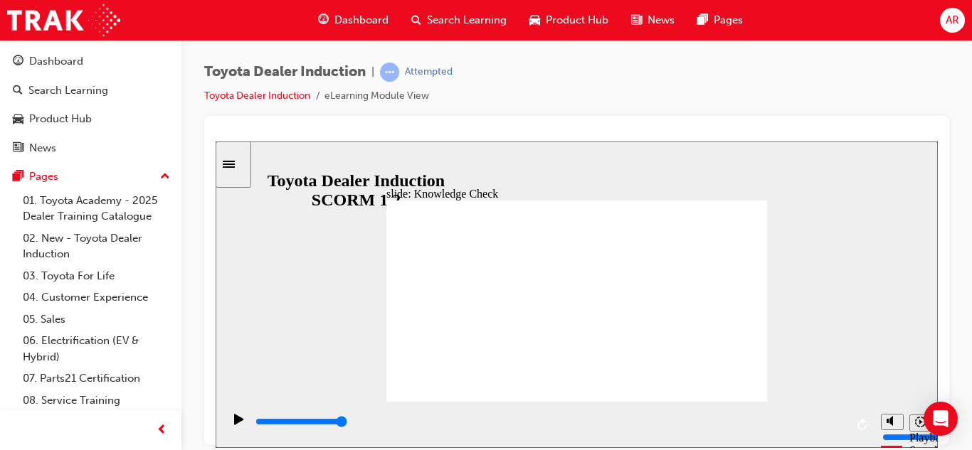
scroll to position [68, 0]
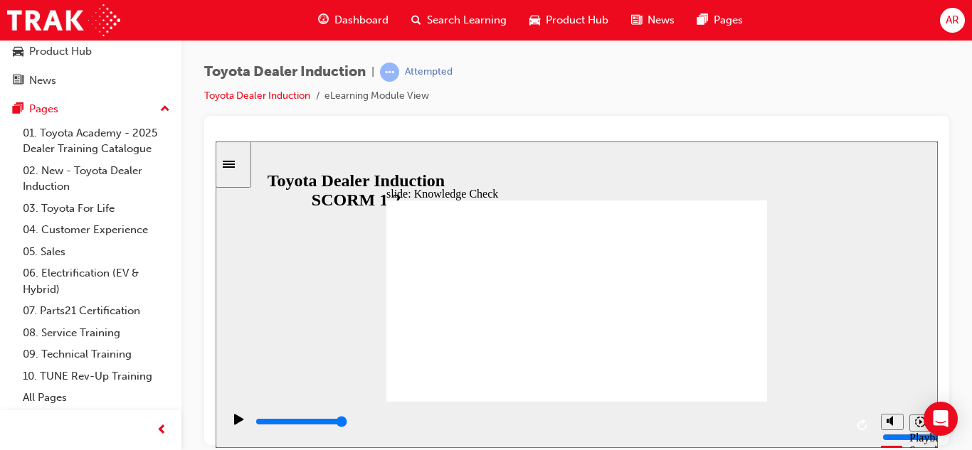
checkbox input "true"
type input "1800"
checkbox input "true"
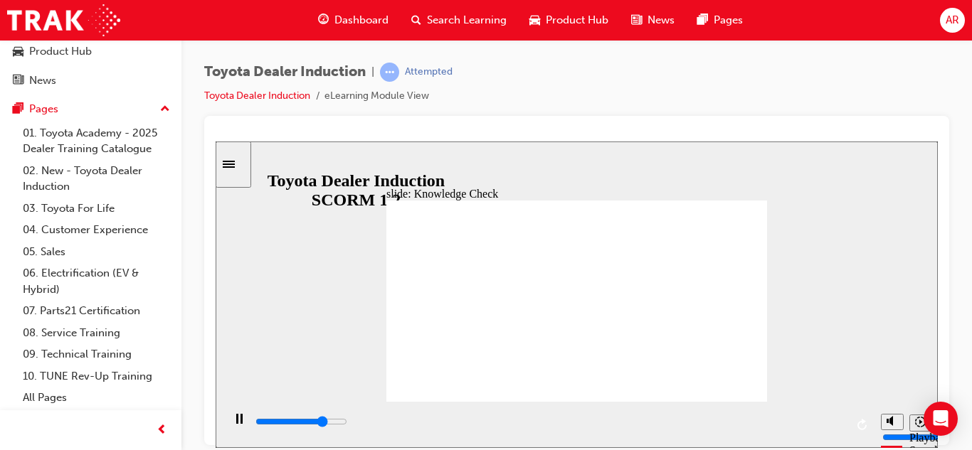
type input "1500"
checkbox input "true"
type input "2500"
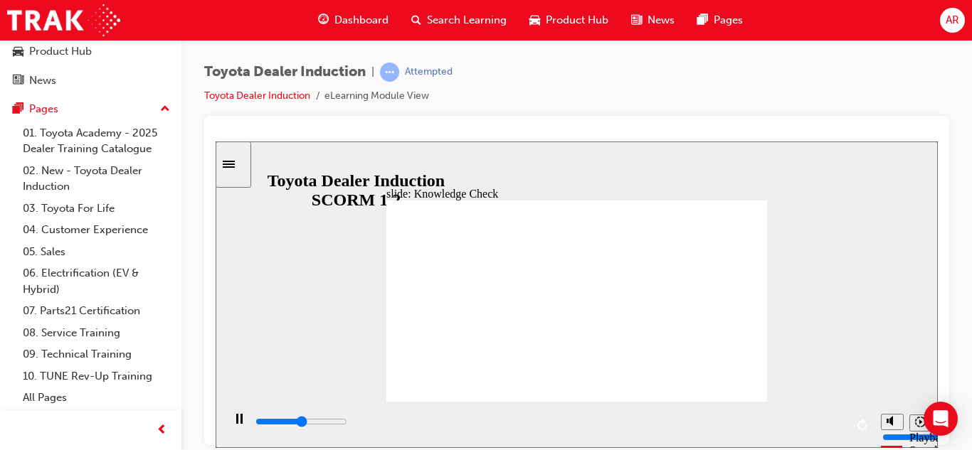
checkbox input "false"
type input "3200"
checkbox input "true"
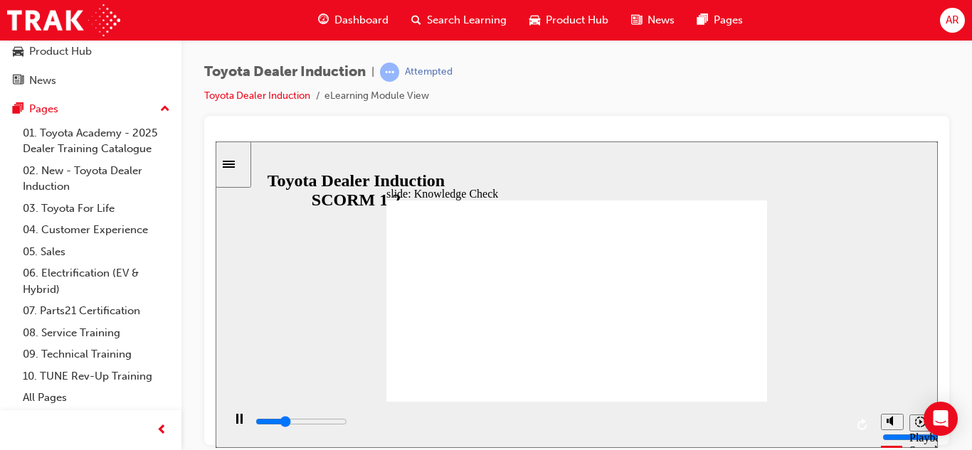
type input "1500"
checkbox input "true"
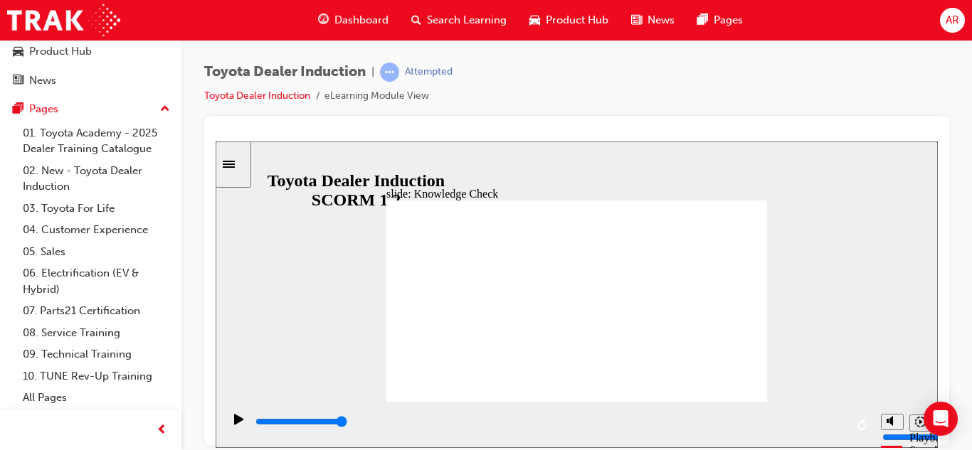
type input "3600"
checkbox input "true"
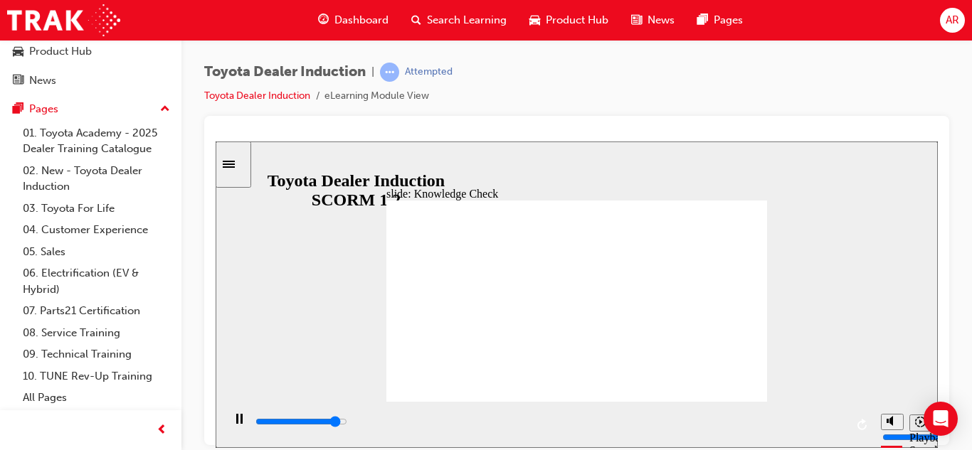
type input "4600"
checkbox input "false"
type input "5000"
checkbox input "true"
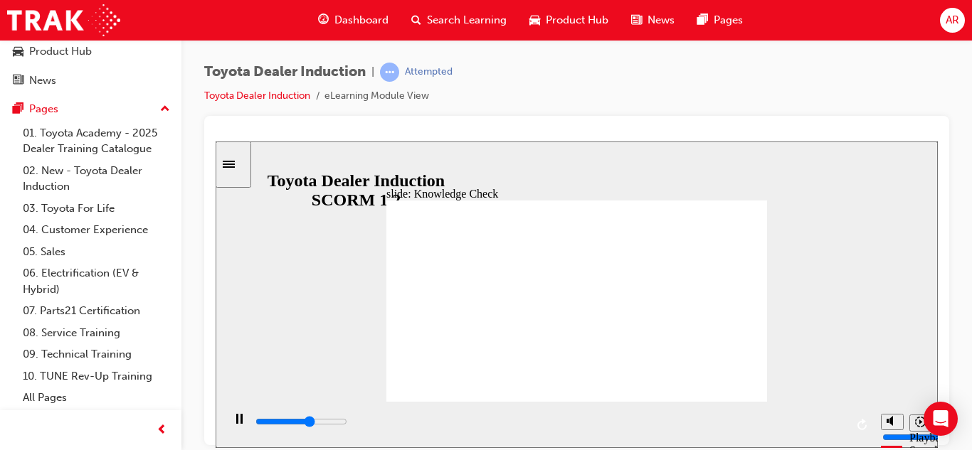
type input "1700"
checkbox input "true"
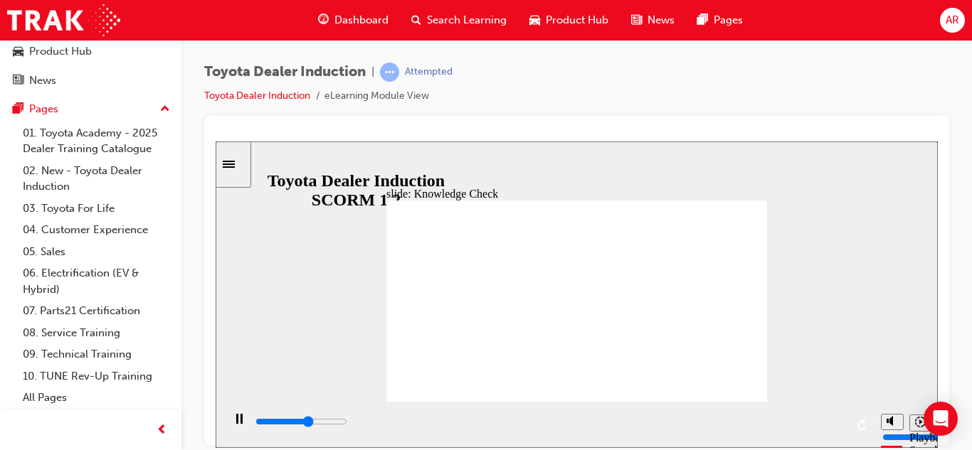
type input "3000"
checkbox input "true"
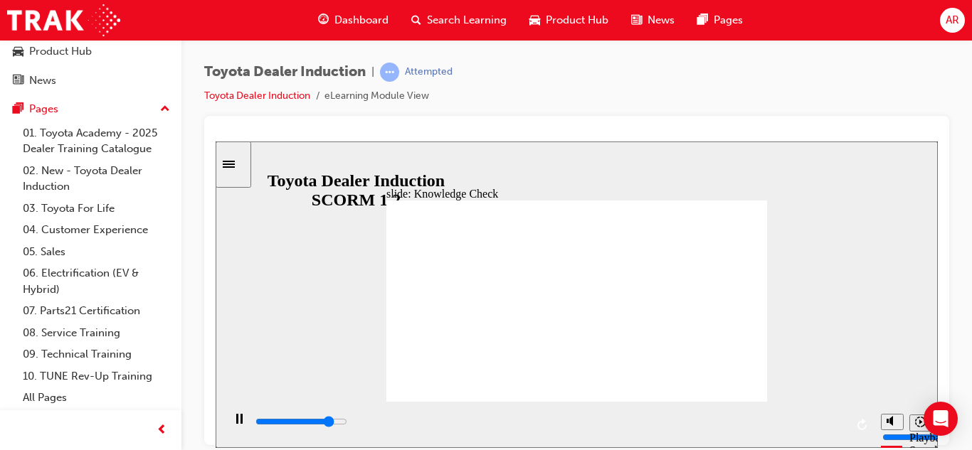
drag, startPoint x: 477, startPoint y: 320, endPoint x: 516, endPoint y: 334, distance: 42.1
type input "4700"
checkbox input "true"
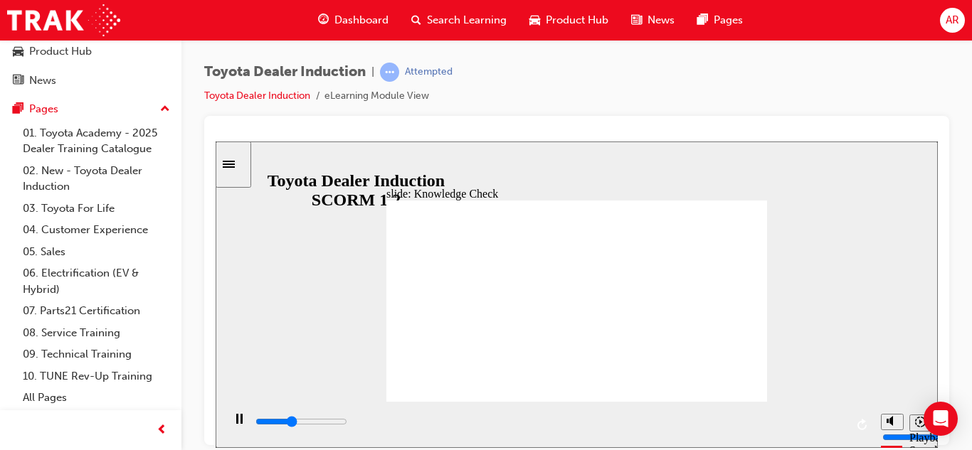
type input "5000"
checkbox input "true"
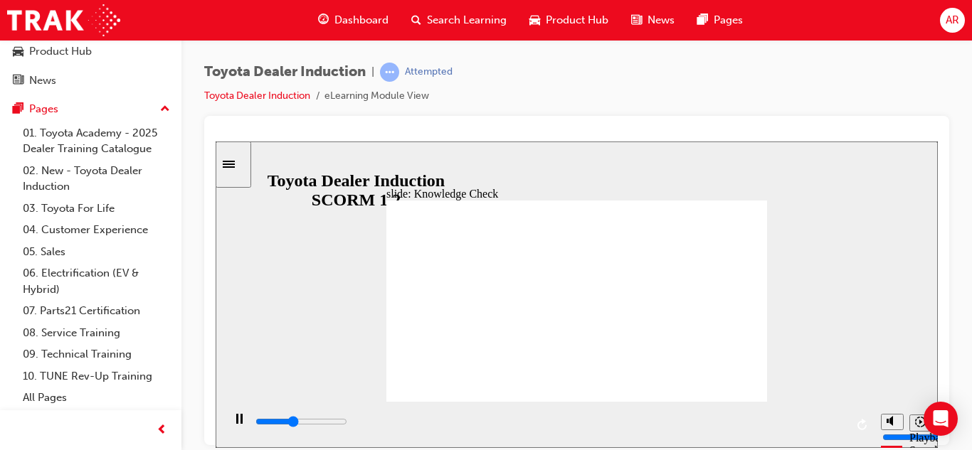
type input "2500"
checkbox input "true"
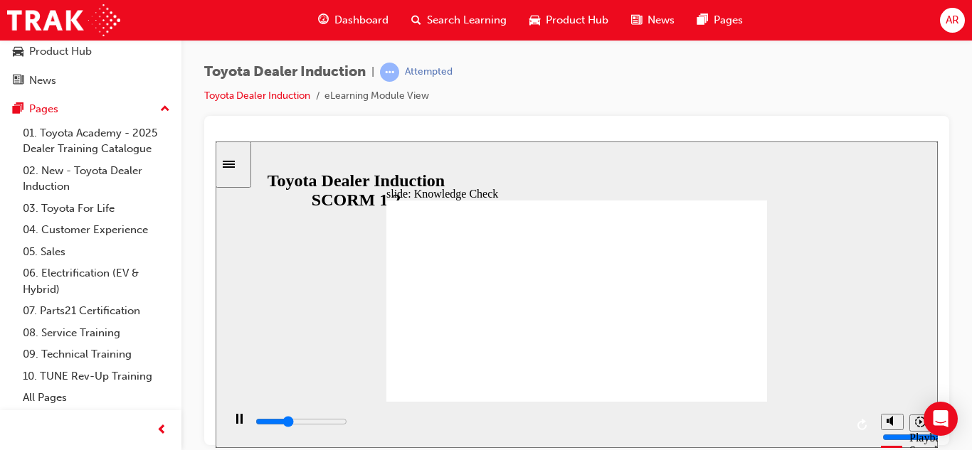
type input "1700"
checkbox input "true"
type input "4200"
checkbox input "true"
type input "5000"
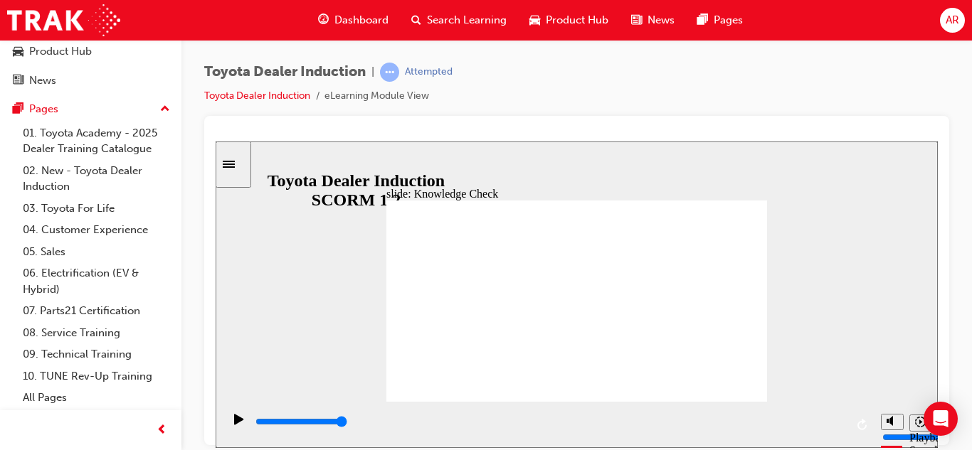
checkbox input "true"
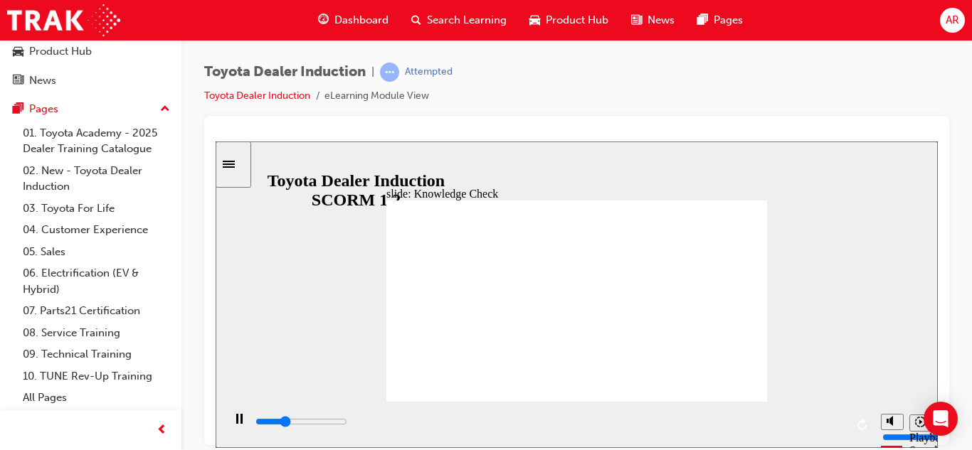
type input "1500"
checkbox input "true"
type input "2600"
checkbox input "true"
type input "3500"
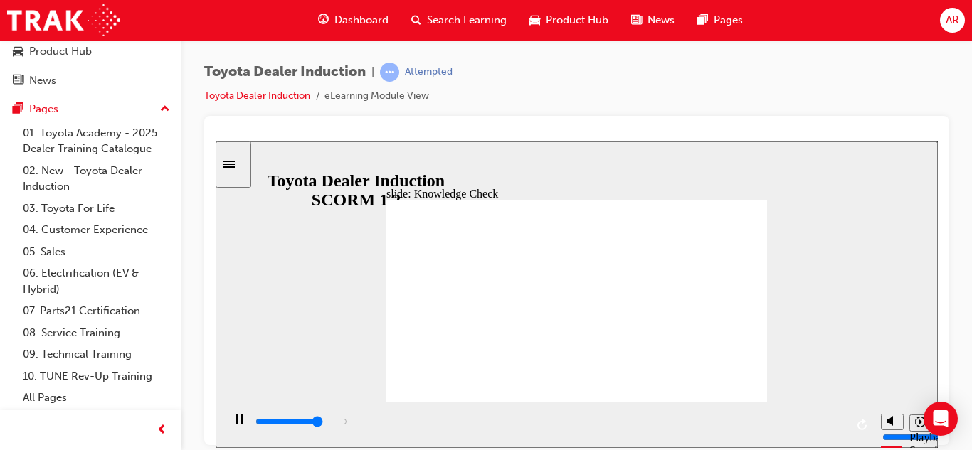
checkbox input "true"
type input "4400"
checkbox input "true"
type input "5000"
checkbox input "true"
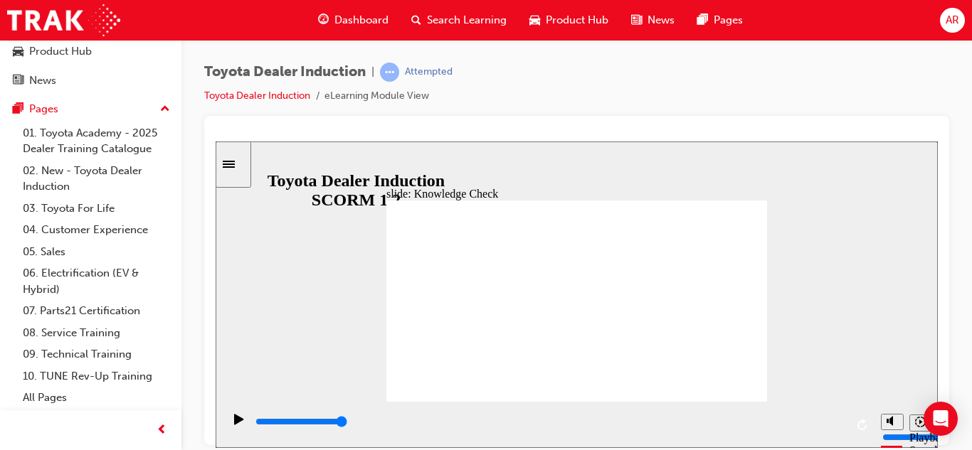
checkbox input "true"
type input "2400"
radio input "true"
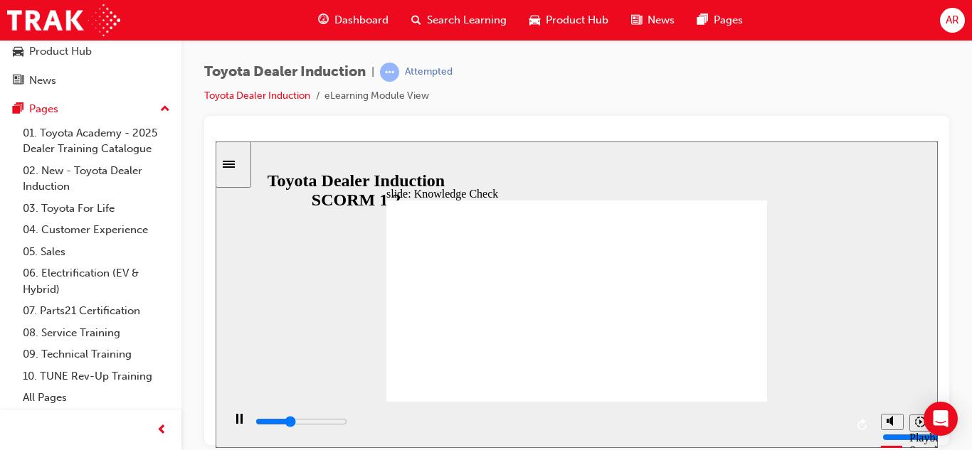
type input "1800"
checkbox input "true"
type input "2800"
checkbox input "true"
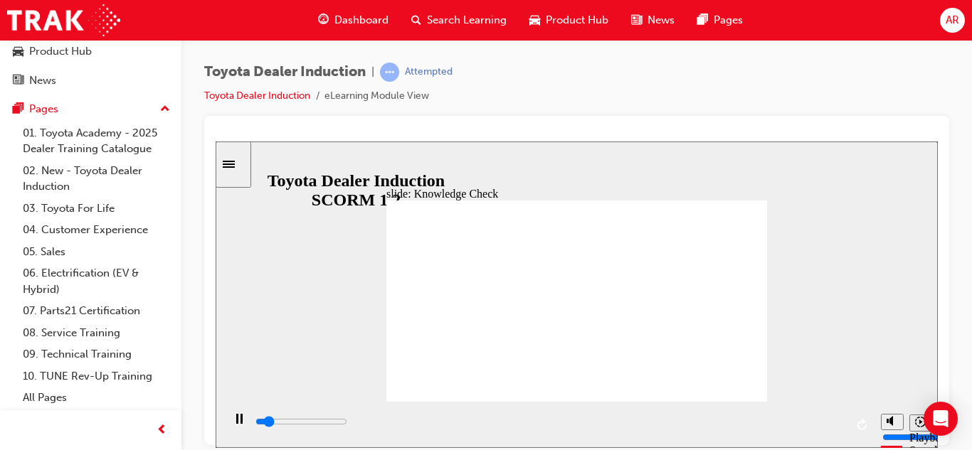
type input "600"
checkbox input "true"
type input "5000"
checkbox input "true"
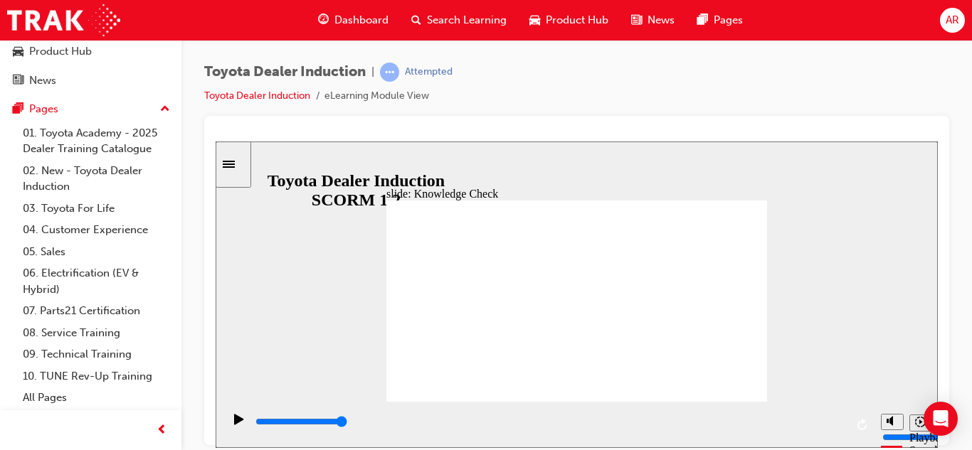
checkbox input "true"
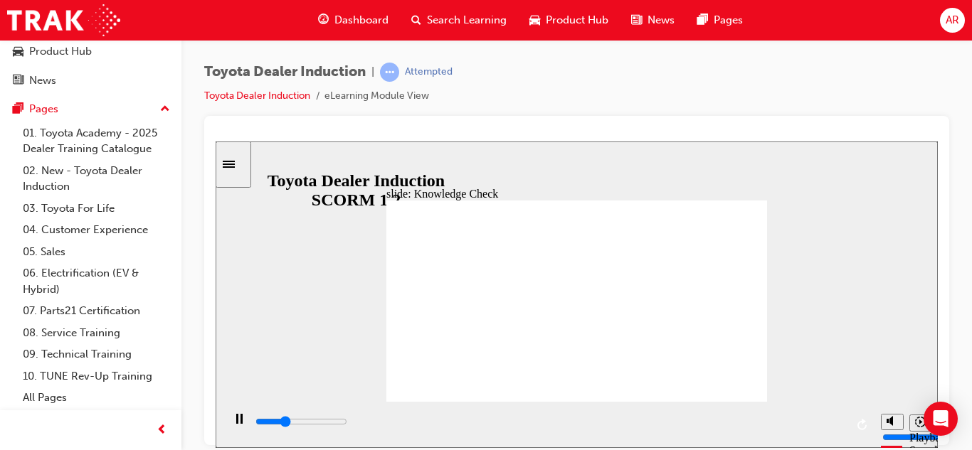
type input "1600"
checkbox input "true"
type input "2200"
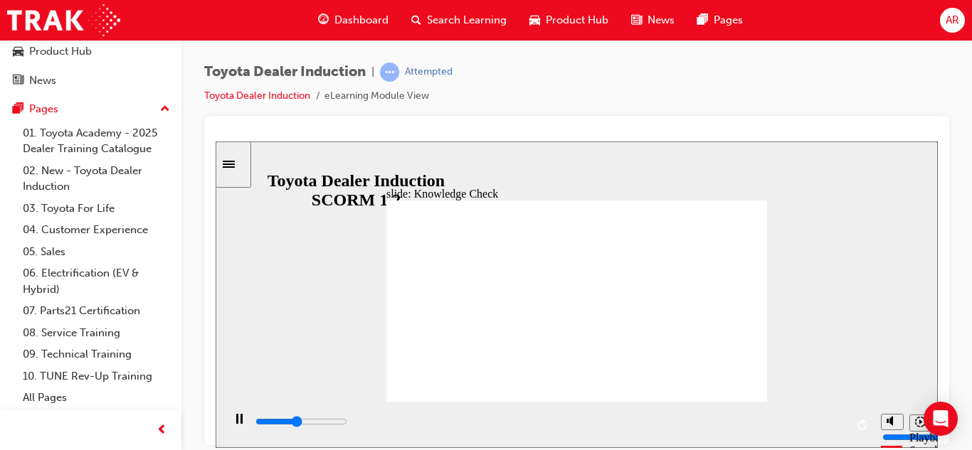
checkbox input "true"
type input "2300"
checkbox input "true"
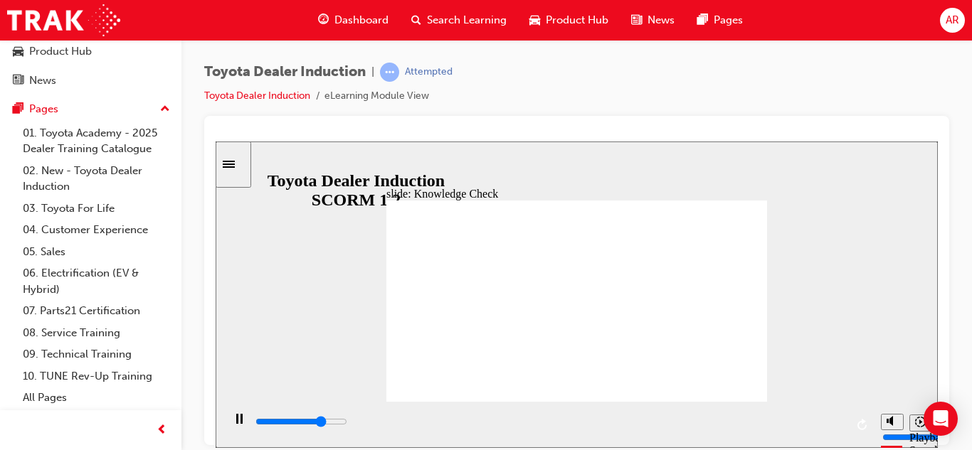
type input "2300"
checkbox input "true"
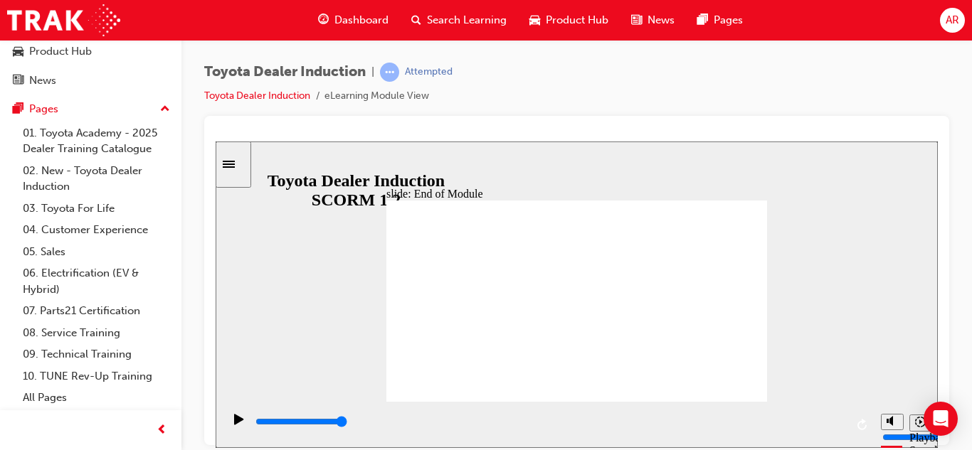
click at [836, 427] on div "playback controls" at bounding box center [549, 422] width 591 height 16
click at [235, 424] on icon "Play (Ctrl+Alt+P)" at bounding box center [238, 418] width 9 height 11
type input "9900"
click at [874, 287] on div "slide: Toyota Academy RESTART RESTART RESTART RESTART Back to top Playback Spee…" at bounding box center [577, 294] width 722 height 307
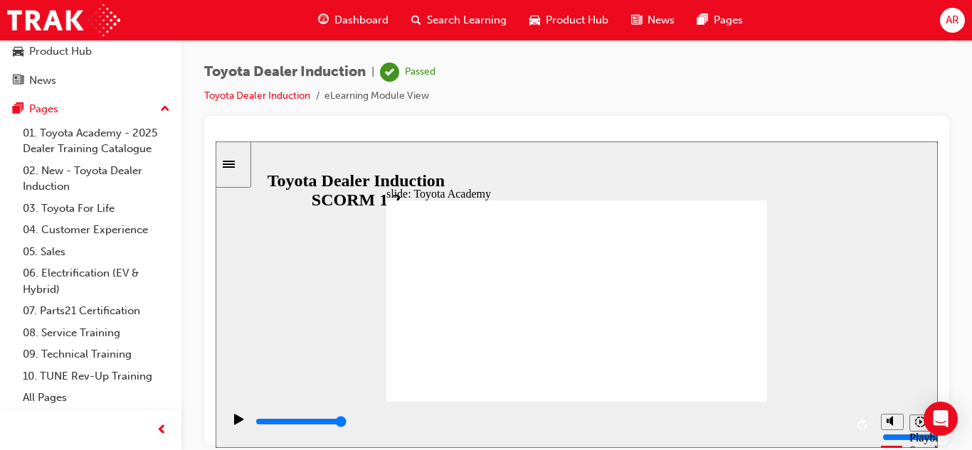
click at [852, 92] on div "Toyota Dealer Induction | Passed Toyota Dealer Induction eLearning Module View" at bounding box center [576, 89] width 745 height 53
click at [351, 26] on span "Dashboard" at bounding box center [361, 20] width 54 height 16
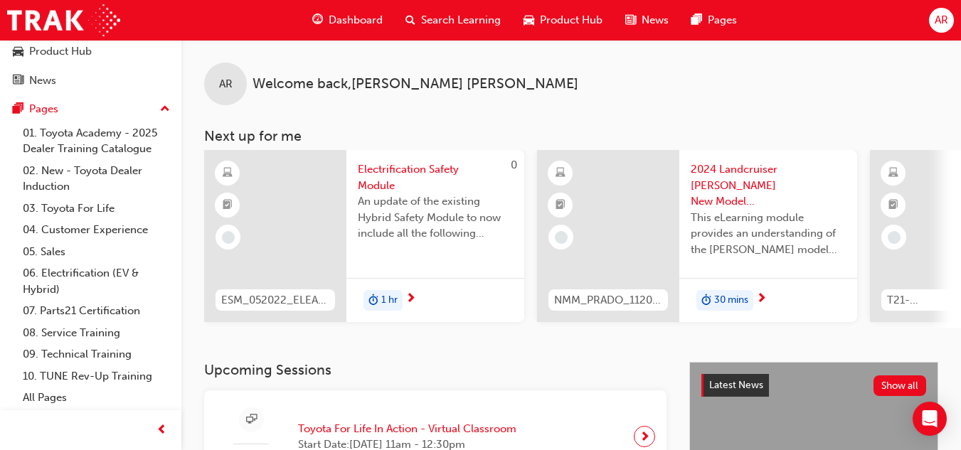
click at [787, 191] on span "2024 Landcruiser [PERSON_NAME] New Model Mechanisms - Model Outline 1" at bounding box center [768, 185] width 155 height 48
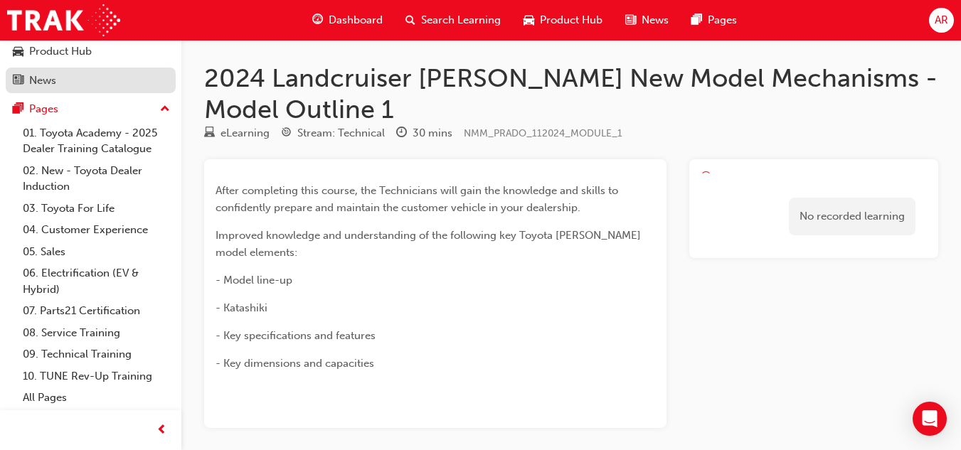
click at [56, 74] on div "News" at bounding box center [42, 81] width 27 height 16
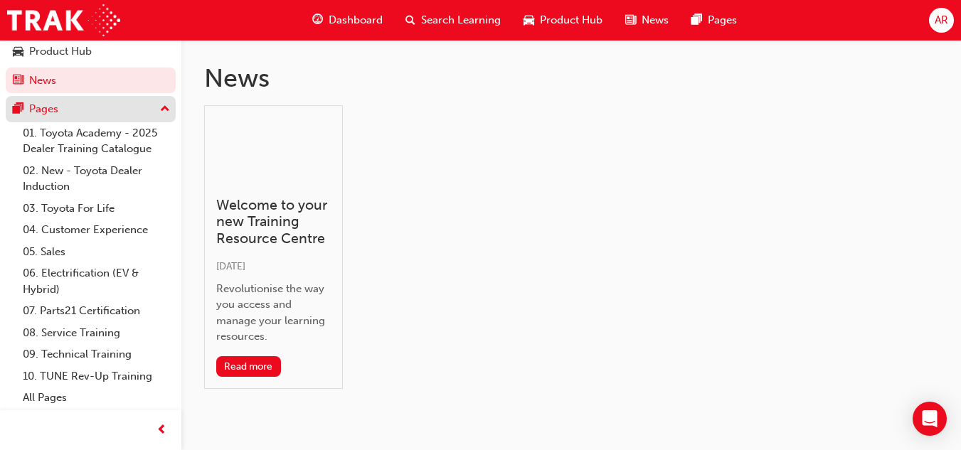
click at [63, 114] on div "Pages" at bounding box center [91, 109] width 156 height 18
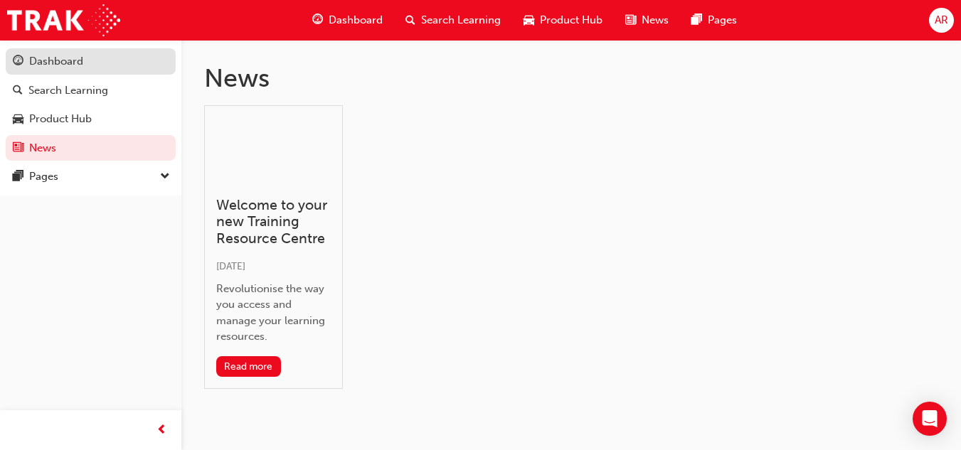
click at [53, 62] on div "Dashboard" at bounding box center [56, 61] width 54 height 16
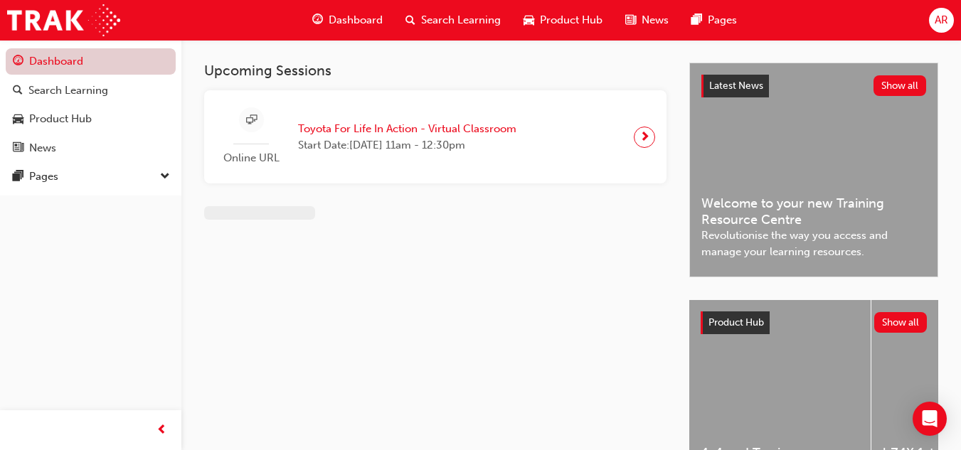
click at [53, 62] on link "Dashboard" at bounding box center [91, 61] width 170 height 26
